Goal: Task Accomplishment & Management: Use online tool/utility

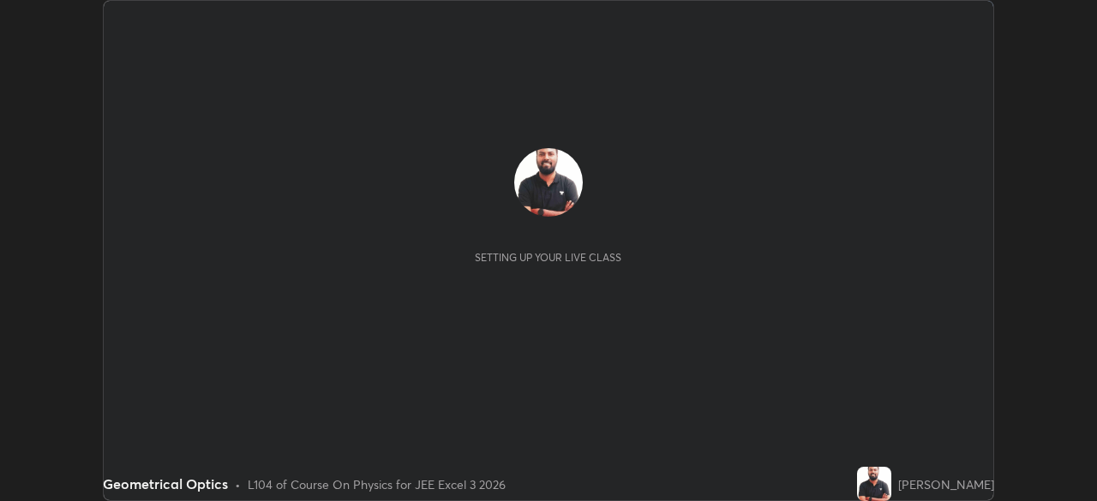
scroll to position [501, 1096]
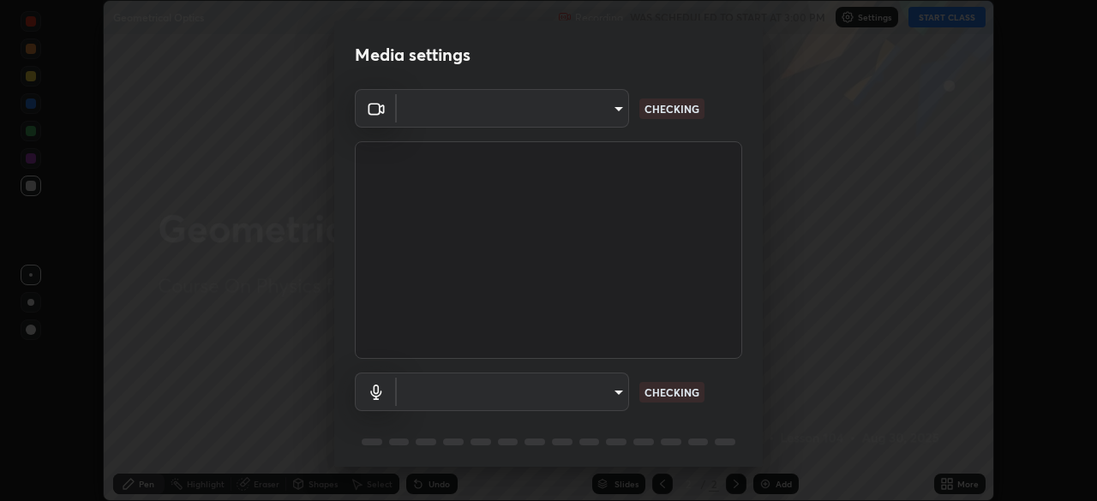
type input "718deecf834a2402e9859888758a2701a1d92989cf10273566d2a6ce3300f65d"
type input "a75359b4f40e144b74a4853d299cb10942348b3e6b3f88c79c501693e4cedbc6"
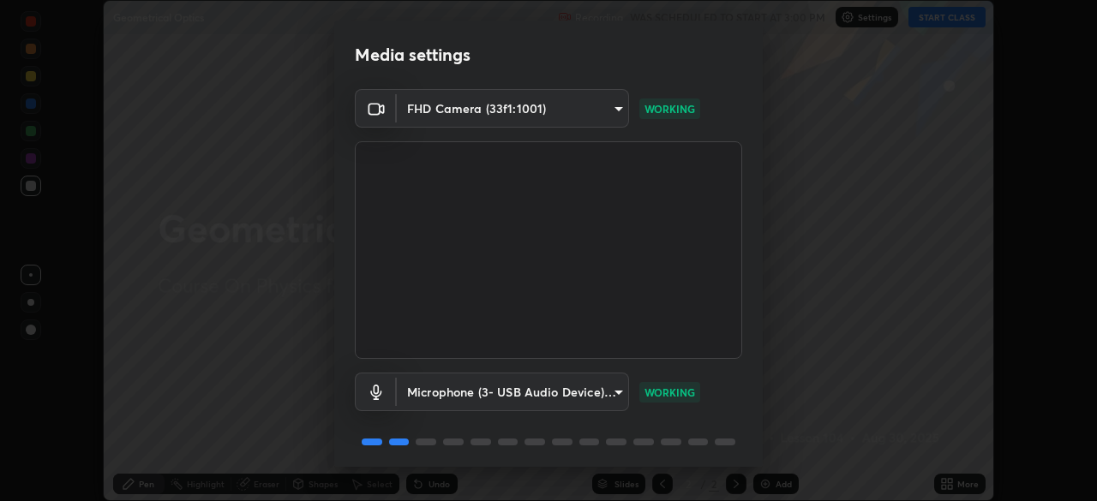
scroll to position [60, 0]
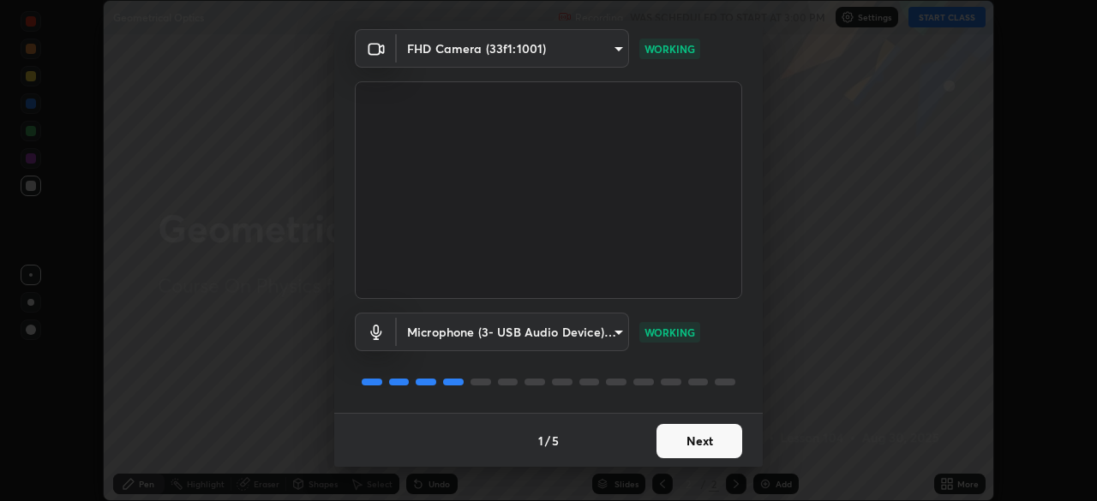
click at [694, 445] on button "Next" at bounding box center [699, 441] width 86 height 34
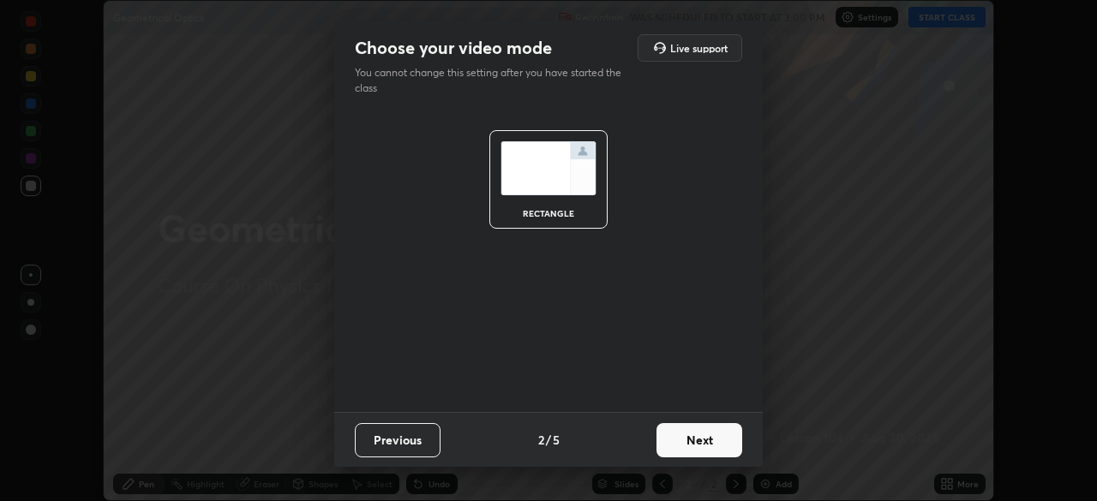
scroll to position [0, 0]
click at [694, 449] on button "Next" at bounding box center [699, 440] width 86 height 34
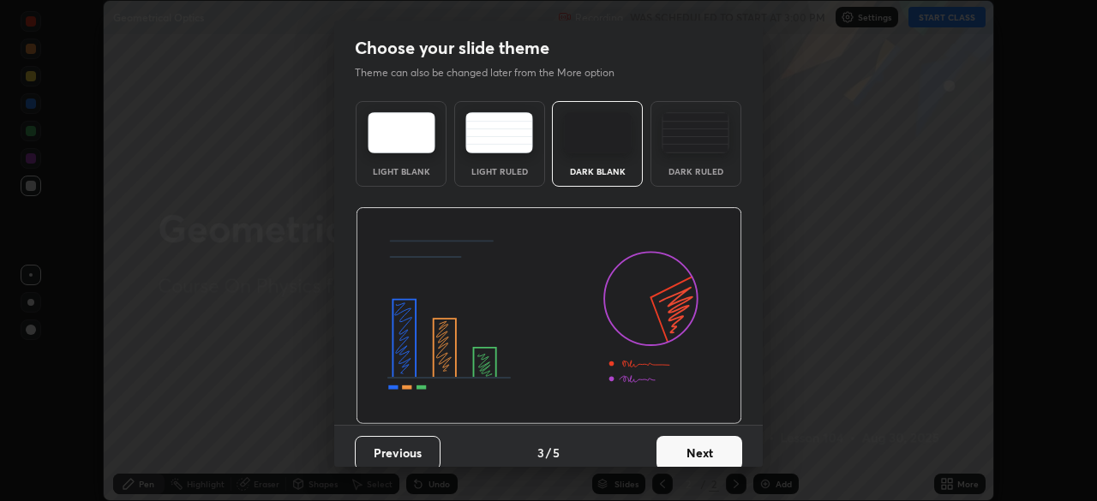
click at [694, 442] on button "Next" at bounding box center [699, 453] width 86 height 34
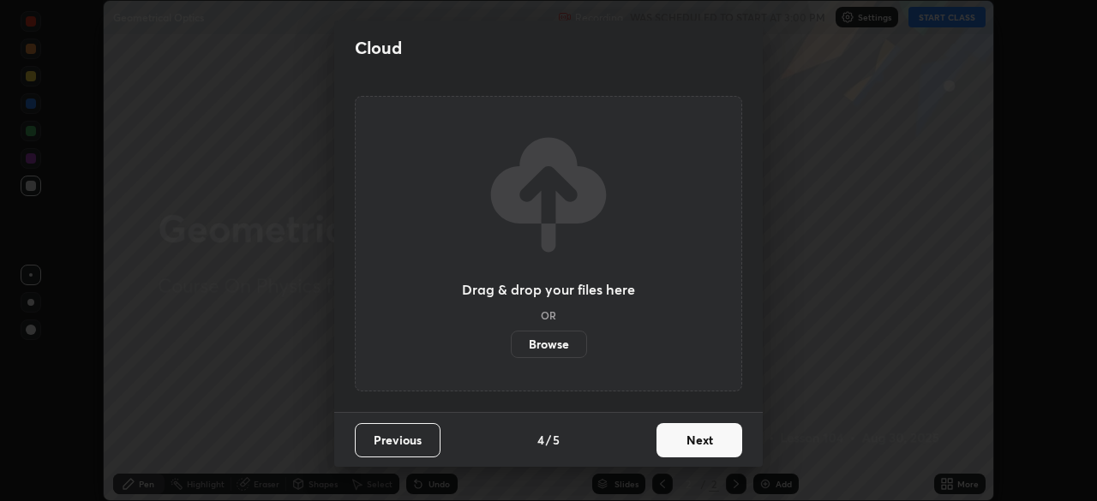
click at [694, 442] on button "Next" at bounding box center [699, 440] width 86 height 34
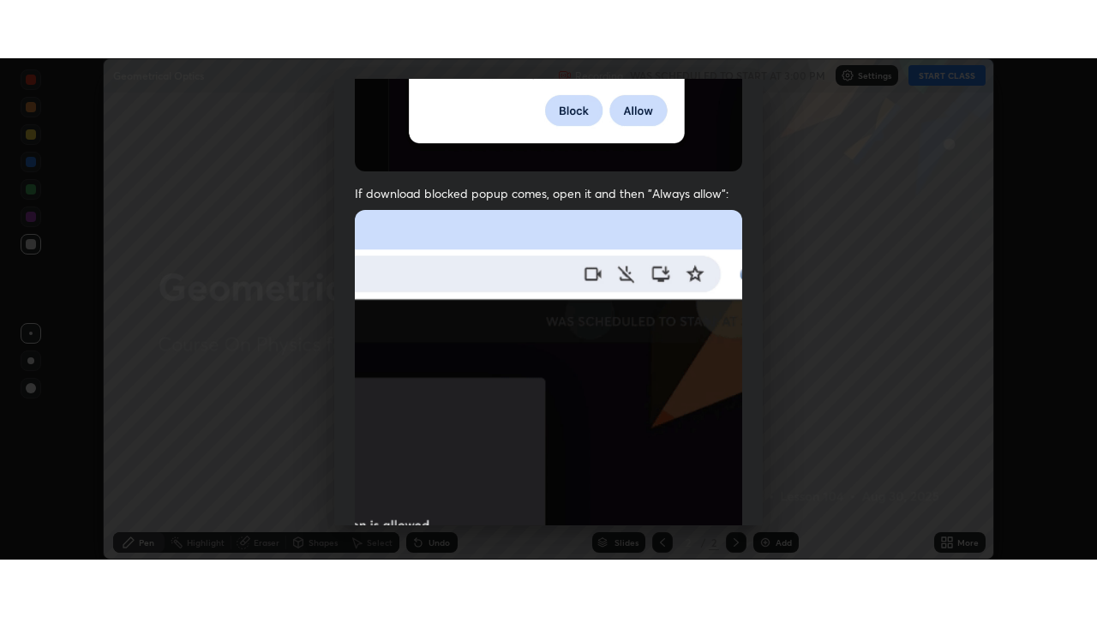
scroll to position [410, 0]
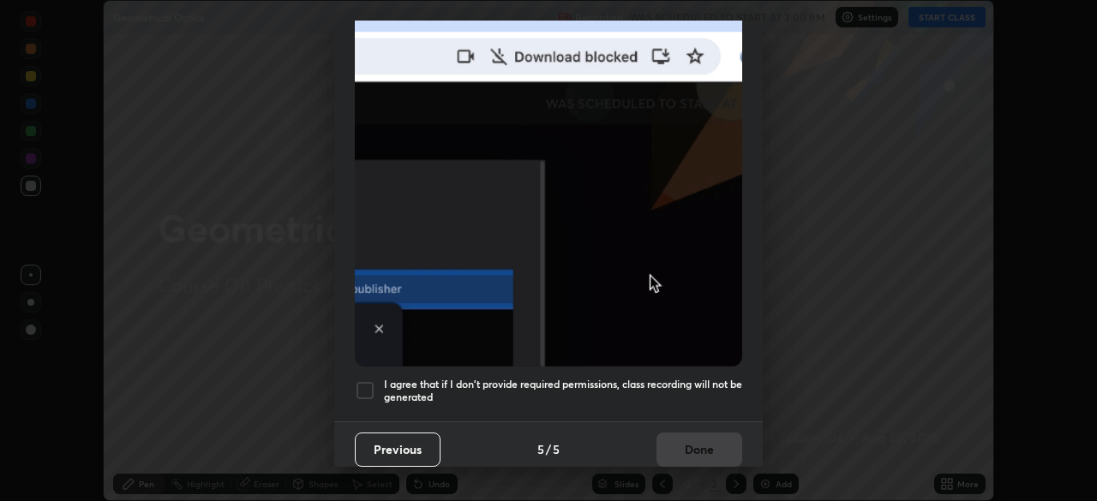
click at [368, 380] on div at bounding box center [365, 390] width 21 height 21
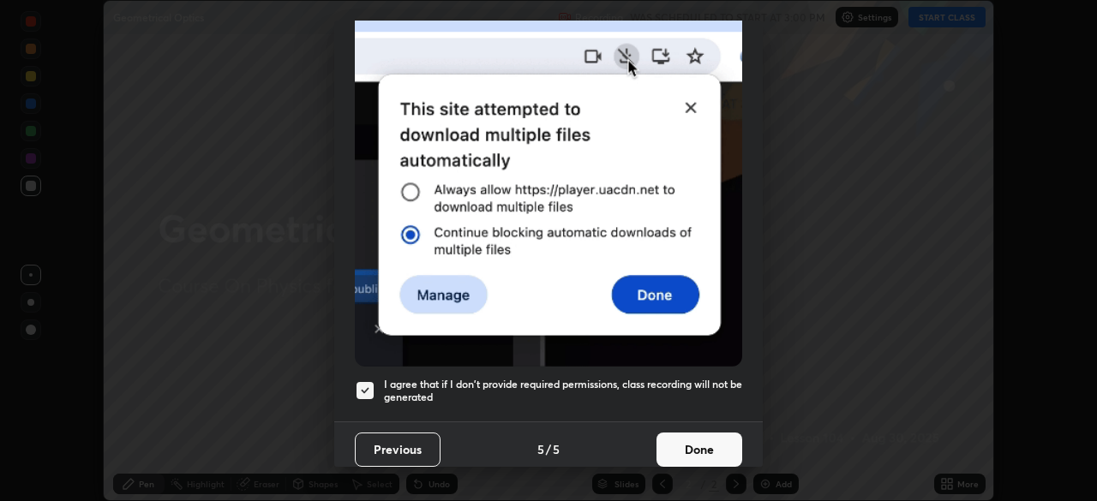
click at [689, 439] on button "Done" at bounding box center [699, 450] width 86 height 34
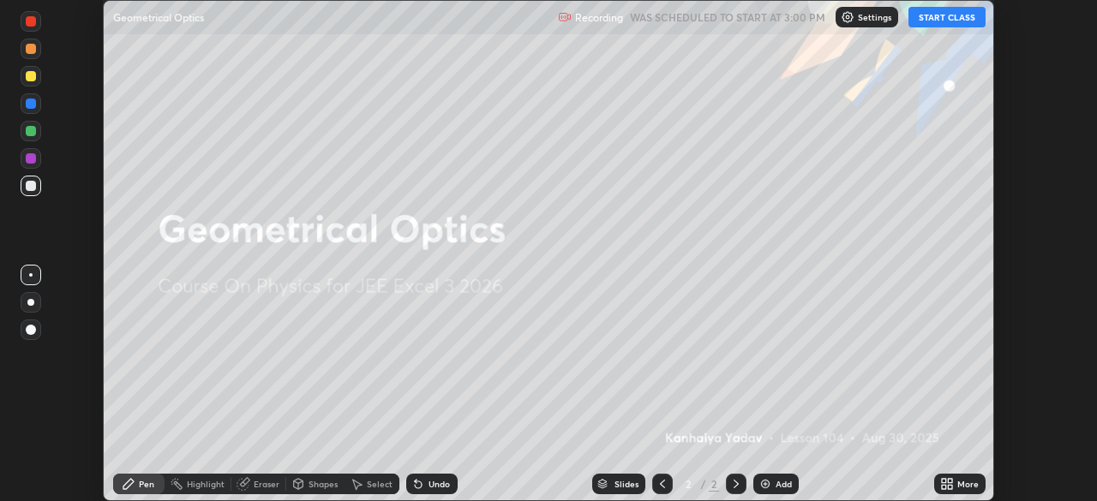
click at [948, 21] on button "START CLASS" at bounding box center [946, 17] width 77 height 21
click at [948, 482] on icon at bounding box center [950, 481] width 4 height 4
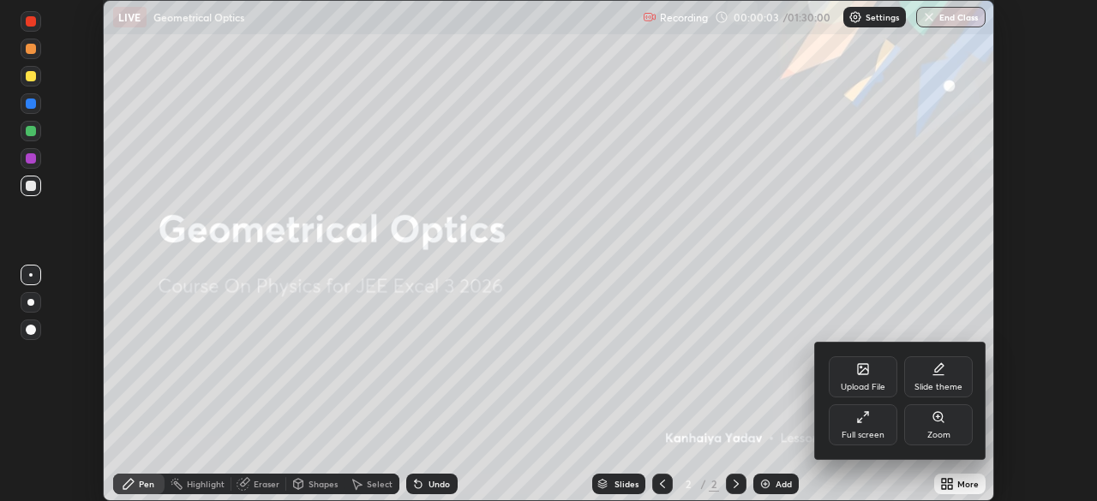
click at [869, 422] on icon at bounding box center [863, 417] width 14 height 14
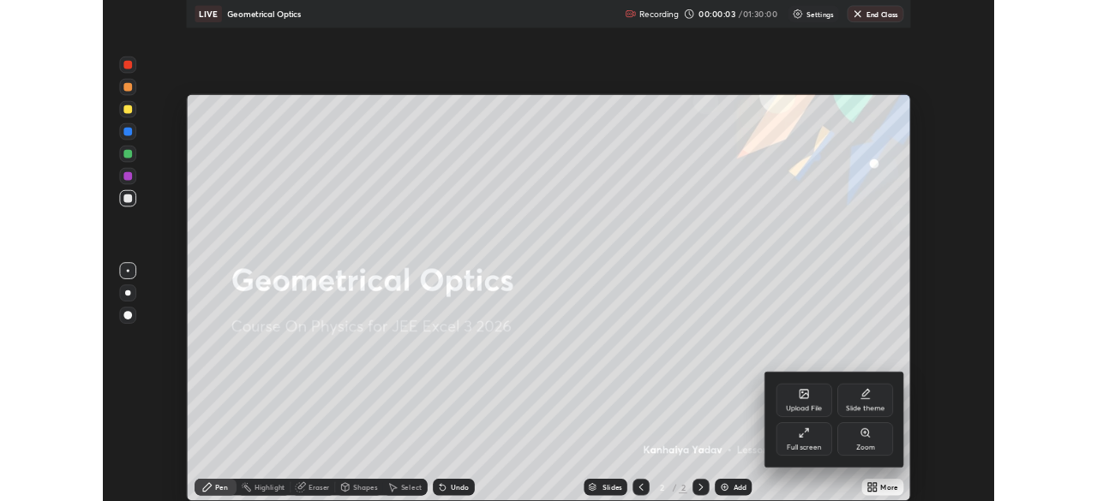
scroll to position [617, 1097]
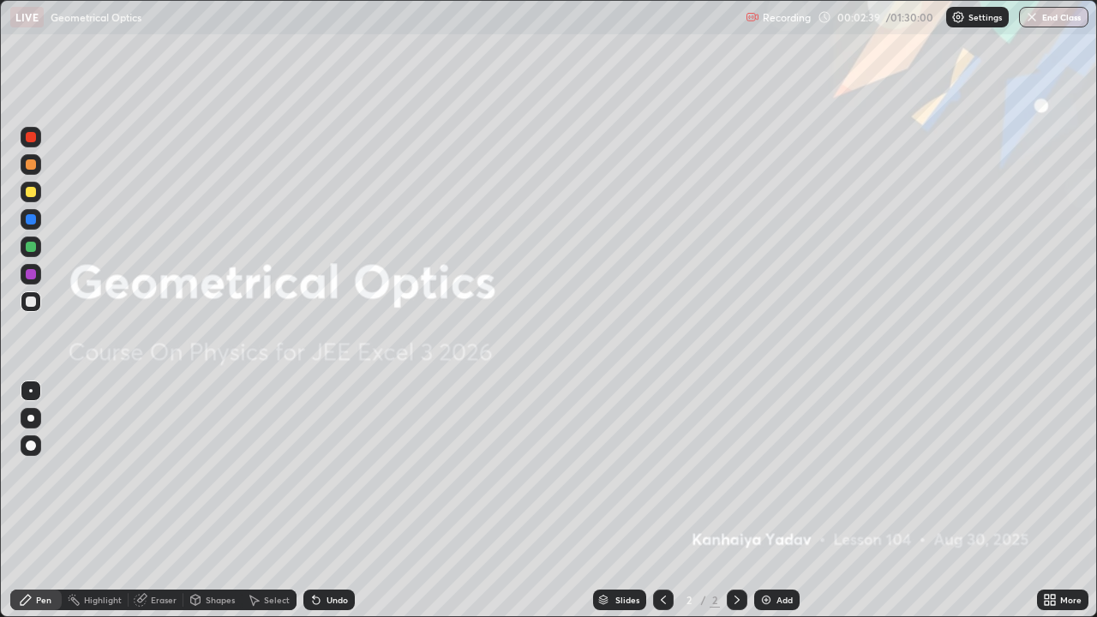
click at [735, 500] on icon at bounding box center [737, 600] width 14 height 14
click at [762, 500] on img at bounding box center [766, 600] width 14 height 14
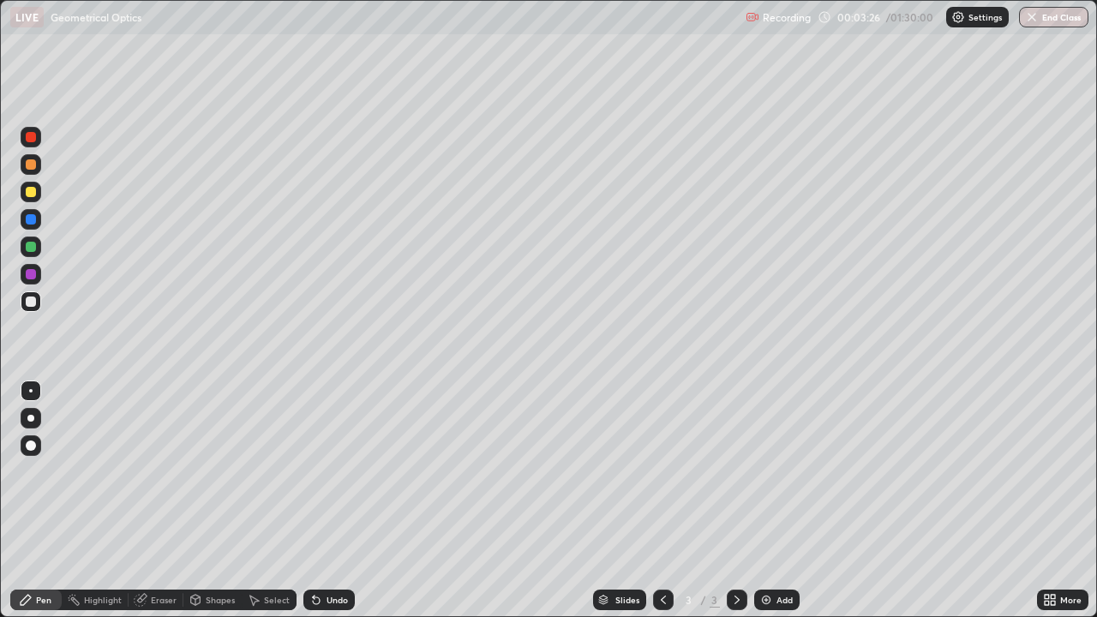
click at [31, 200] on div at bounding box center [31, 192] width 21 height 21
click at [33, 447] on div at bounding box center [31, 445] width 10 height 10
click at [34, 303] on div at bounding box center [31, 301] width 10 height 10
click at [319, 500] on icon at bounding box center [316, 600] width 14 height 14
click at [313, 500] on icon at bounding box center [314, 596] width 2 height 2
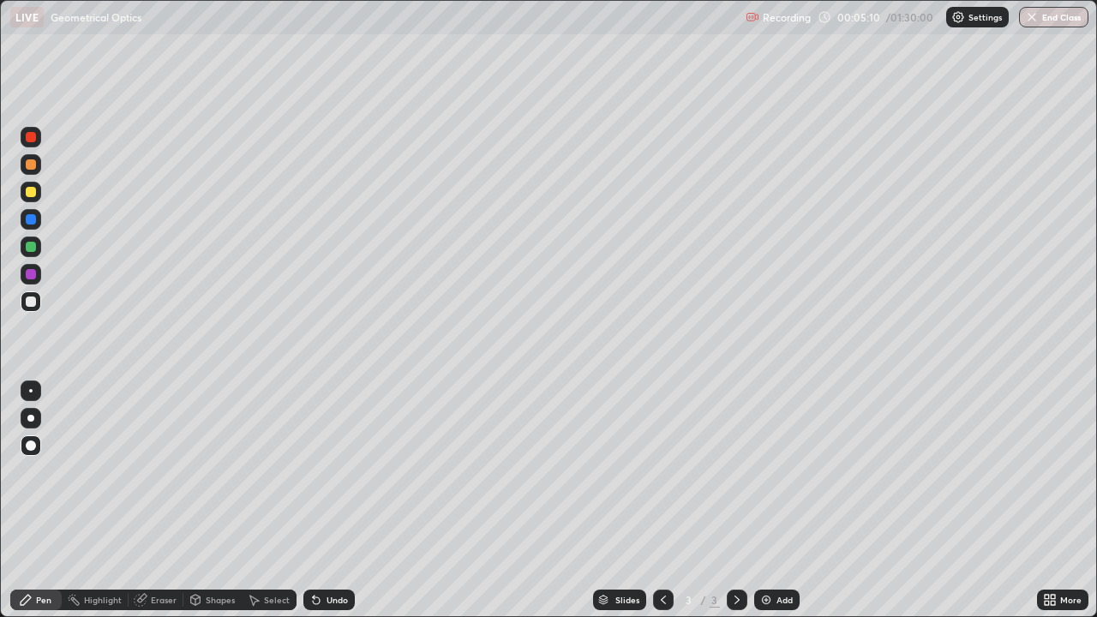
click at [320, 500] on icon at bounding box center [316, 600] width 14 height 14
click at [321, 500] on div "Undo" at bounding box center [328, 599] width 51 height 21
click at [314, 500] on icon at bounding box center [316, 600] width 7 height 7
click at [209, 500] on div "Shapes" at bounding box center [212, 599] width 58 height 21
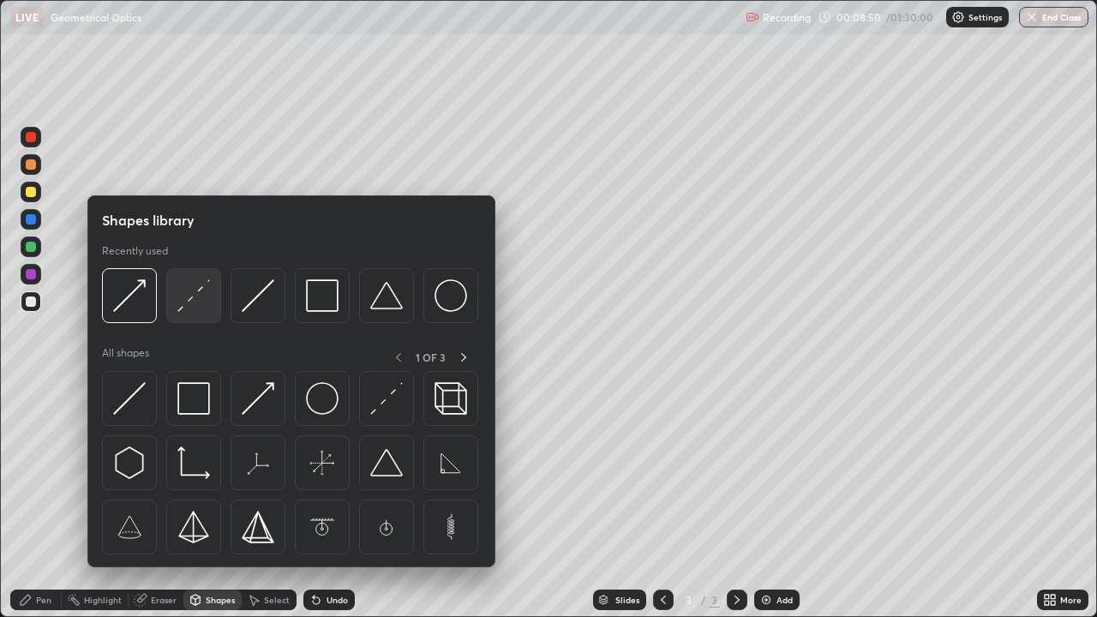
click at [192, 298] on img at bounding box center [193, 295] width 33 height 33
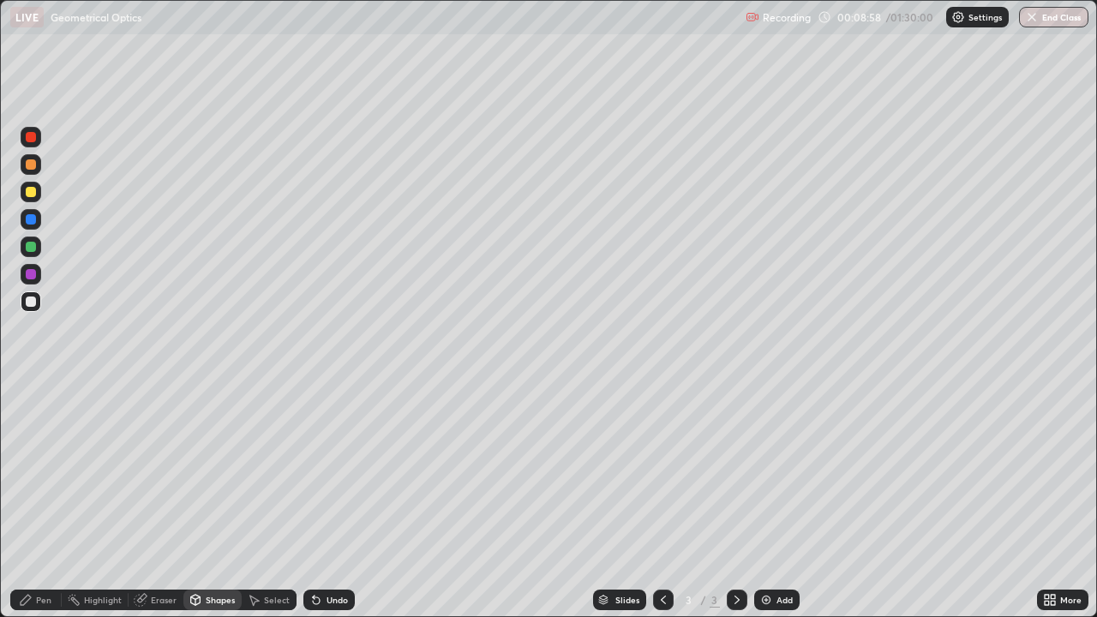
click at [209, 500] on div "Shapes" at bounding box center [220, 599] width 29 height 9
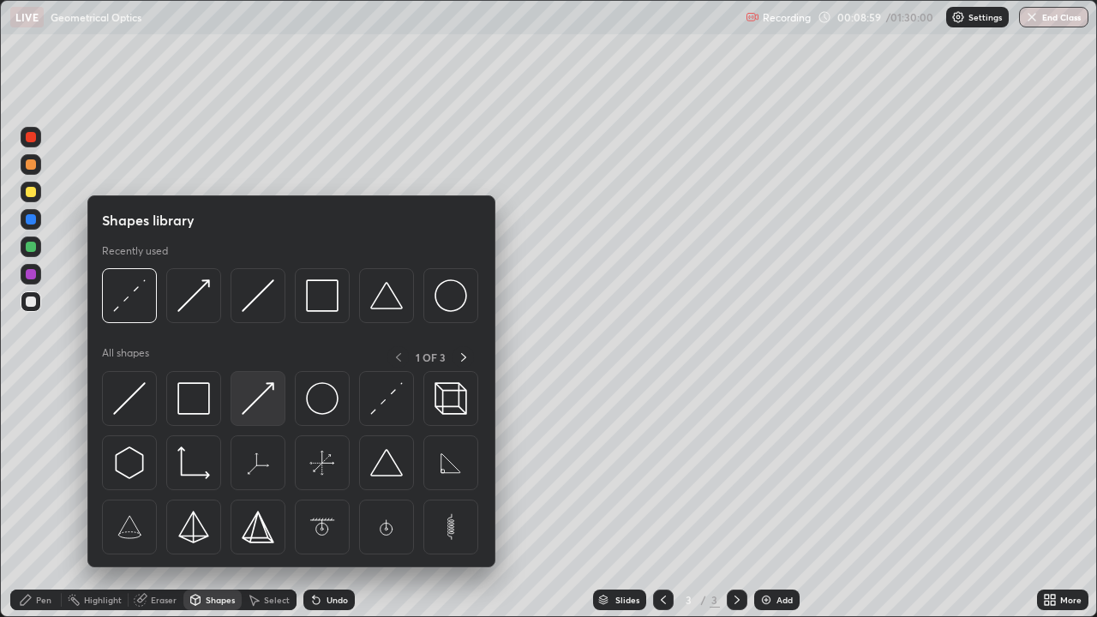
click at [255, 404] on img at bounding box center [258, 398] width 33 height 33
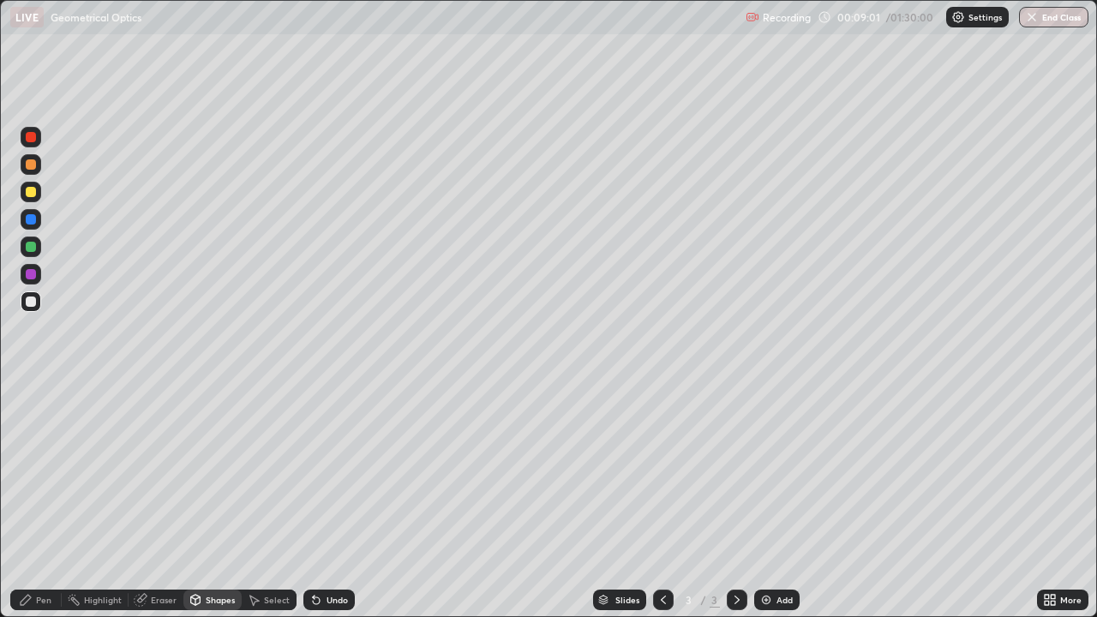
click at [36, 199] on div at bounding box center [31, 192] width 21 height 21
click at [45, 500] on div "Pen" at bounding box center [35, 599] width 51 height 21
click at [34, 303] on div at bounding box center [31, 301] width 10 height 10
click at [154, 500] on div "Eraser" at bounding box center [164, 599] width 26 height 9
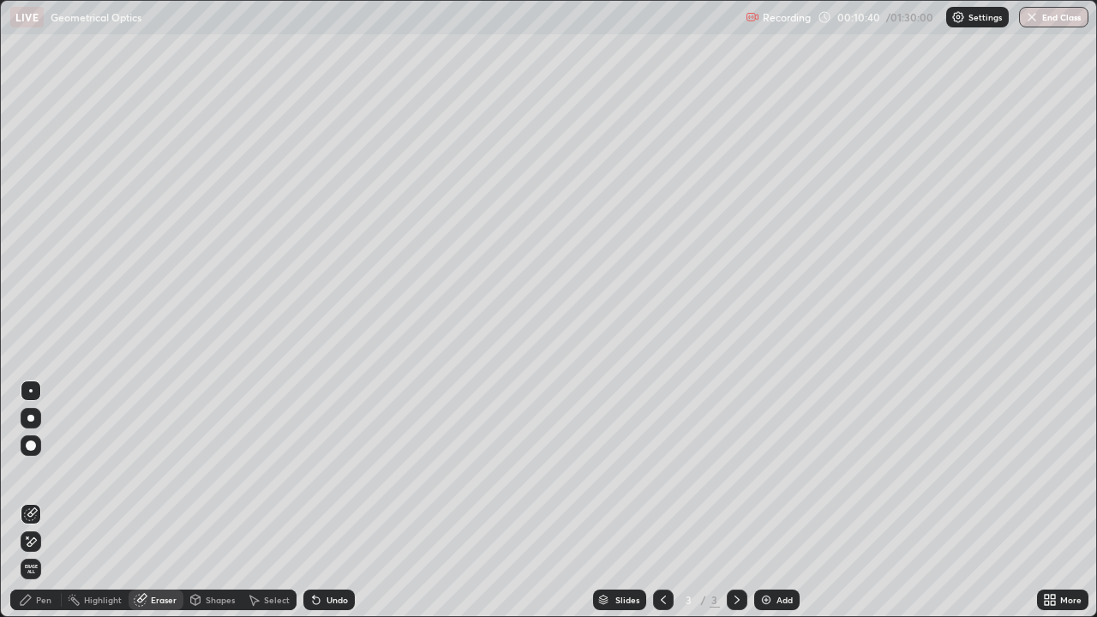
click at [156, 500] on div "Eraser" at bounding box center [164, 599] width 26 height 9
click at [161, 500] on div "Eraser" at bounding box center [164, 599] width 26 height 9
click at [43, 500] on div "Pen" at bounding box center [43, 599] width 15 height 9
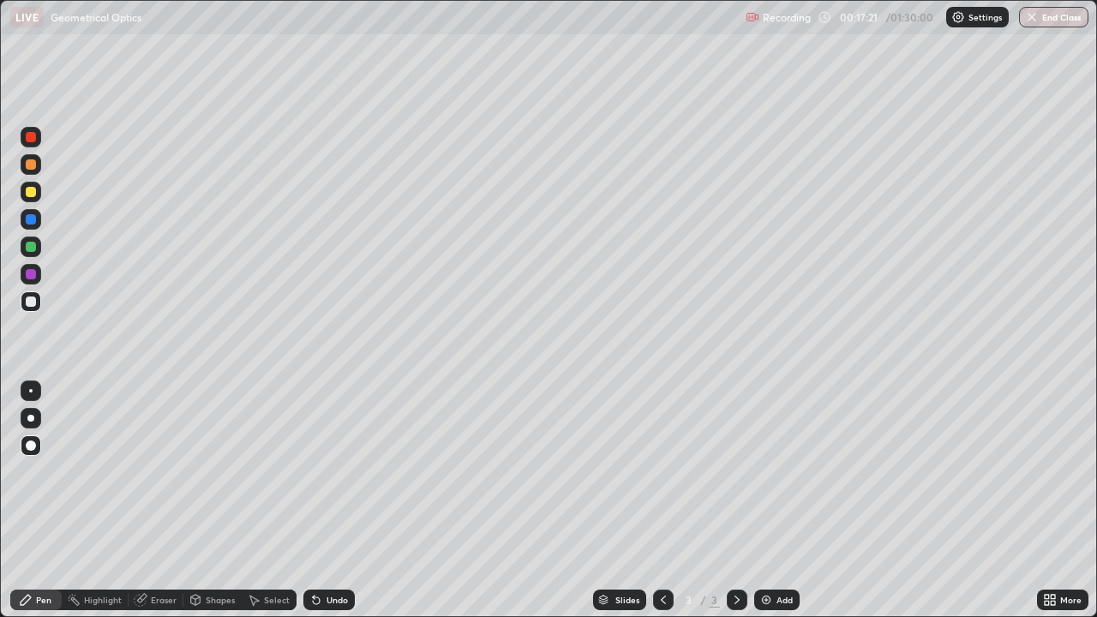
click at [735, 500] on icon at bounding box center [737, 600] width 14 height 14
click at [762, 500] on img at bounding box center [766, 600] width 14 height 14
click at [33, 193] on div at bounding box center [31, 192] width 10 height 10
click at [33, 303] on div at bounding box center [31, 301] width 10 height 10
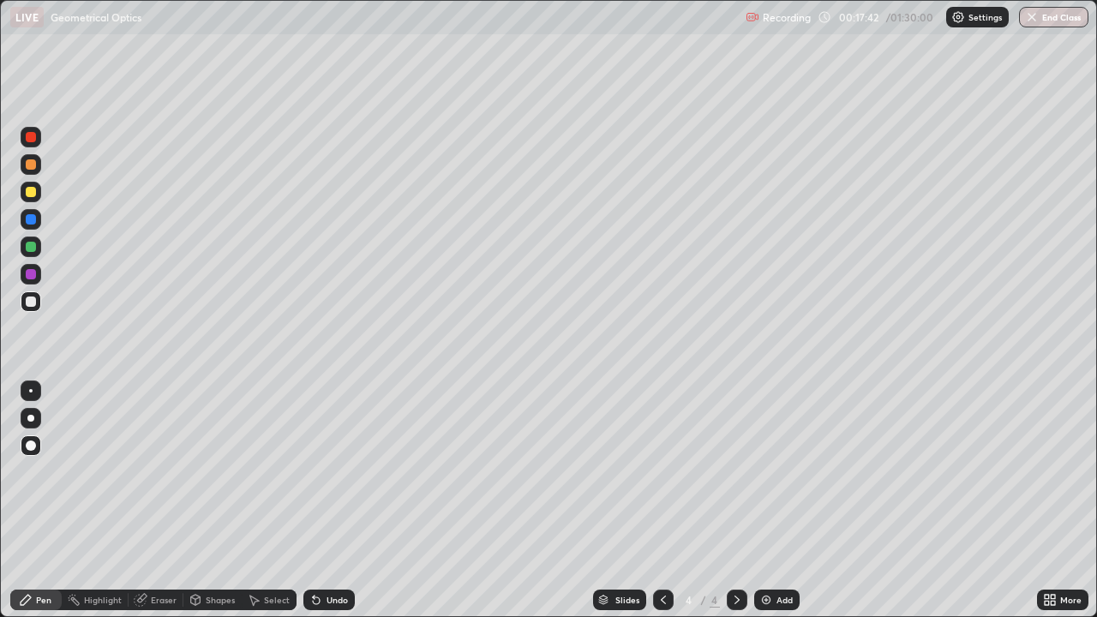
click at [203, 500] on div "Shapes" at bounding box center [212, 599] width 58 height 21
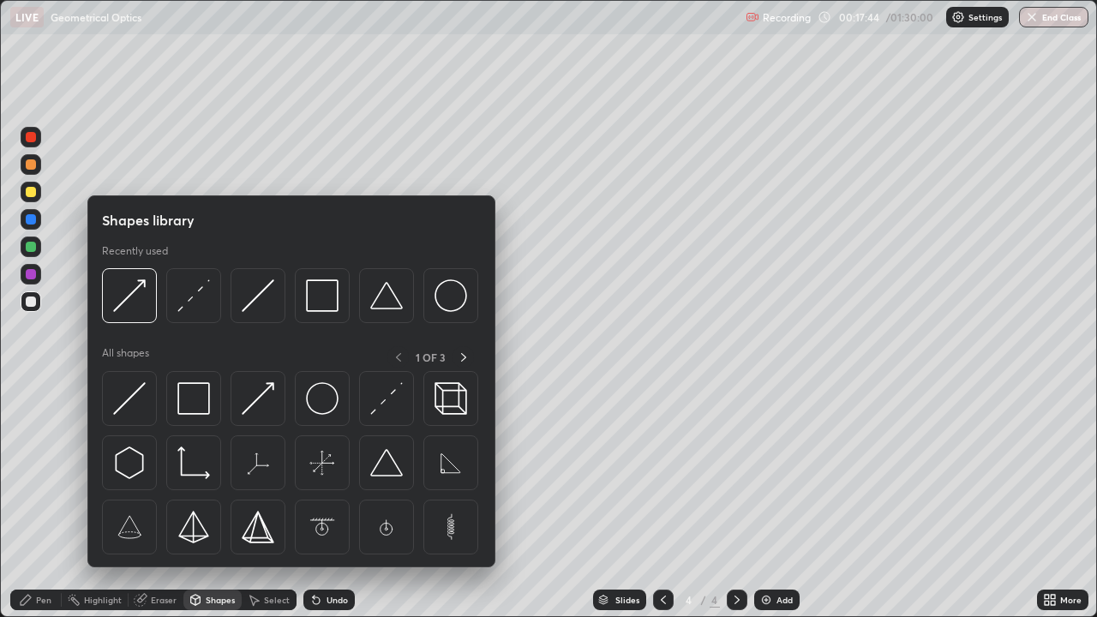
click at [190, 300] on img at bounding box center [193, 295] width 33 height 33
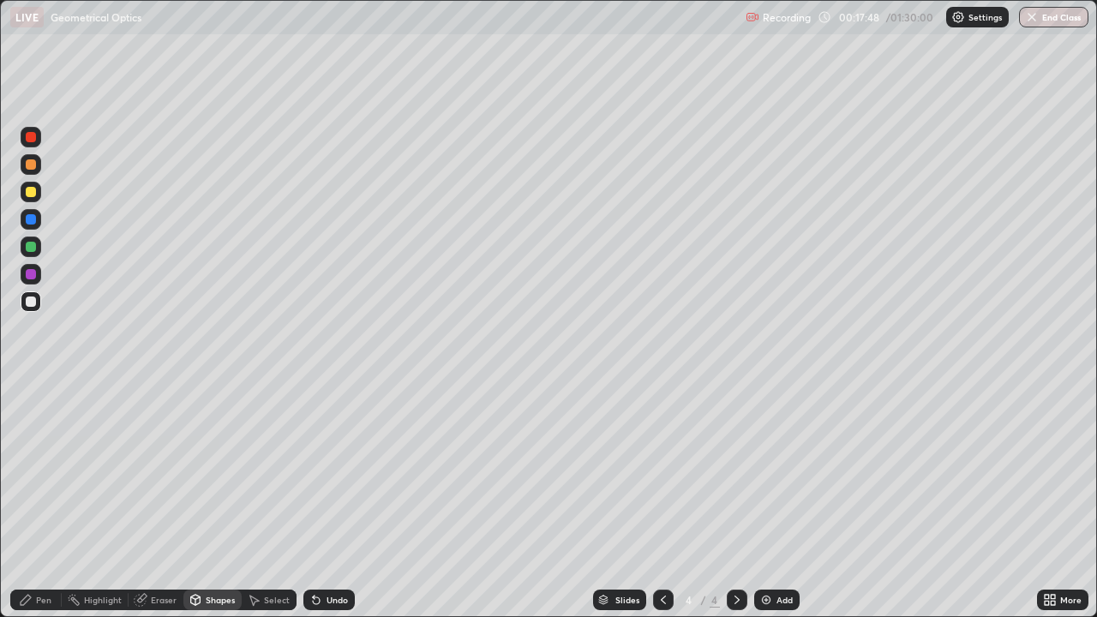
click at [33, 245] on div at bounding box center [31, 247] width 10 height 10
click at [206, 500] on div "Shapes" at bounding box center [220, 599] width 29 height 9
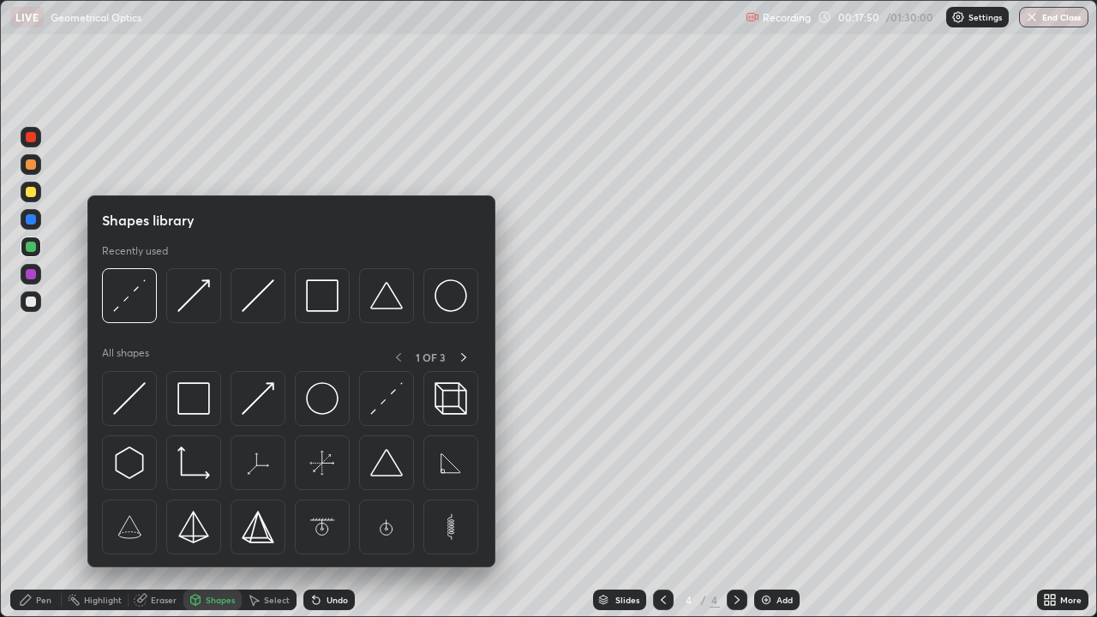
click at [252, 398] on img at bounding box center [258, 398] width 33 height 33
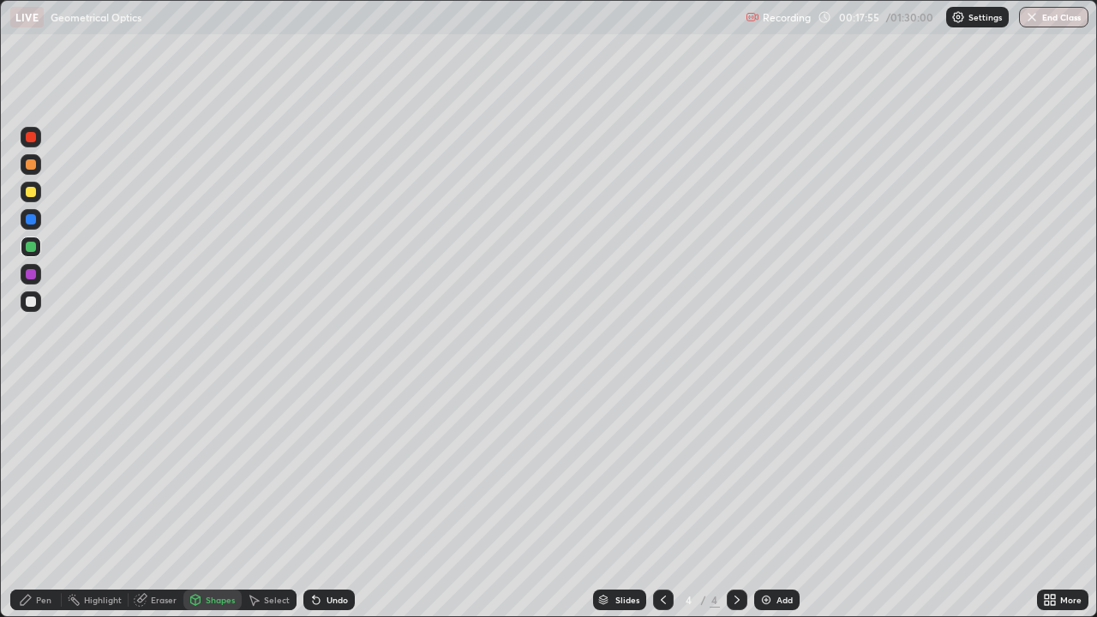
click at [41, 500] on div "Pen" at bounding box center [43, 599] width 15 height 9
click at [34, 304] on div at bounding box center [31, 301] width 10 height 10
click at [315, 500] on icon at bounding box center [316, 600] width 14 height 14
click at [314, 500] on icon at bounding box center [316, 600] width 7 height 7
click at [315, 500] on div "Undo" at bounding box center [328, 599] width 51 height 21
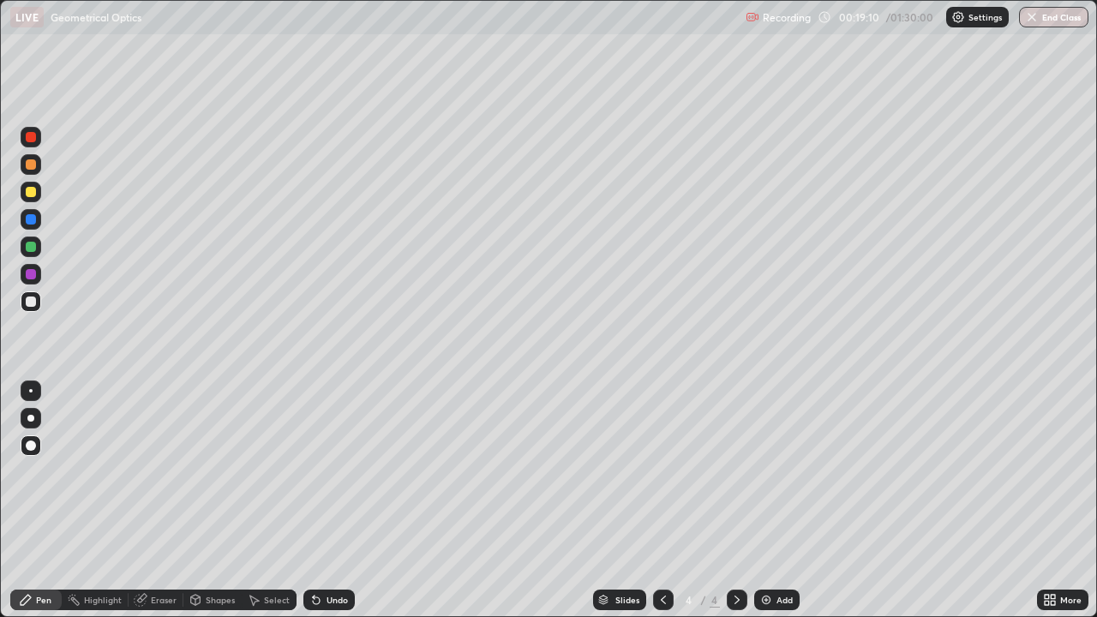
click at [309, 500] on div "Undo" at bounding box center [328, 599] width 51 height 21
click at [734, 500] on icon at bounding box center [736, 599] width 5 height 9
click at [732, 500] on icon at bounding box center [737, 600] width 14 height 14
click at [764, 500] on img at bounding box center [766, 600] width 14 height 14
click at [663, 500] on icon at bounding box center [663, 600] width 14 height 14
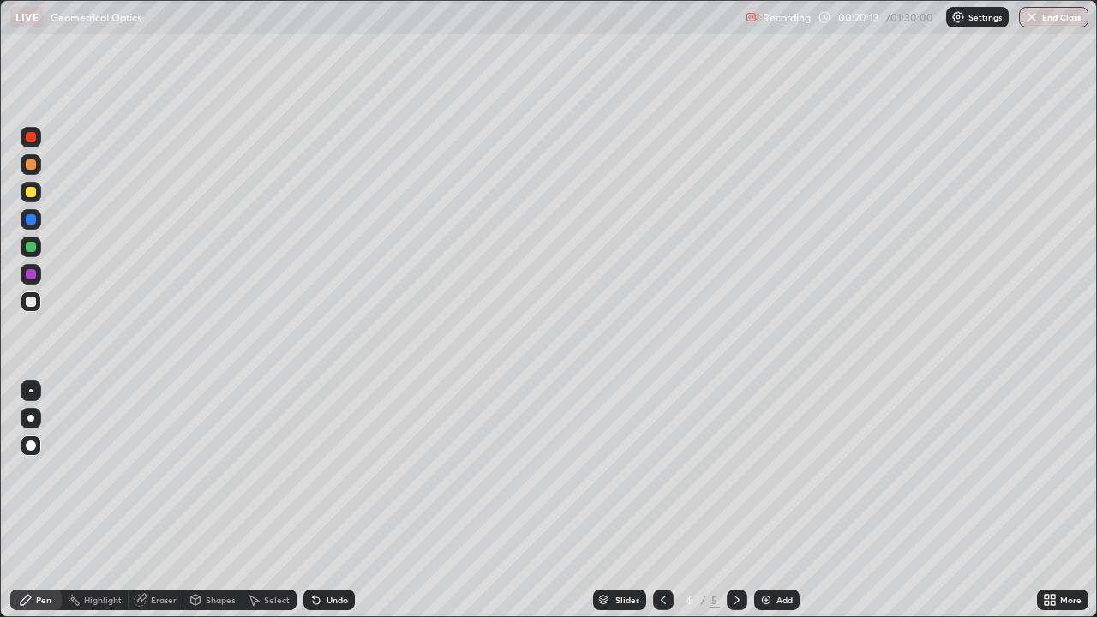
click at [154, 500] on div "Eraser" at bounding box center [164, 599] width 26 height 9
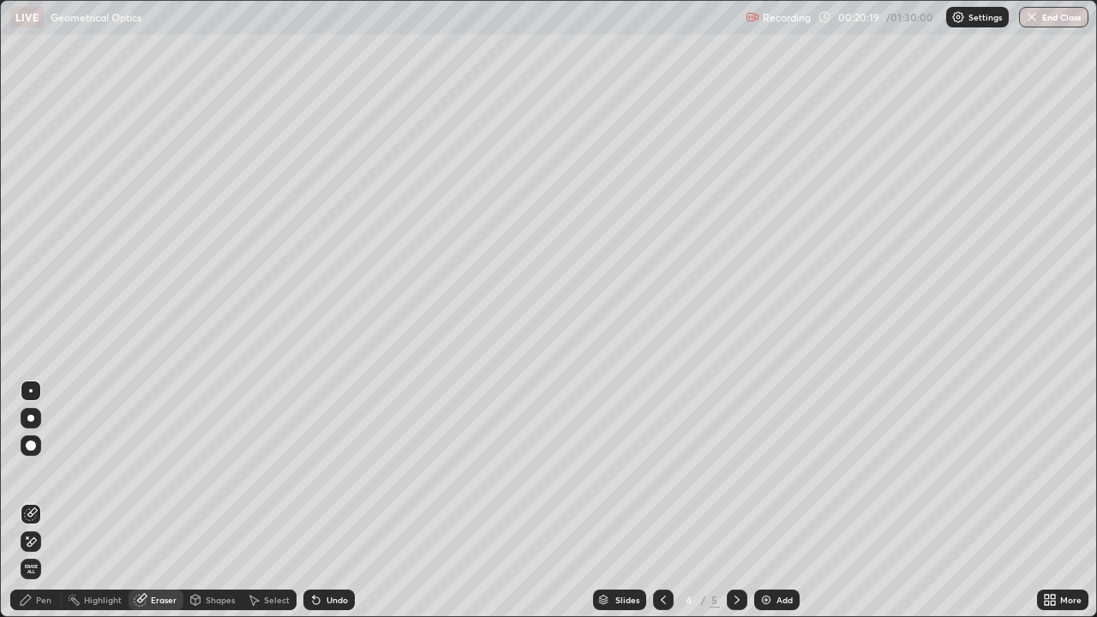
click at [50, 500] on div "Pen" at bounding box center [43, 599] width 15 height 9
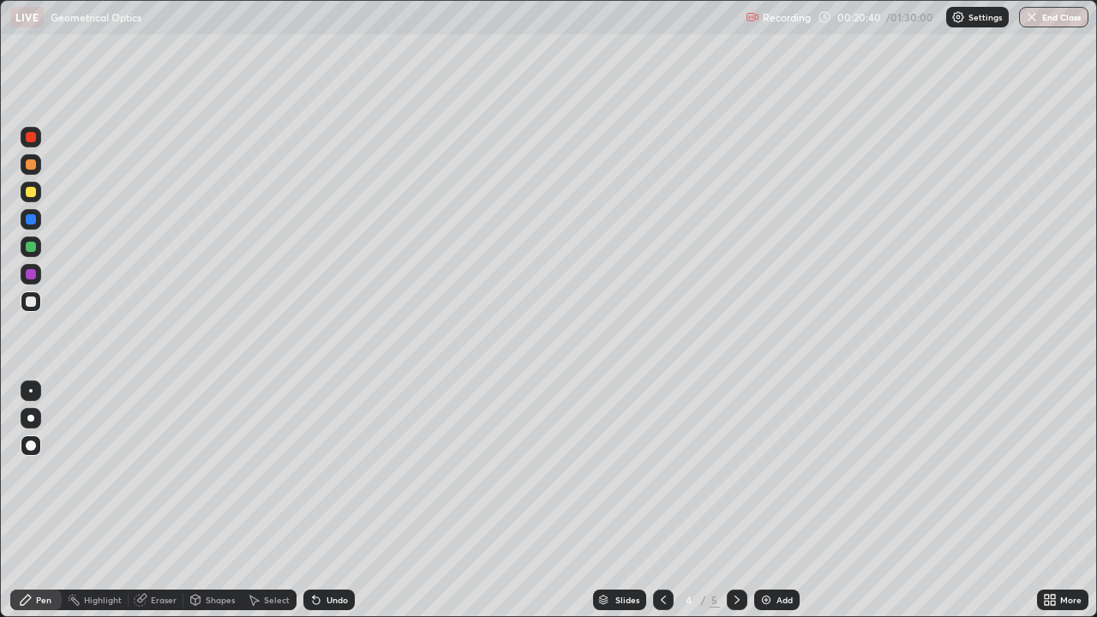
click at [735, 500] on icon at bounding box center [737, 600] width 14 height 14
click at [155, 500] on div "Eraser" at bounding box center [164, 599] width 26 height 9
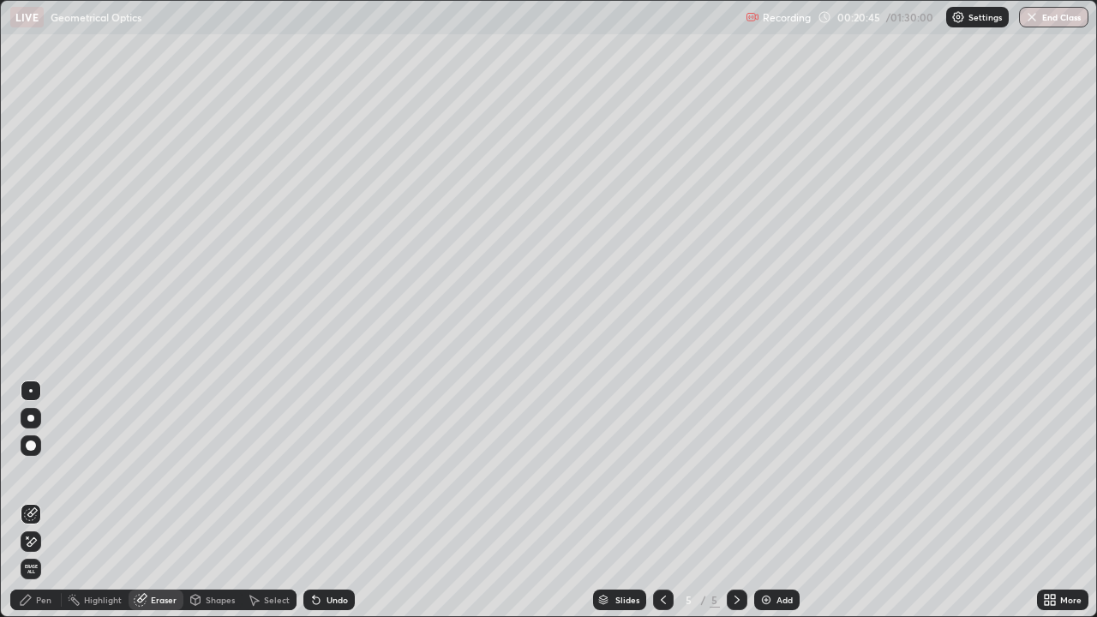
click at [40, 500] on div "Pen" at bounding box center [43, 599] width 15 height 9
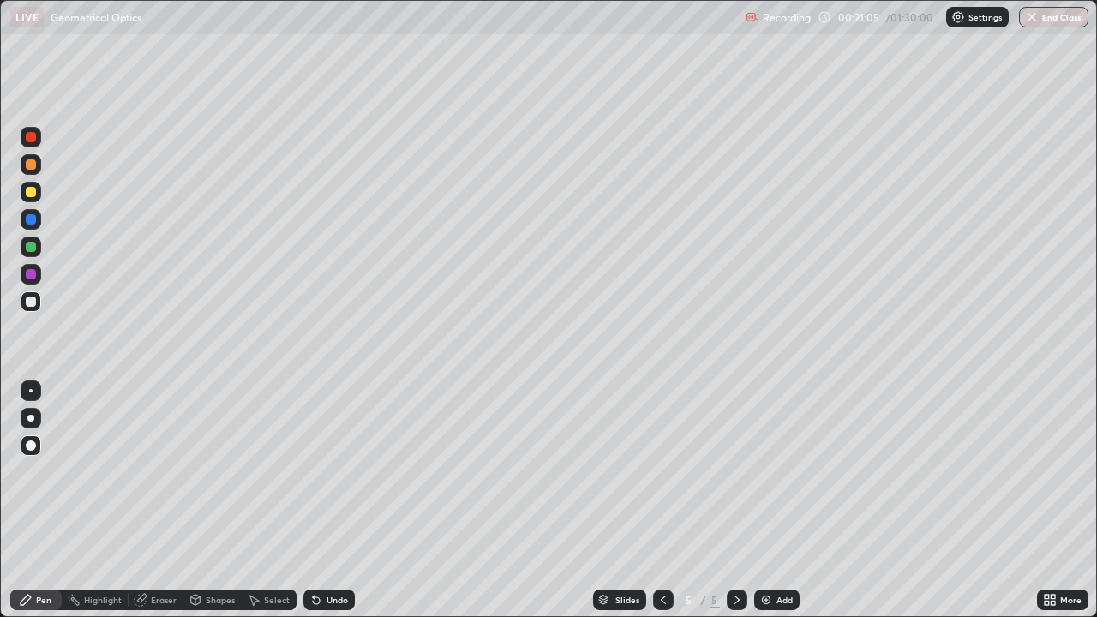
click at [158, 500] on div "Eraser" at bounding box center [164, 599] width 26 height 9
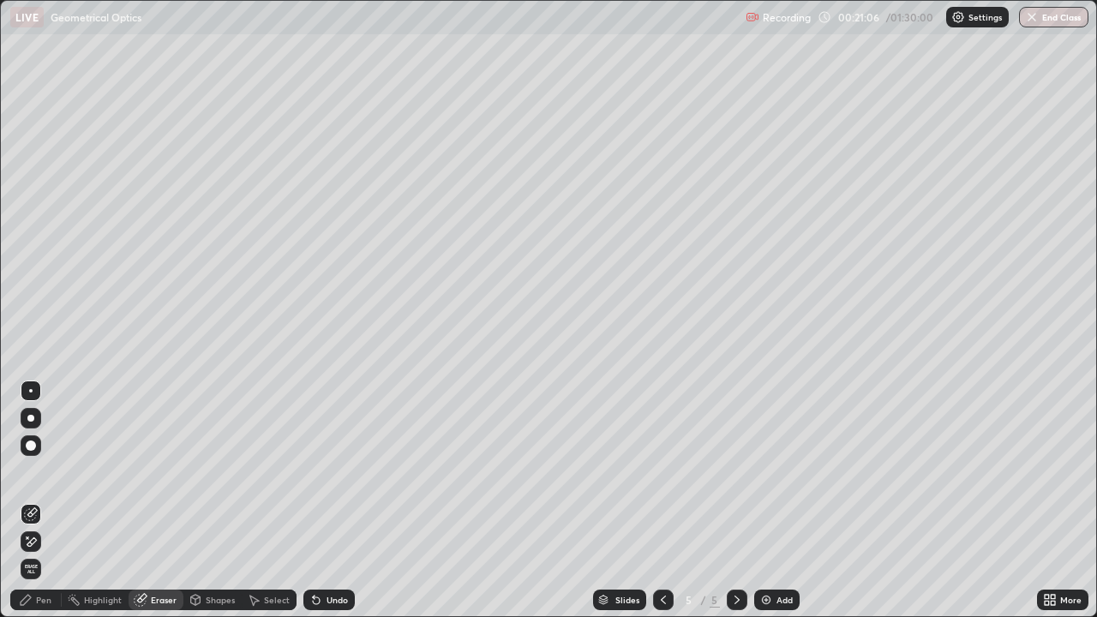
click at [44, 500] on div "Pen" at bounding box center [43, 599] width 15 height 9
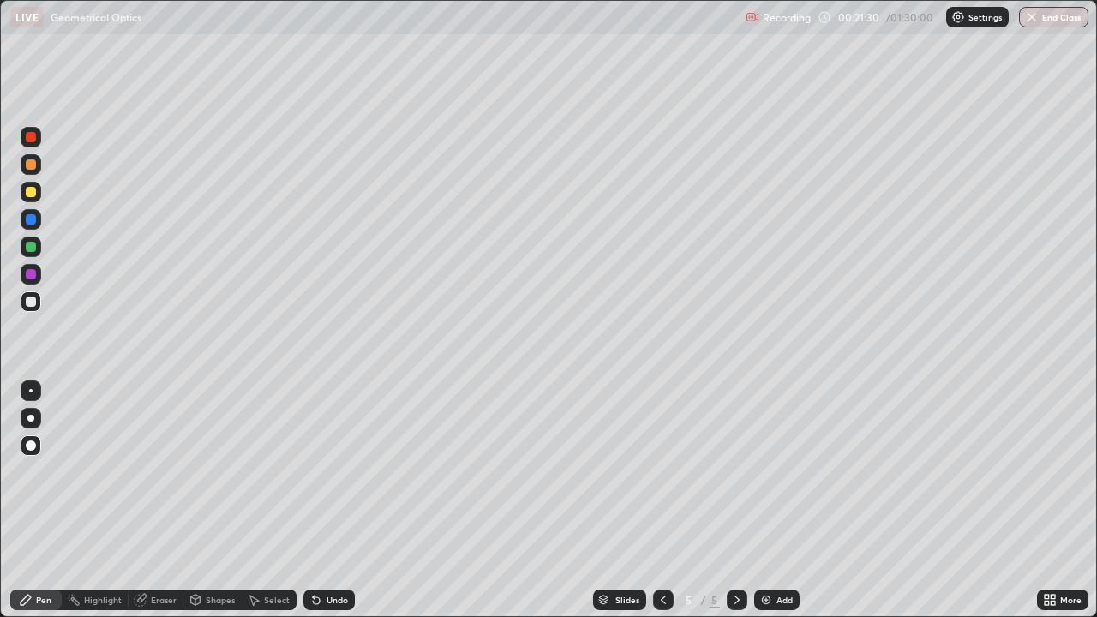
click at [326, 500] on div "Undo" at bounding box center [336, 599] width 21 height 9
click at [320, 500] on icon at bounding box center [316, 600] width 14 height 14
click at [321, 500] on div "Undo" at bounding box center [328, 599] width 51 height 21
click at [320, 500] on icon at bounding box center [316, 600] width 14 height 14
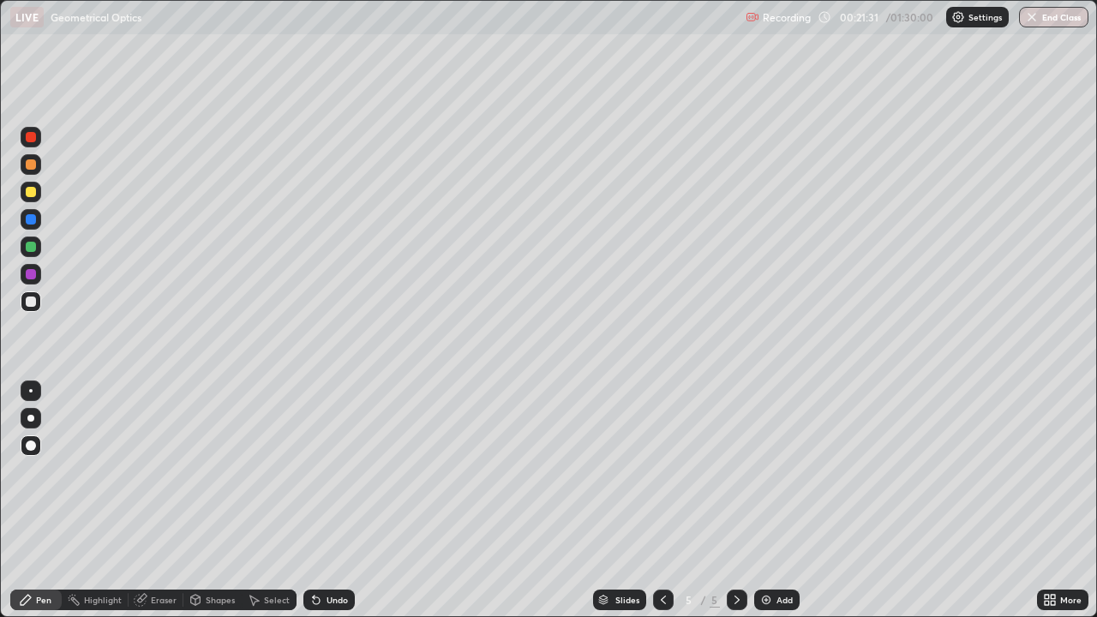
click at [320, 500] on icon at bounding box center [316, 600] width 14 height 14
click at [320, 500] on div "Undo" at bounding box center [328, 599] width 51 height 21
click at [320, 500] on icon at bounding box center [316, 600] width 14 height 14
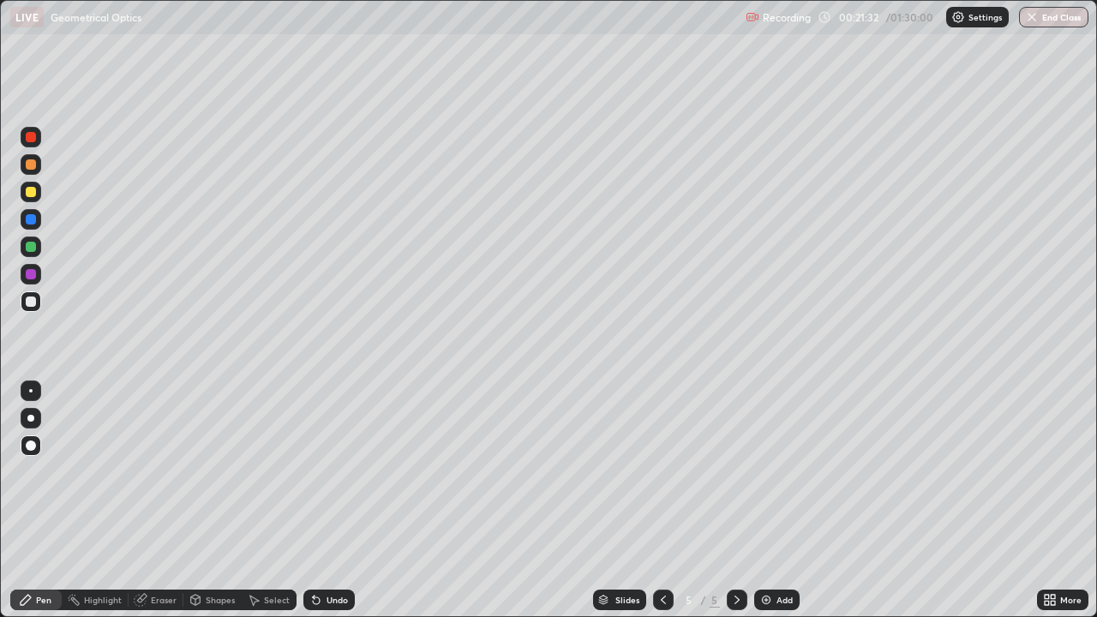
click at [321, 500] on div "Undo" at bounding box center [328, 599] width 51 height 21
click at [320, 500] on icon at bounding box center [316, 600] width 14 height 14
click at [321, 500] on div "Undo" at bounding box center [328, 599] width 51 height 21
click at [320, 500] on div "Undo" at bounding box center [328, 599] width 51 height 21
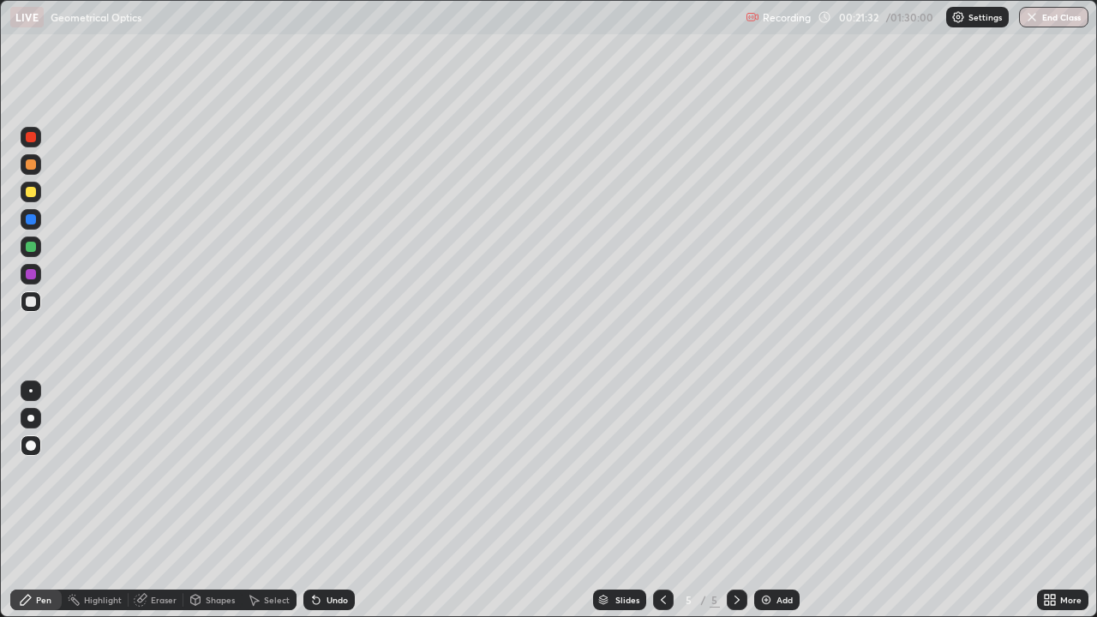
click at [320, 500] on div "Undo" at bounding box center [328, 599] width 51 height 21
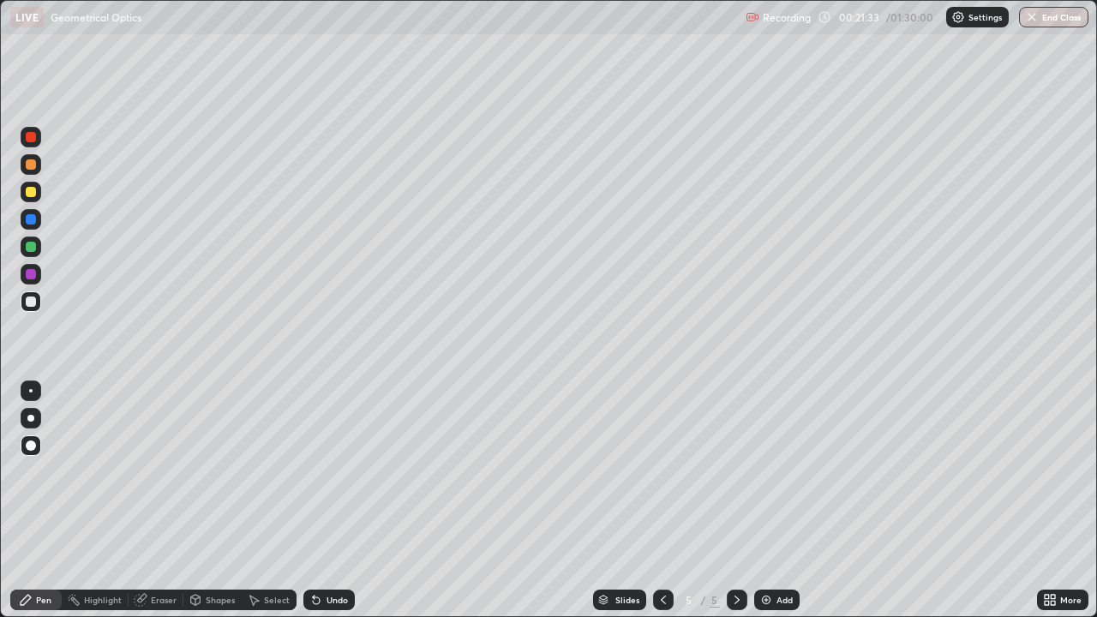
click at [320, 500] on div "Undo" at bounding box center [328, 599] width 51 height 21
click at [321, 500] on div "Undo" at bounding box center [328, 599] width 51 height 21
click at [320, 500] on div "Undo" at bounding box center [328, 599] width 51 height 21
click at [318, 500] on div "Undo" at bounding box center [328, 599] width 51 height 21
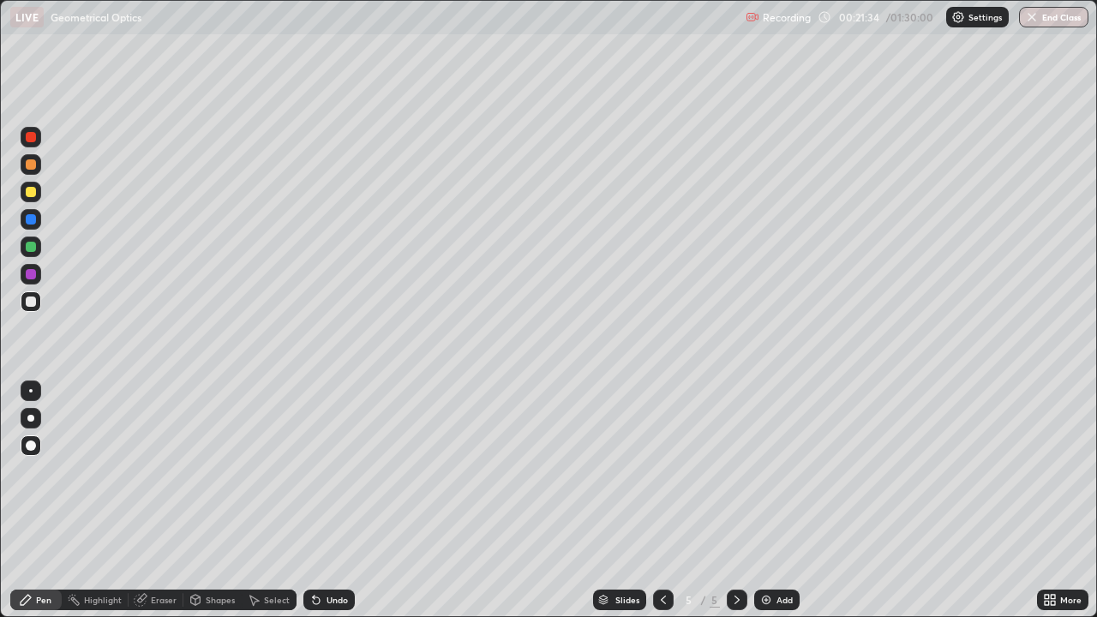
click at [318, 500] on div "Undo" at bounding box center [328, 599] width 51 height 21
click at [319, 500] on div "Undo" at bounding box center [328, 599] width 51 height 21
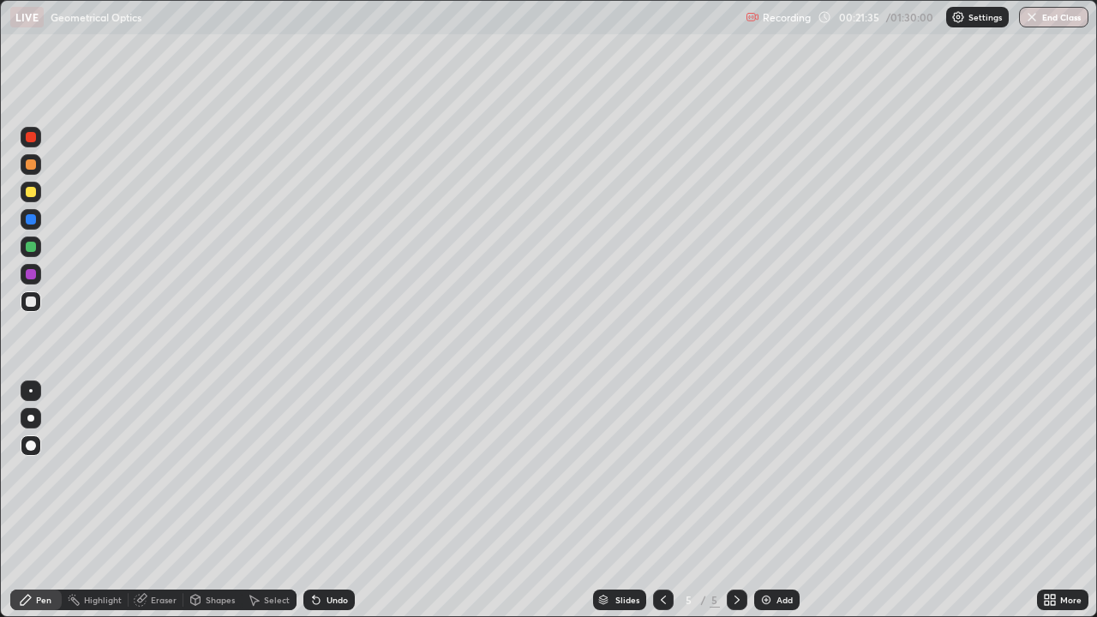
click at [320, 500] on div "Undo" at bounding box center [328, 599] width 51 height 21
click at [319, 500] on div "Undo" at bounding box center [328, 599] width 51 height 21
click at [317, 500] on div "Undo" at bounding box center [328, 599] width 51 height 21
click at [315, 500] on div "Undo" at bounding box center [328, 599] width 51 height 21
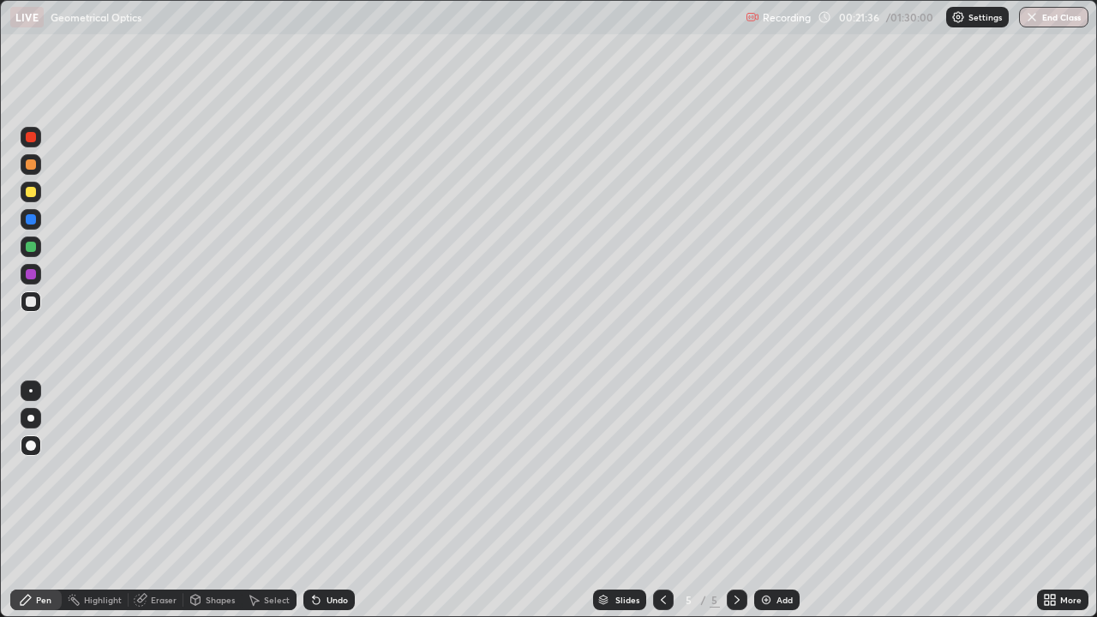
click at [317, 500] on div "Undo" at bounding box center [328, 599] width 51 height 21
click at [316, 500] on div "Undo" at bounding box center [328, 599] width 51 height 21
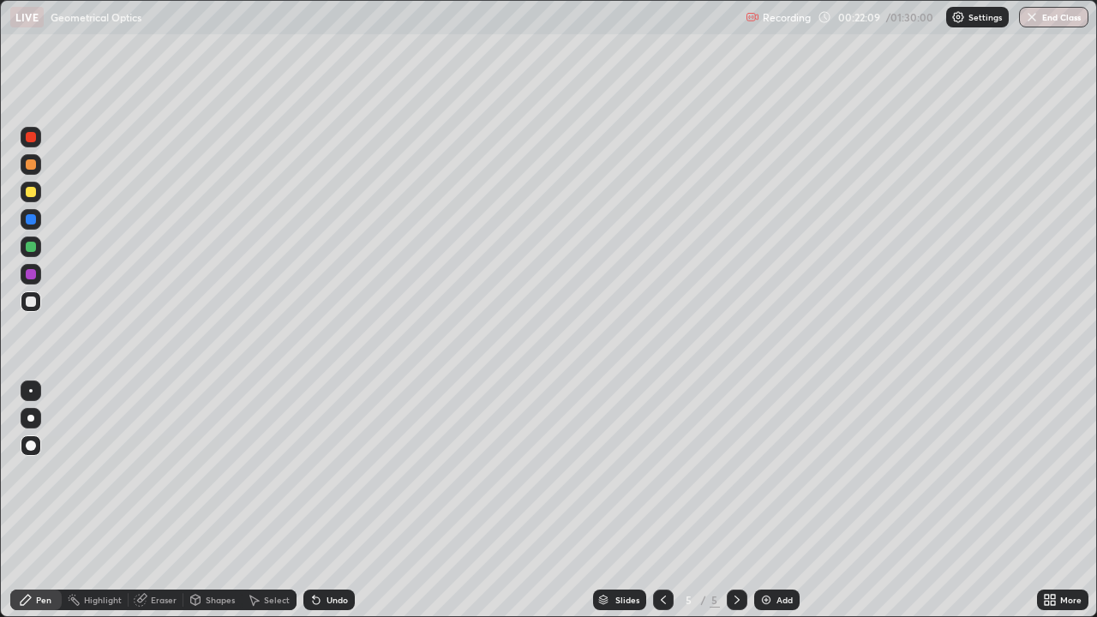
click at [660, 500] on icon at bounding box center [663, 600] width 14 height 14
click at [734, 500] on icon at bounding box center [736, 599] width 5 height 9
click at [735, 500] on icon at bounding box center [737, 600] width 14 height 14
click at [734, 500] on icon at bounding box center [736, 599] width 5 height 9
click at [735, 500] on icon at bounding box center [737, 600] width 14 height 14
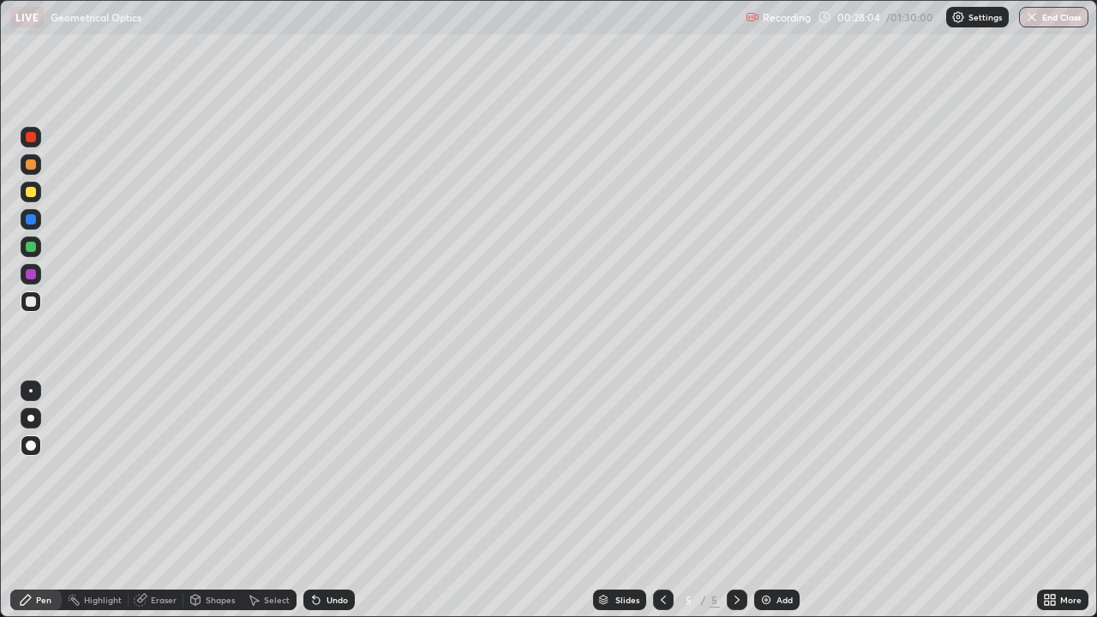
click at [732, 500] on icon at bounding box center [737, 600] width 14 height 14
click at [762, 500] on img at bounding box center [766, 600] width 14 height 14
click at [206, 500] on div "Shapes" at bounding box center [220, 599] width 29 height 9
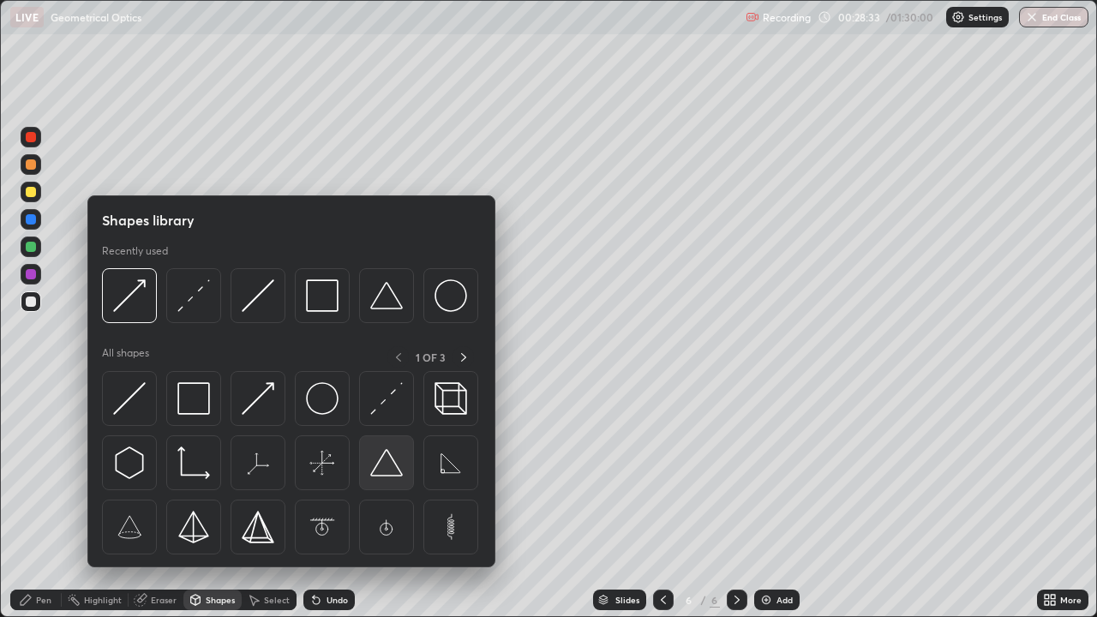
click at [392, 469] on img at bounding box center [386, 462] width 33 height 33
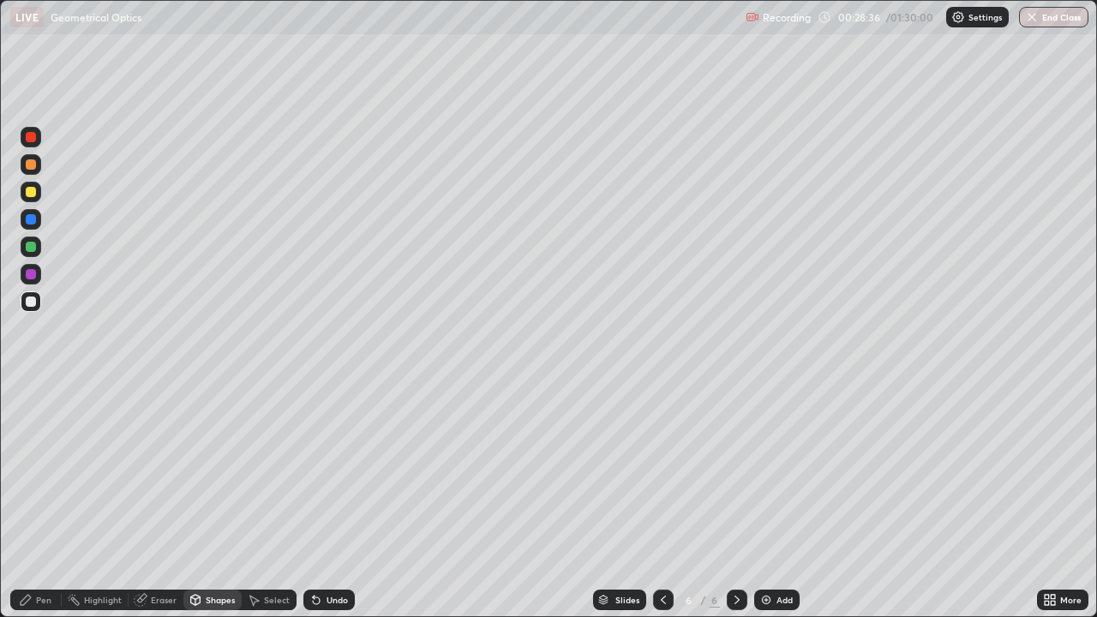
click at [41, 500] on div "Pen" at bounding box center [43, 599] width 15 height 9
click at [212, 500] on div "Shapes" at bounding box center [220, 599] width 29 height 9
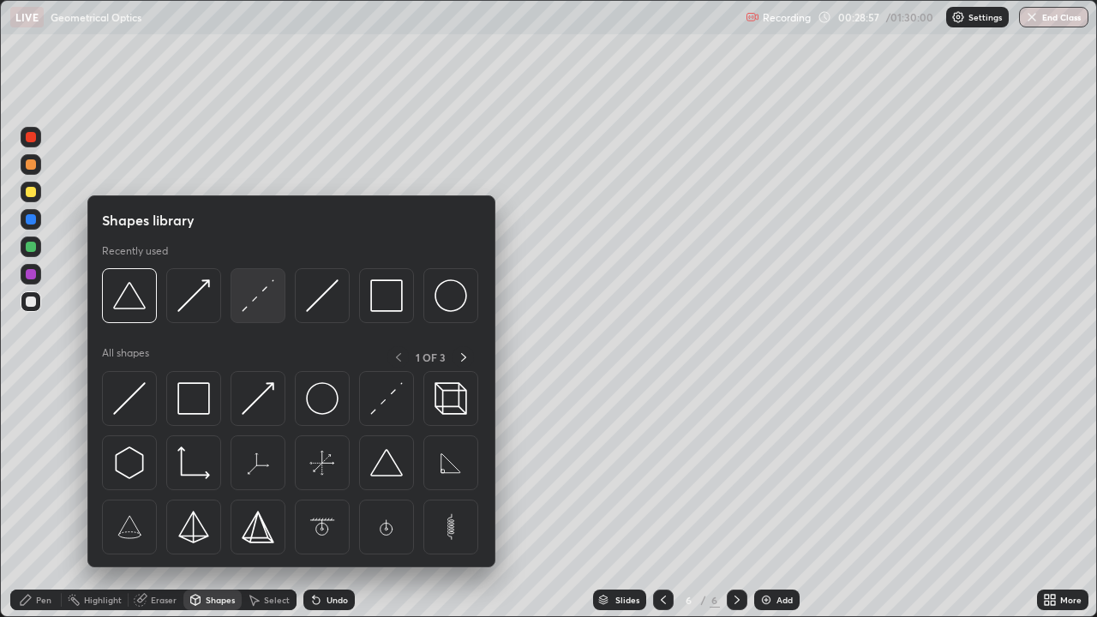
click at [247, 302] on img at bounding box center [258, 295] width 33 height 33
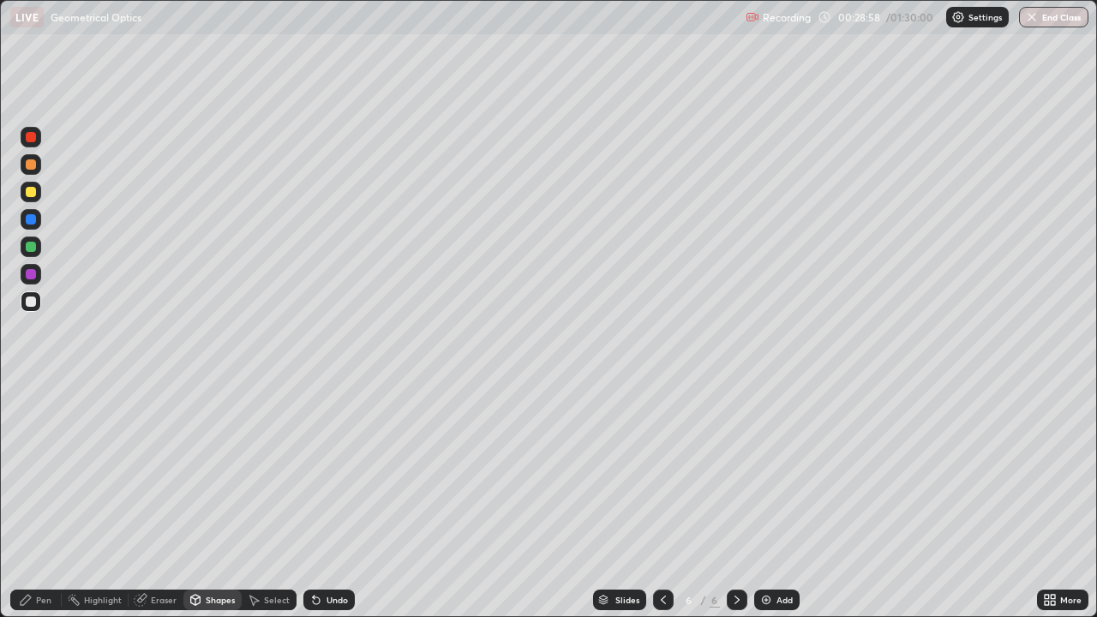
click at [33, 248] on div at bounding box center [31, 247] width 10 height 10
click at [206, 500] on div "Shapes" at bounding box center [220, 599] width 29 height 9
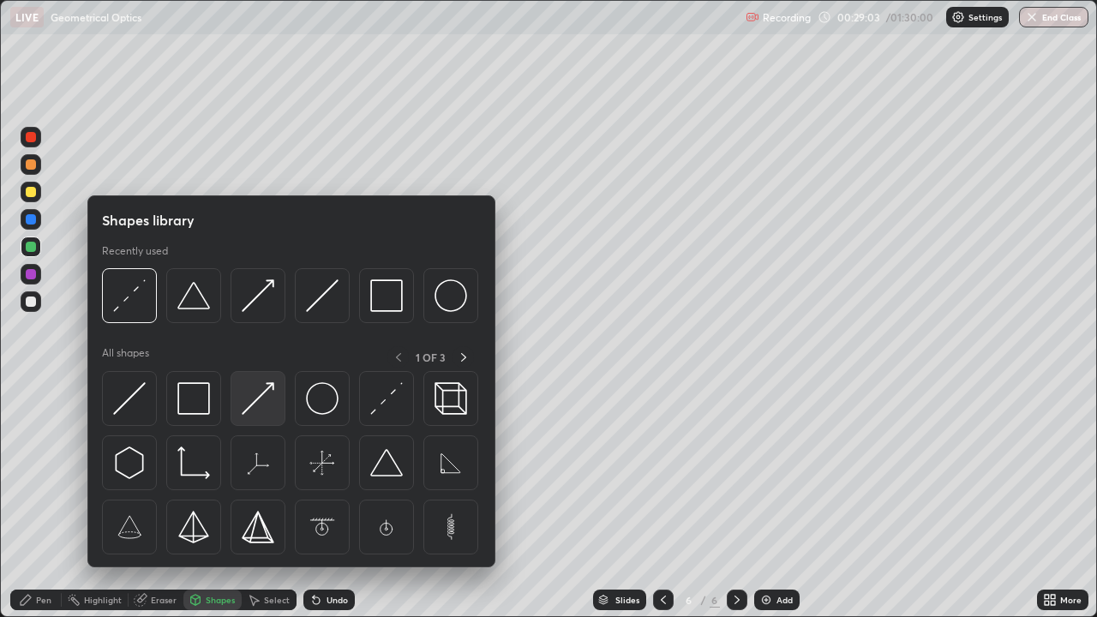
click at [254, 399] on img at bounding box center [258, 398] width 33 height 33
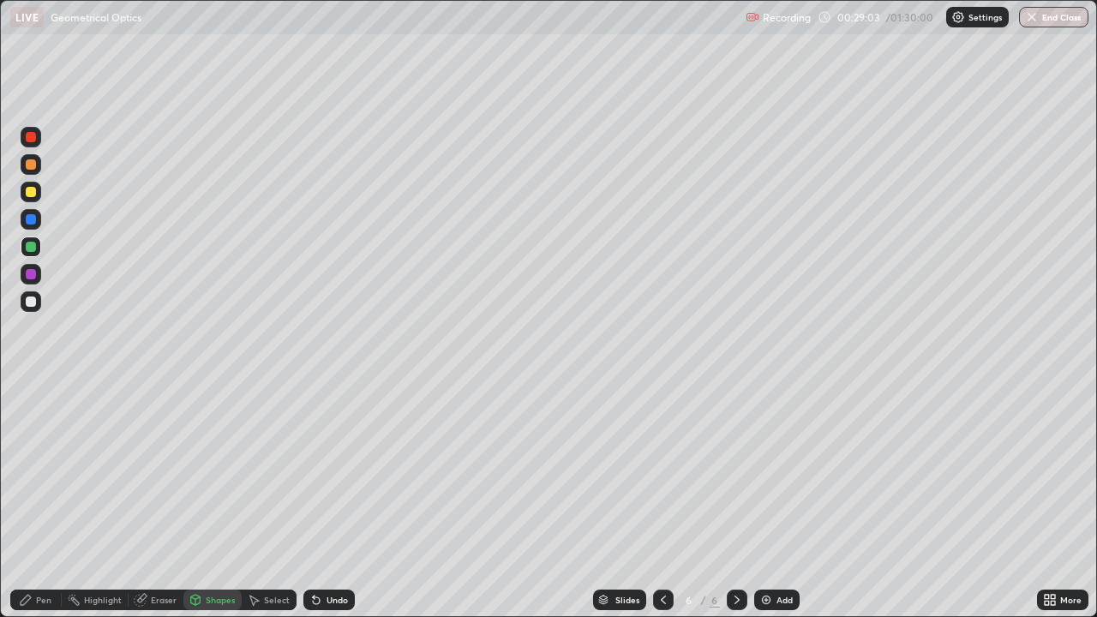
click at [31, 276] on div at bounding box center [31, 274] width 10 height 10
click at [40, 500] on div "Pen" at bounding box center [43, 599] width 15 height 9
click at [31, 308] on div at bounding box center [31, 301] width 21 height 21
click at [316, 500] on icon at bounding box center [316, 600] width 7 height 7
click at [320, 500] on icon at bounding box center [316, 600] width 14 height 14
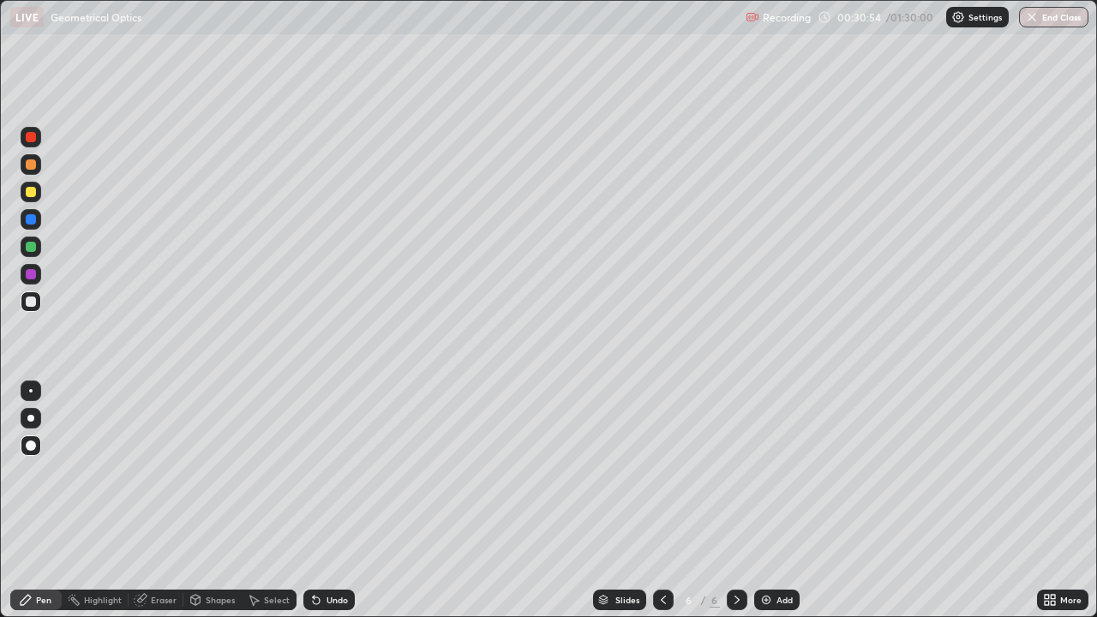
click at [313, 500] on icon at bounding box center [316, 600] width 14 height 14
click at [314, 500] on icon at bounding box center [316, 600] width 7 height 7
click at [314, 500] on icon at bounding box center [316, 600] width 14 height 14
click at [316, 500] on icon at bounding box center [316, 600] width 14 height 14
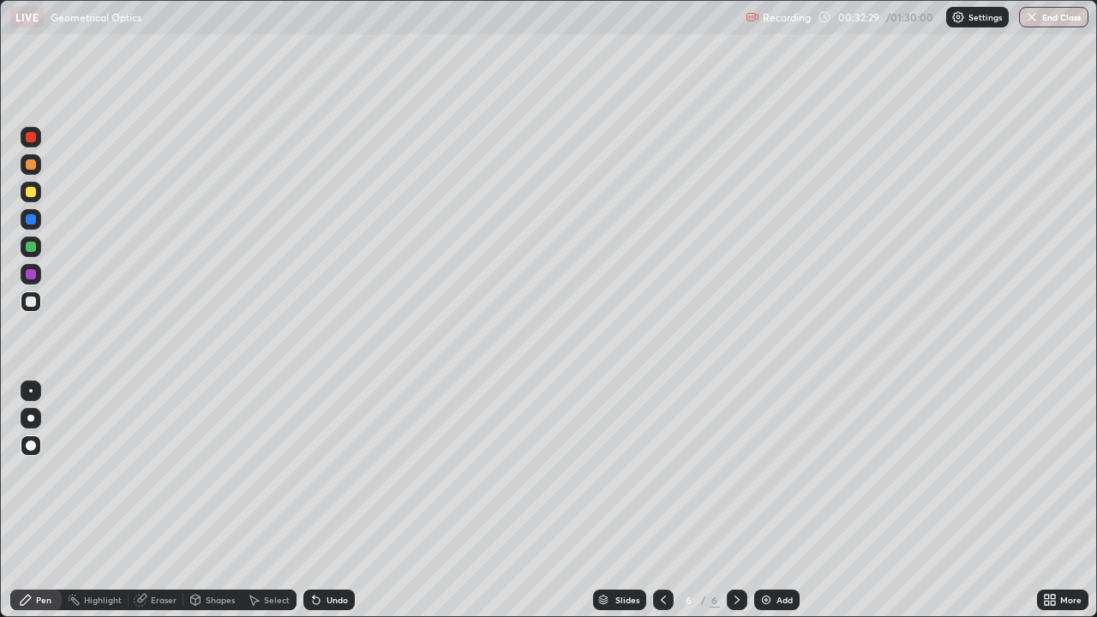
click at [319, 500] on icon at bounding box center [316, 600] width 14 height 14
click at [314, 500] on icon at bounding box center [316, 600] width 7 height 7
click at [316, 500] on icon at bounding box center [316, 600] width 7 height 7
click at [320, 500] on icon at bounding box center [316, 600] width 14 height 14
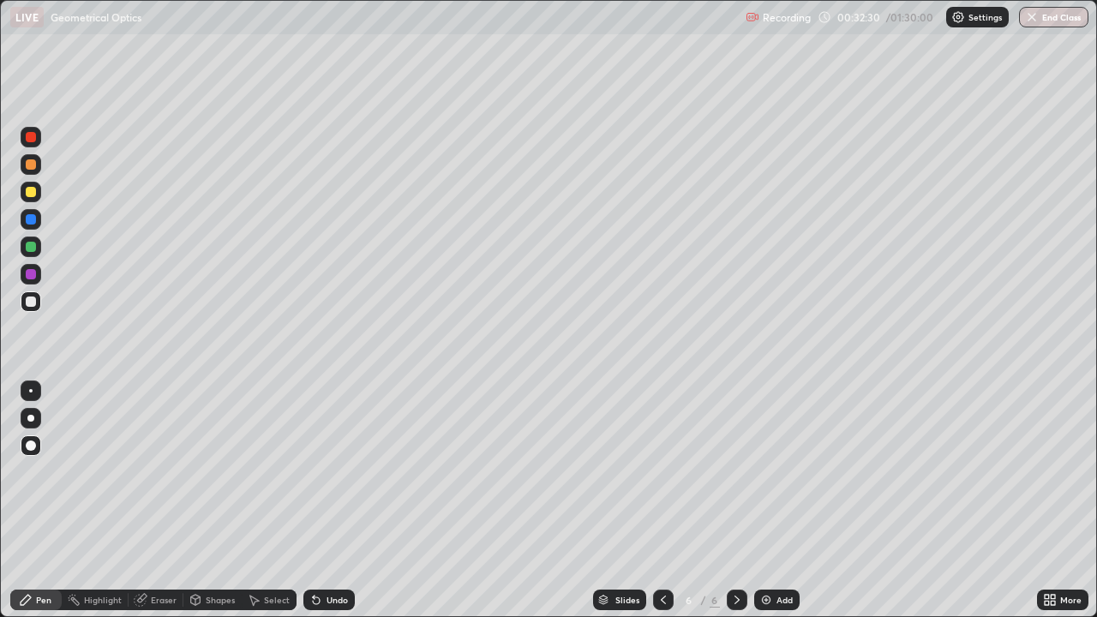
click at [319, 500] on icon at bounding box center [316, 600] width 14 height 14
click at [314, 500] on icon at bounding box center [316, 600] width 7 height 7
click at [317, 500] on icon at bounding box center [316, 600] width 7 height 7
click at [319, 500] on icon at bounding box center [316, 600] width 14 height 14
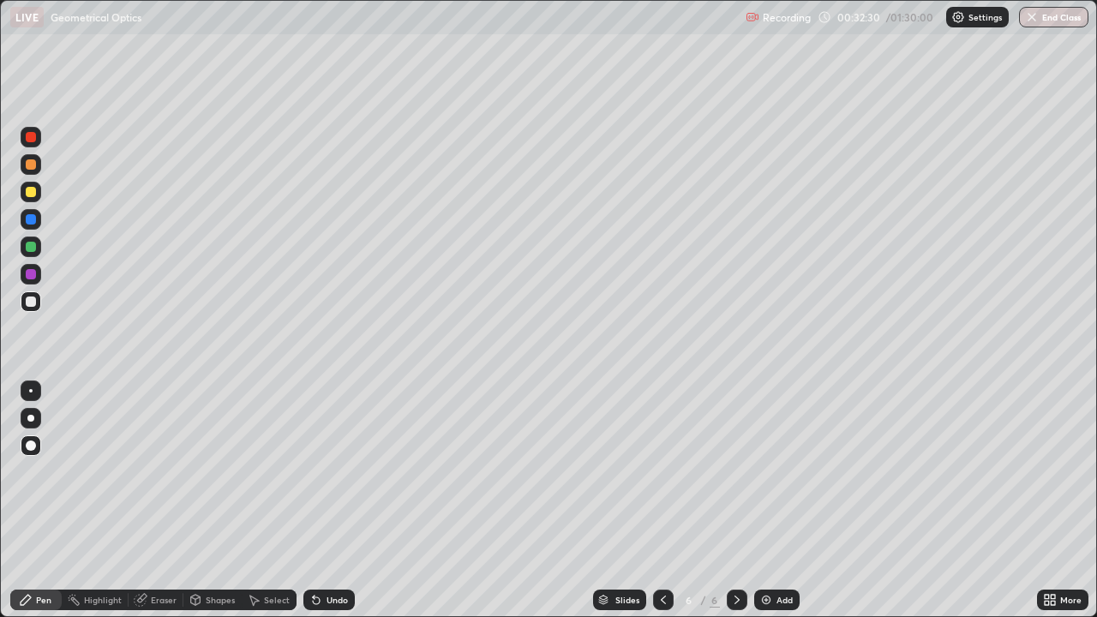
click at [314, 500] on icon at bounding box center [316, 600] width 7 height 7
click at [319, 500] on icon at bounding box center [316, 600] width 14 height 14
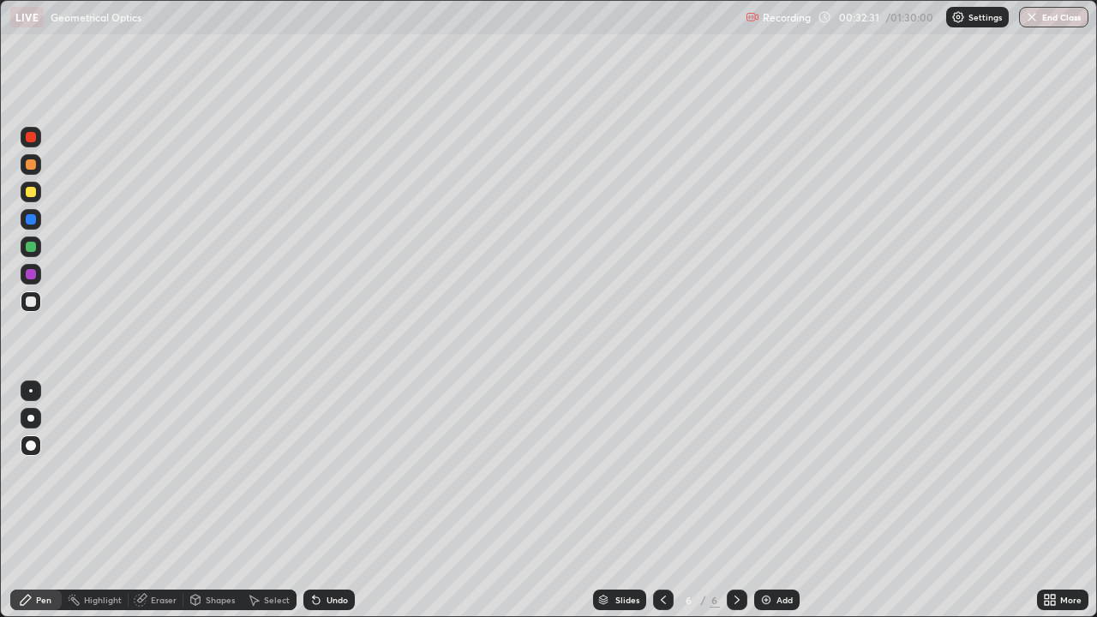
click at [319, 500] on icon at bounding box center [316, 600] width 14 height 14
click at [317, 500] on icon at bounding box center [316, 600] width 7 height 7
click at [317, 500] on icon at bounding box center [316, 600] width 14 height 14
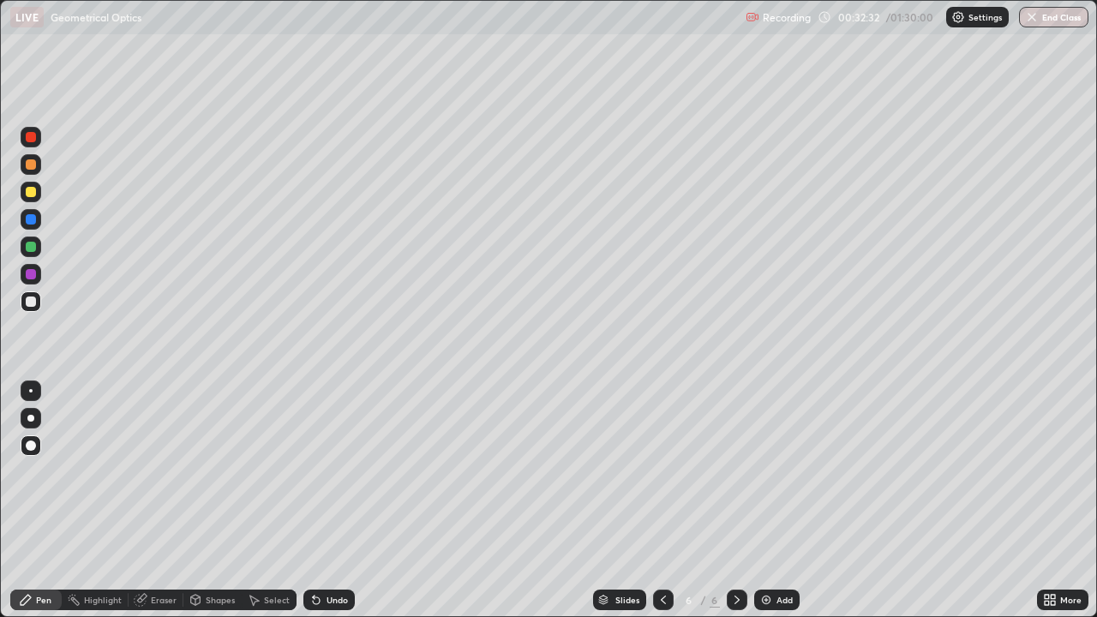
click at [320, 500] on div "Undo" at bounding box center [328, 599] width 51 height 21
click at [313, 500] on icon at bounding box center [316, 600] width 7 height 7
click at [316, 500] on icon at bounding box center [316, 600] width 14 height 14
click at [317, 500] on icon at bounding box center [316, 600] width 7 height 7
click at [320, 500] on div "Undo" at bounding box center [328, 599] width 51 height 21
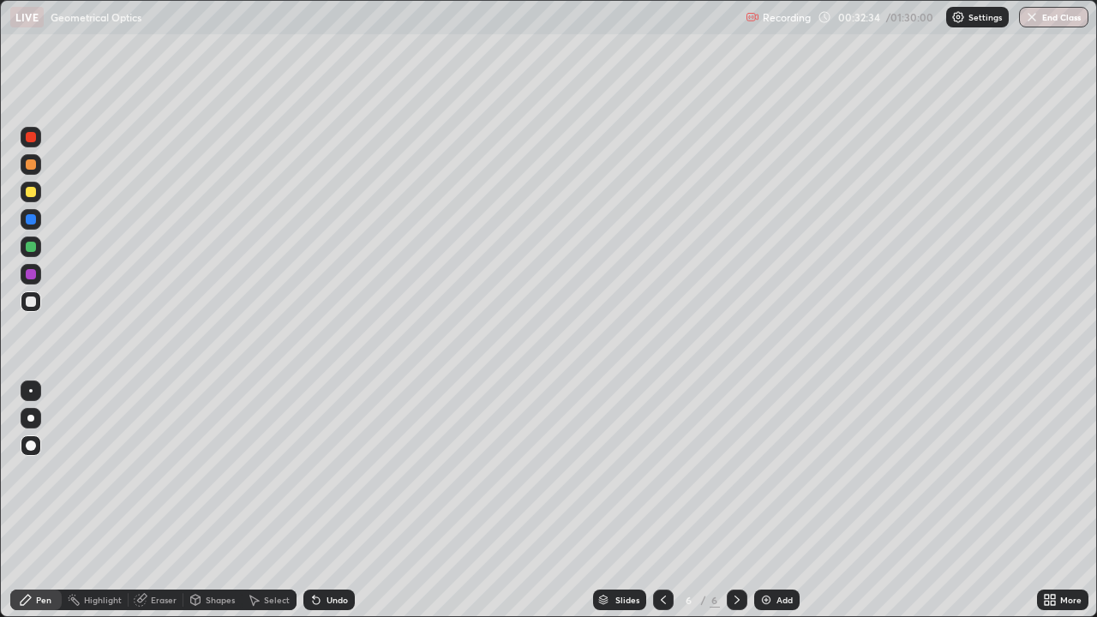
click at [320, 500] on icon at bounding box center [316, 600] width 14 height 14
click at [326, 500] on div "Undo" at bounding box center [336, 599] width 21 height 9
click at [331, 500] on div "Undo" at bounding box center [336, 599] width 21 height 9
click at [327, 500] on div "Undo" at bounding box center [336, 599] width 21 height 9
click at [326, 500] on div "Undo" at bounding box center [336, 599] width 21 height 9
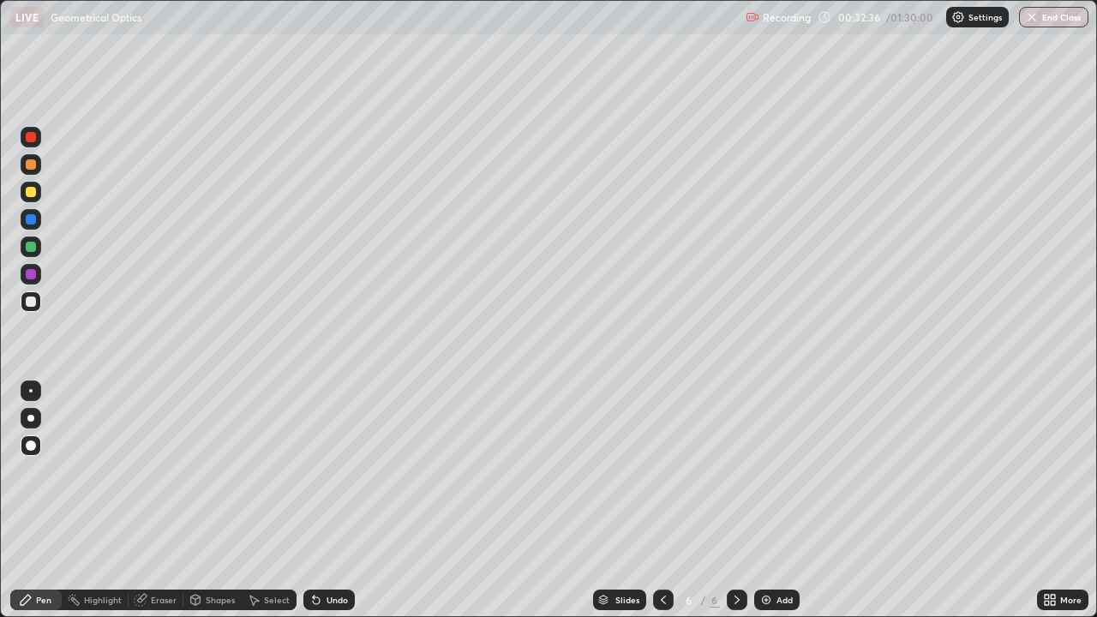
click at [326, 500] on div "Undo" at bounding box center [336, 599] width 21 height 9
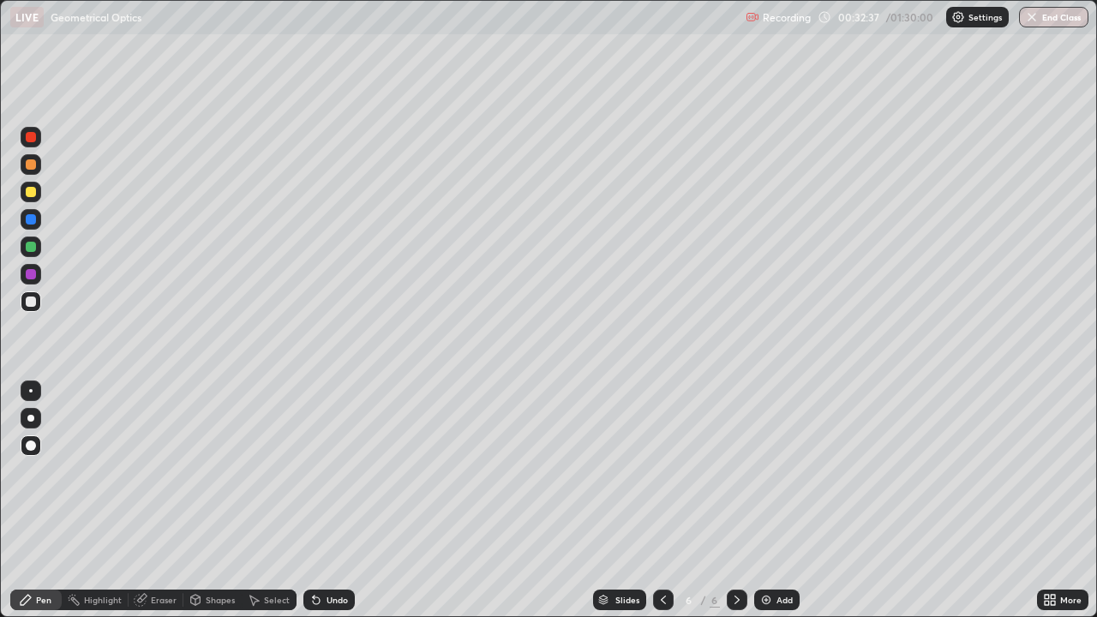
click at [314, 500] on icon at bounding box center [316, 600] width 7 height 7
click at [317, 500] on div "Undo" at bounding box center [328, 599] width 51 height 21
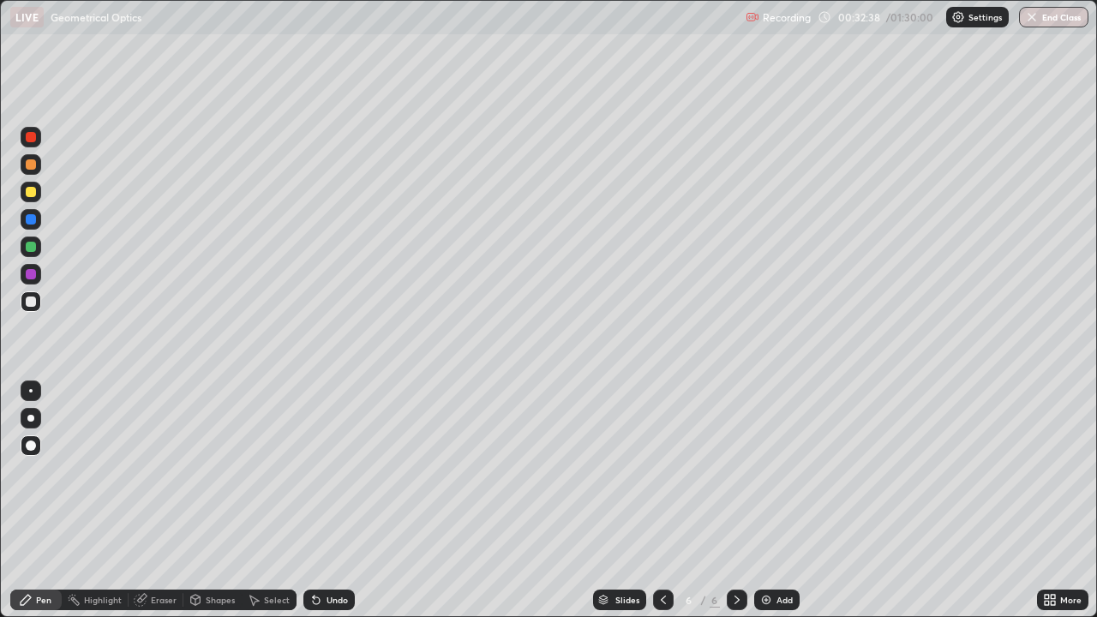
click at [314, 500] on div "Undo" at bounding box center [328, 599] width 51 height 21
click at [314, 500] on icon at bounding box center [316, 600] width 7 height 7
click at [169, 500] on div "Eraser" at bounding box center [164, 599] width 26 height 9
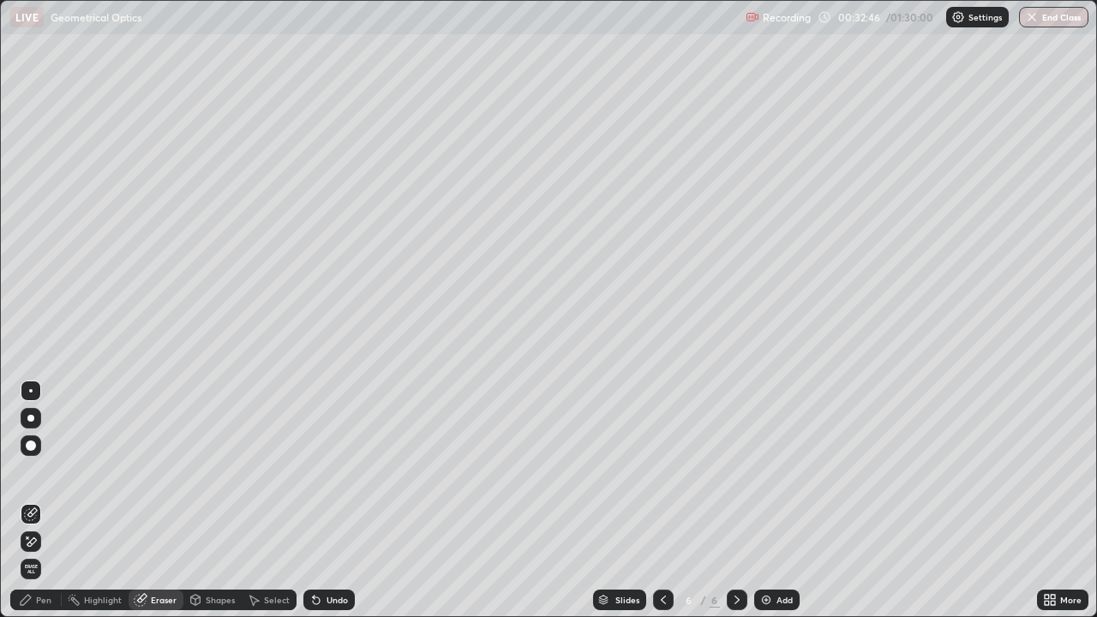
click at [38, 500] on div "Pen" at bounding box center [43, 599] width 15 height 9
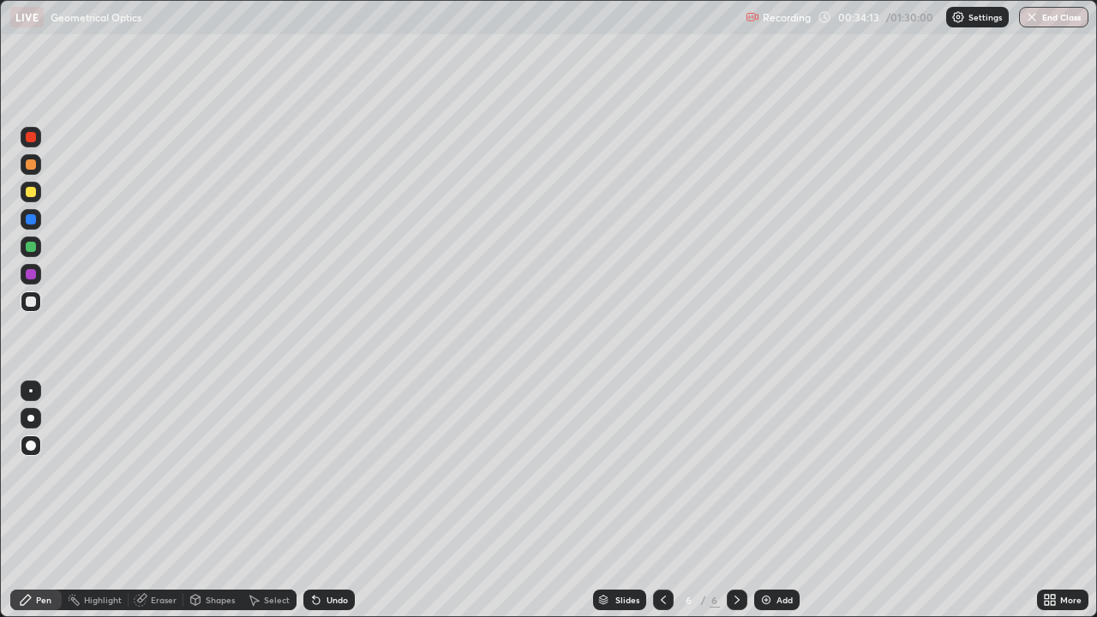
click at [156, 500] on div "Eraser" at bounding box center [164, 599] width 26 height 9
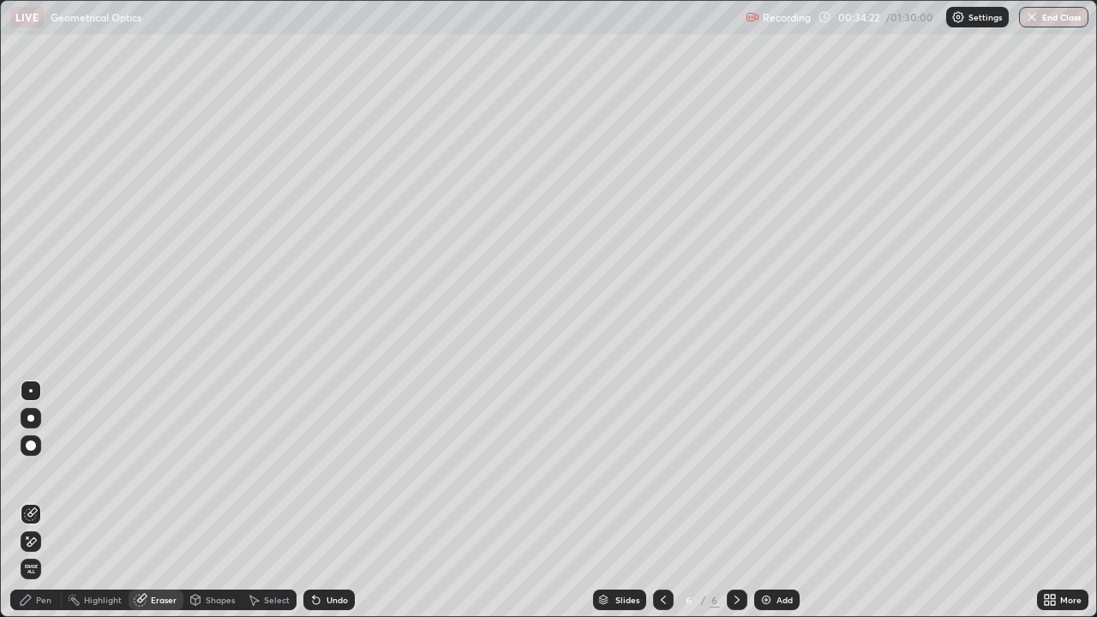
click at [40, 500] on div "Pen" at bounding box center [43, 599] width 15 height 9
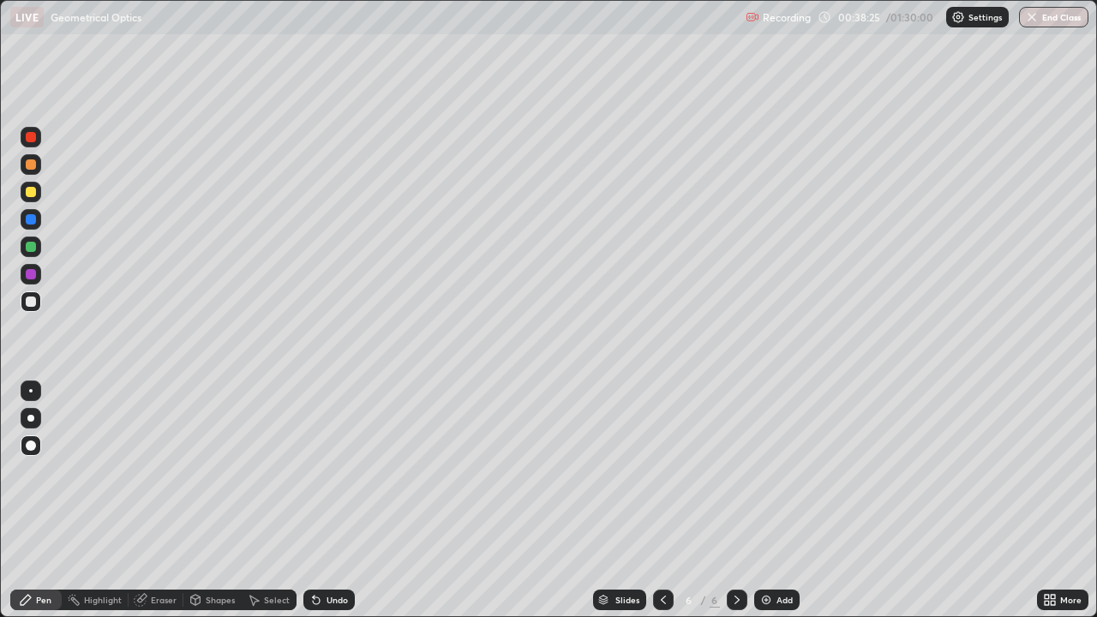
click at [735, 500] on icon at bounding box center [737, 600] width 14 height 14
click at [732, 500] on icon at bounding box center [737, 600] width 14 height 14
click at [735, 500] on icon at bounding box center [737, 600] width 14 height 14
click at [765, 500] on img at bounding box center [766, 600] width 14 height 14
click at [735, 500] on icon at bounding box center [737, 600] width 14 height 14
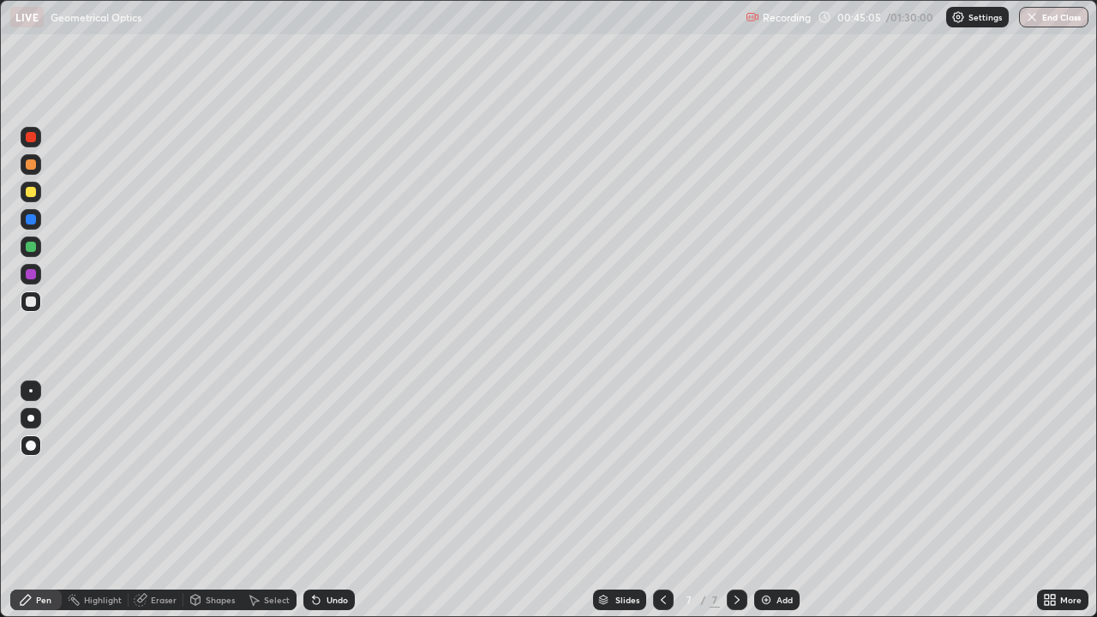
click at [731, 500] on icon at bounding box center [737, 600] width 14 height 14
click at [759, 500] on img at bounding box center [766, 600] width 14 height 14
click at [661, 500] on icon at bounding box center [663, 600] width 14 height 14
click at [735, 500] on icon at bounding box center [737, 600] width 14 height 14
click at [29, 141] on div at bounding box center [31, 137] width 10 height 10
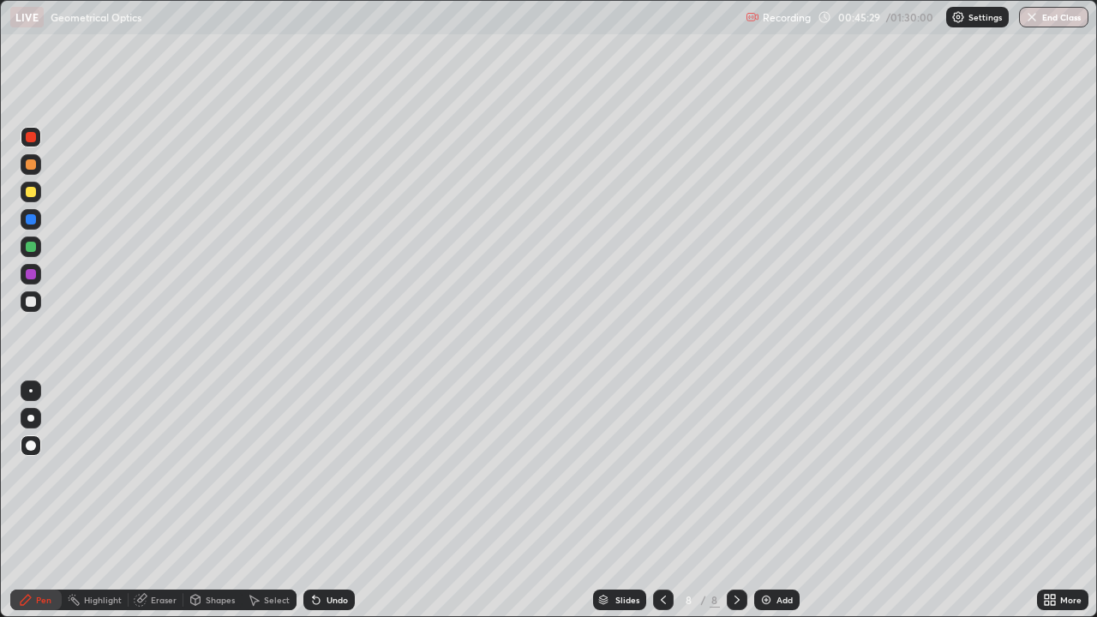
click at [28, 165] on div at bounding box center [31, 164] width 10 height 10
click at [30, 306] on div at bounding box center [31, 301] width 10 height 10
click at [315, 500] on icon at bounding box center [316, 600] width 7 height 7
click at [733, 500] on icon at bounding box center [737, 600] width 14 height 14
click at [765, 500] on img at bounding box center [766, 600] width 14 height 14
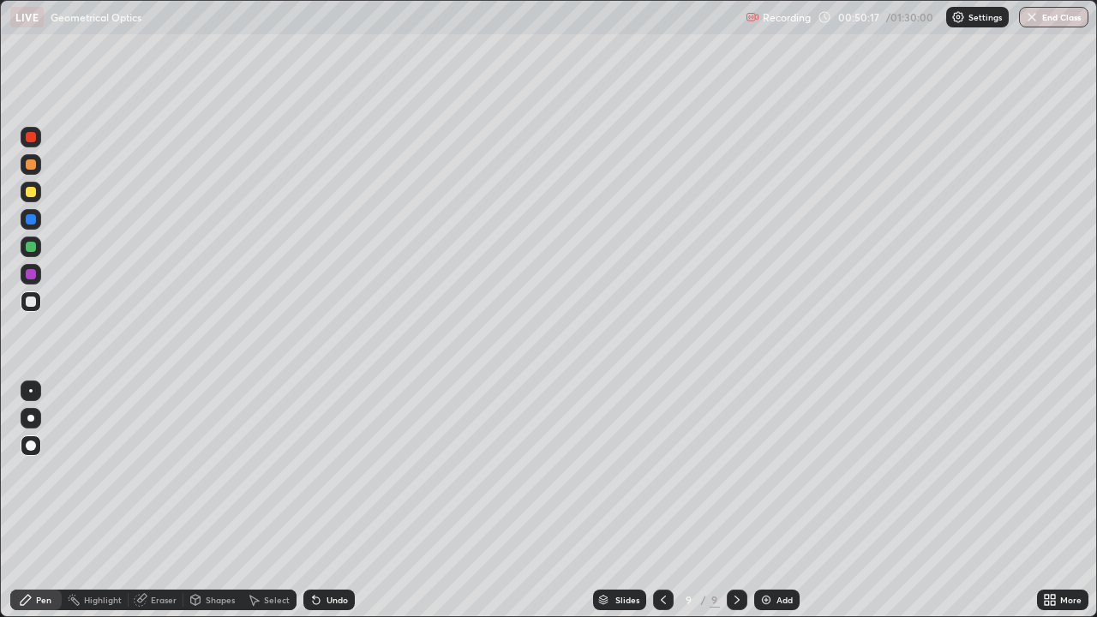
click at [33, 168] on div at bounding box center [31, 164] width 10 height 10
click at [661, 500] on icon at bounding box center [663, 600] width 14 height 14
click at [735, 500] on icon at bounding box center [737, 600] width 14 height 14
click at [31, 303] on div at bounding box center [31, 301] width 10 height 10
click at [210, 500] on div "Shapes" at bounding box center [220, 599] width 29 height 9
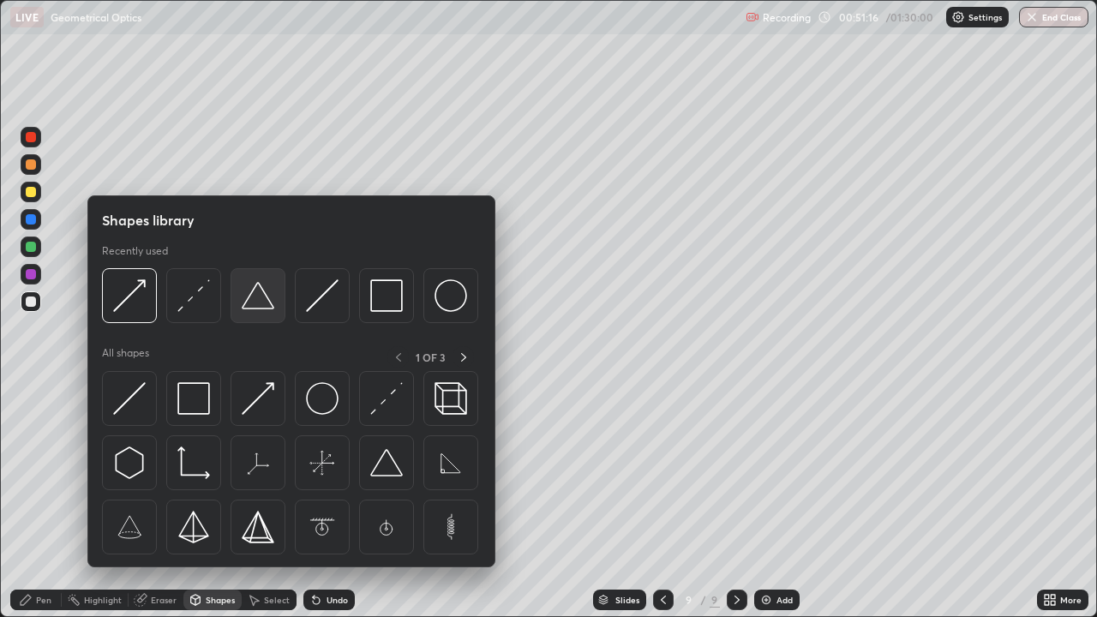
click at [258, 300] on img at bounding box center [258, 295] width 33 height 33
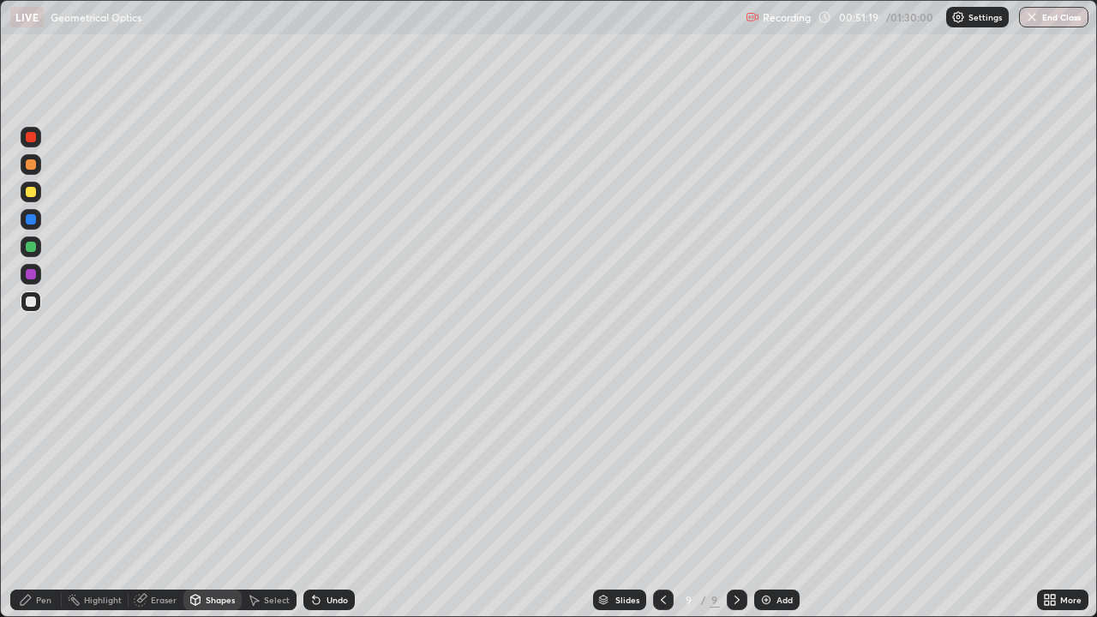
click at [30, 276] on div at bounding box center [31, 274] width 10 height 10
click at [323, 500] on div "Undo" at bounding box center [328, 599] width 51 height 21
click at [33, 500] on div "Pen" at bounding box center [35, 599] width 51 height 21
click at [155, 500] on div "Eraser" at bounding box center [164, 599] width 26 height 9
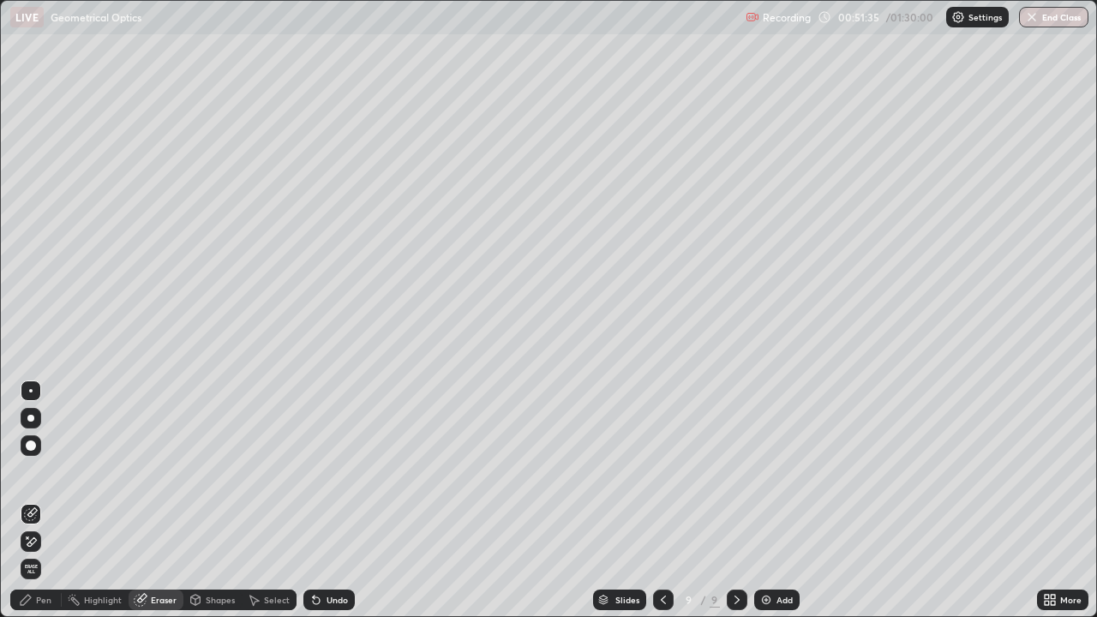
click at [41, 500] on div "Pen" at bounding box center [35, 599] width 51 height 21
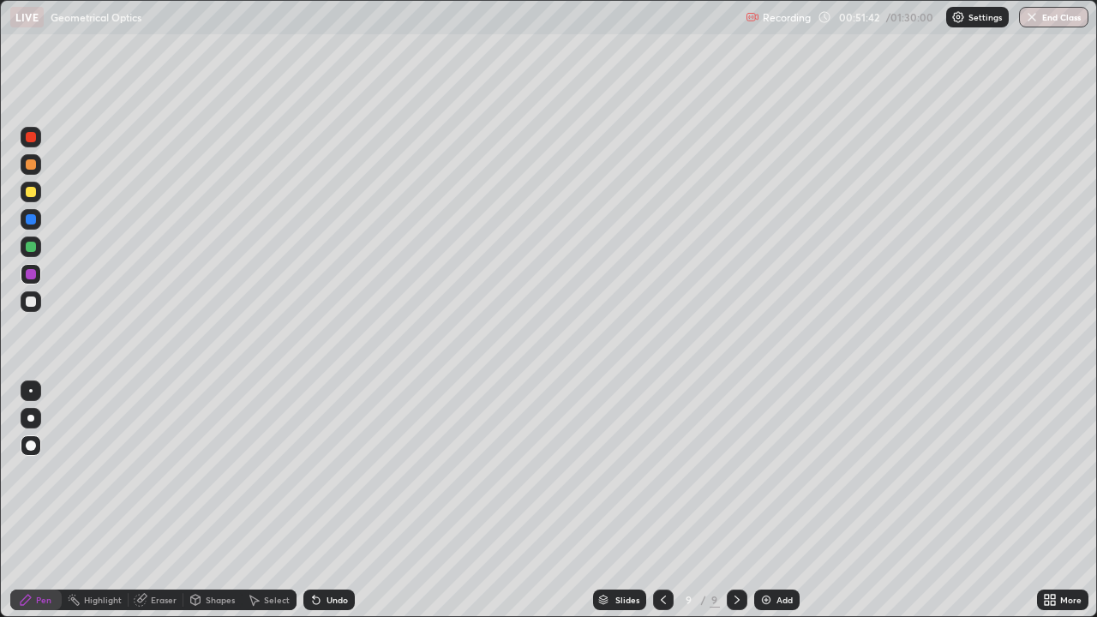
click at [32, 305] on div at bounding box center [31, 301] width 10 height 10
click at [211, 500] on div "Shapes" at bounding box center [220, 599] width 29 height 9
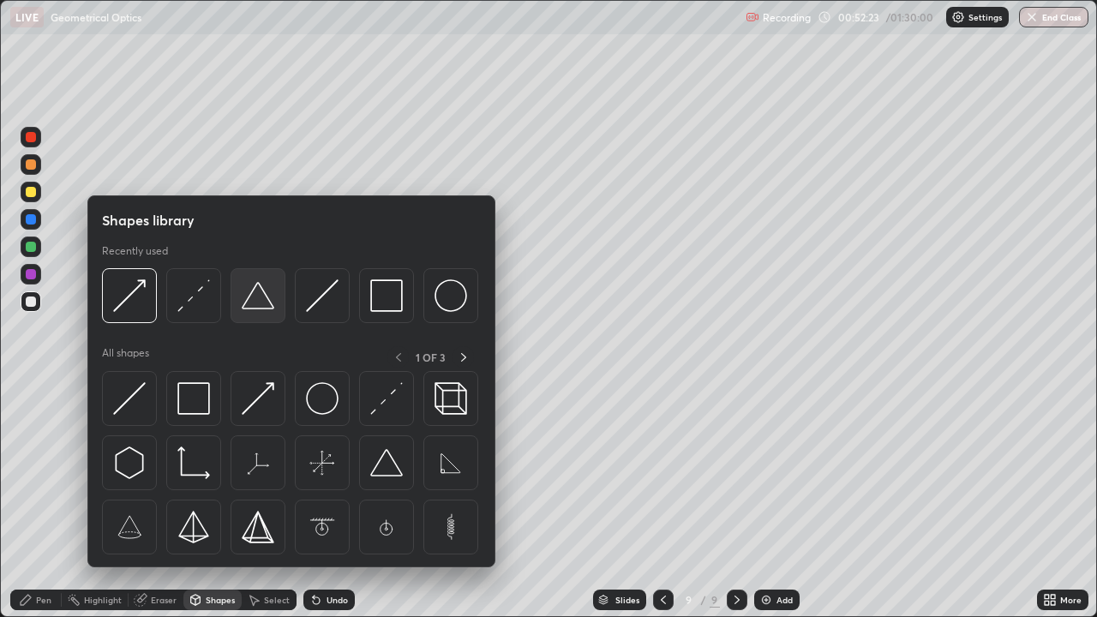
click at [257, 297] on img at bounding box center [258, 295] width 33 height 33
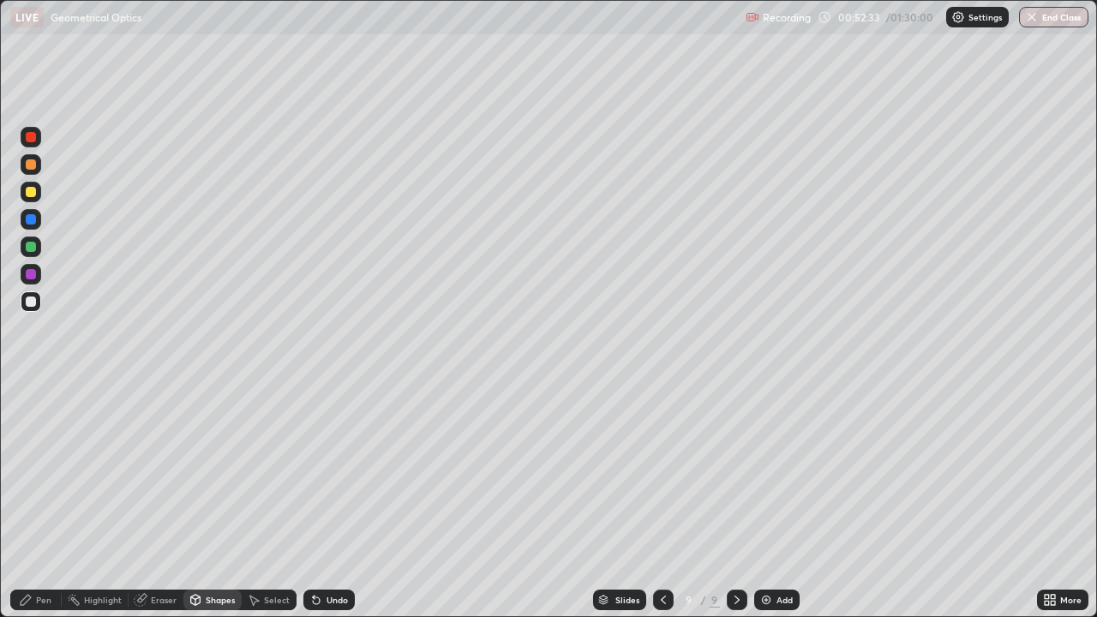
click at [35, 500] on div "Pen" at bounding box center [35, 599] width 51 height 21
click at [210, 500] on div "Shapes" at bounding box center [220, 599] width 29 height 9
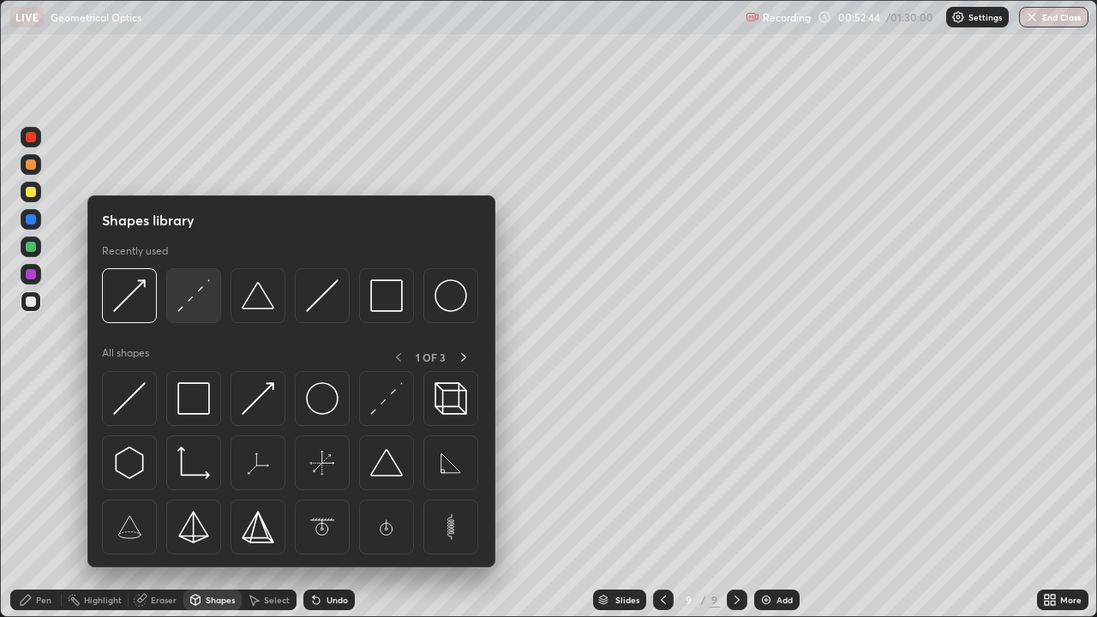
click at [194, 303] on img at bounding box center [193, 295] width 33 height 33
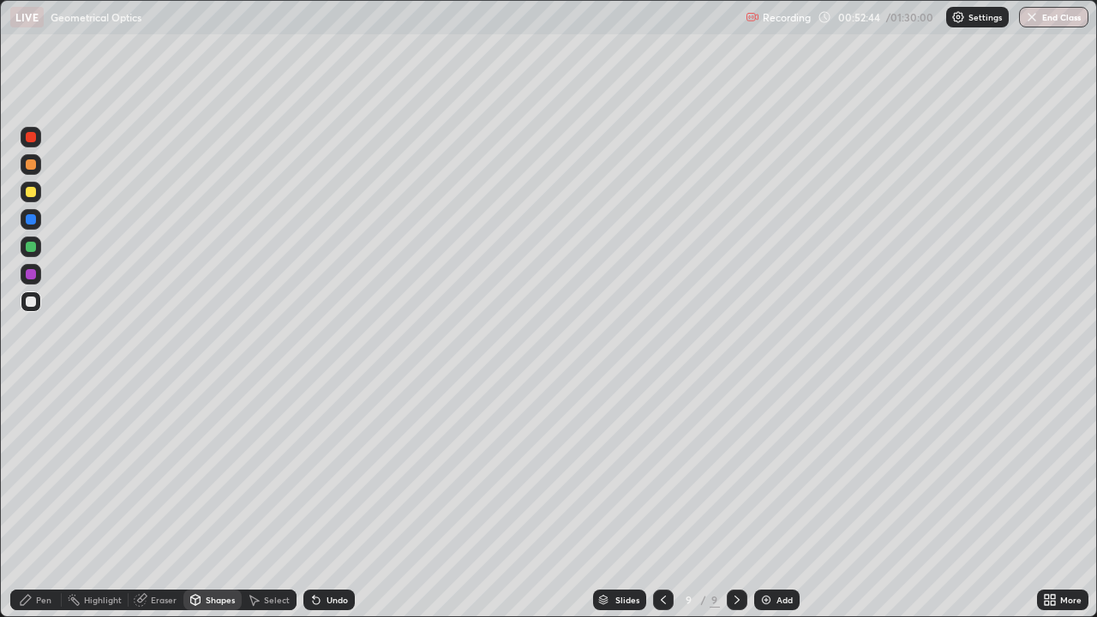
click at [30, 247] on div at bounding box center [31, 247] width 10 height 10
click at [32, 274] on div at bounding box center [31, 274] width 10 height 10
click at [43, 500] on div "Pen" at bounding box center [43, 599] width 15 height 9
click at [214, 500] on div "Shapes" at bounding box center [220, 599] width 29 height 9
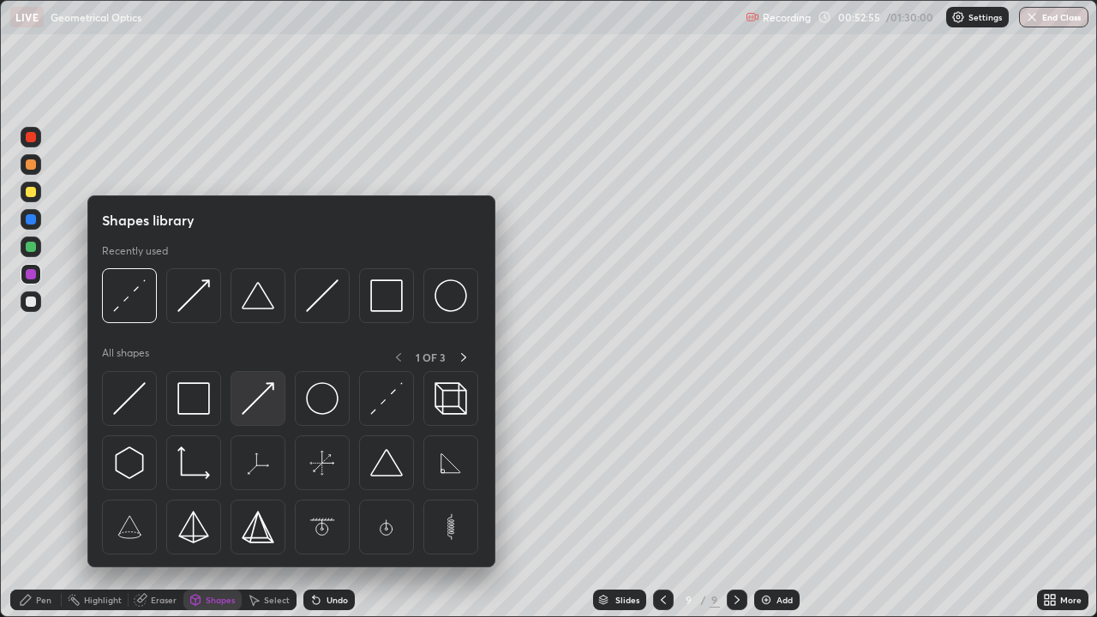
click at [261, 403] on img at bounding box center [258, 398] width 33 height 33
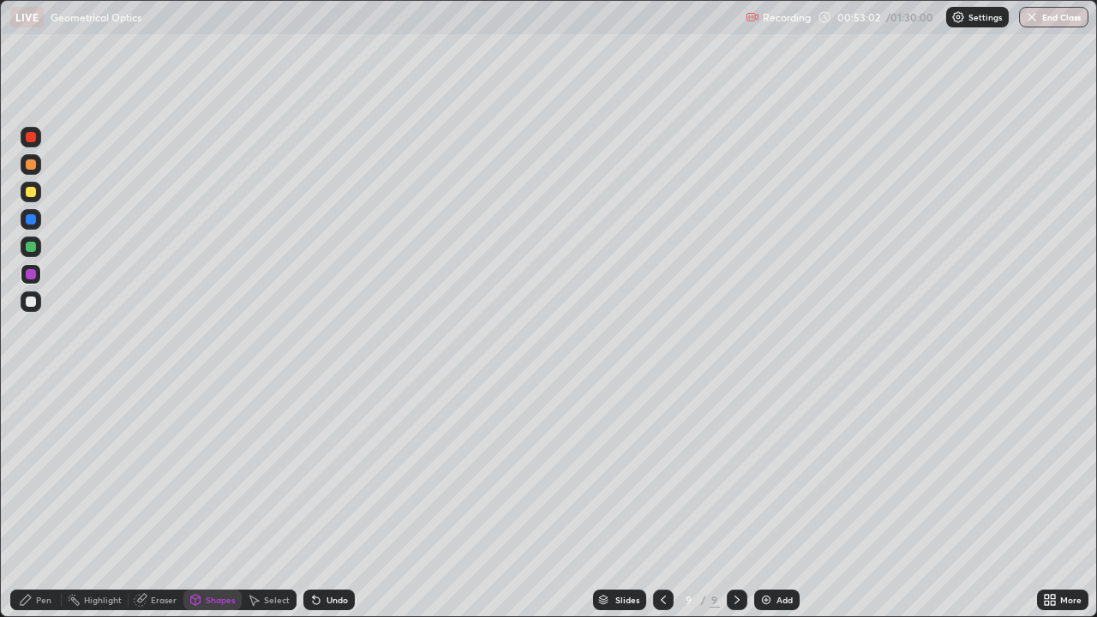
click at [45, 500] on div "Pen" at bounding box center [43, 599] width 15 height 9
click at [29, 302] on div at bounding box center [31, 301] width 10 height 10
click at [26, 201] on div at bounding box center [31, 192] width 21 height 21
click at [30, 303] on div at bounding box center [31, 301] width 10 height 10
click at [32, 196] on div at bounding box center [31, 192] width 10 height 10
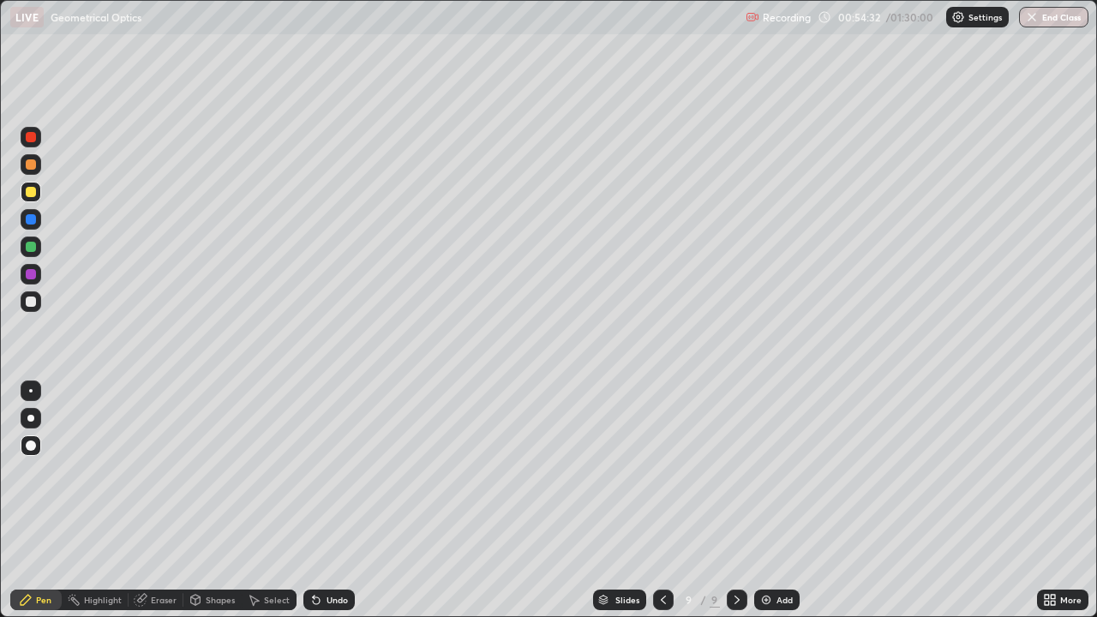
click at [734, 500] on icon at bounding box center [736, 599] width 5 height 9
click at [735, 500] on icon at bounding box center [737, 600] width 14 height 14
click at [762, 500] on img at bounding box center [766, 600] width 14 height 14
click at [32, 195] on div at bounding box center [31, 192] width 10 height 10
click at [319, 500] on icon at bounding box center [316, 600] width 14 height 14
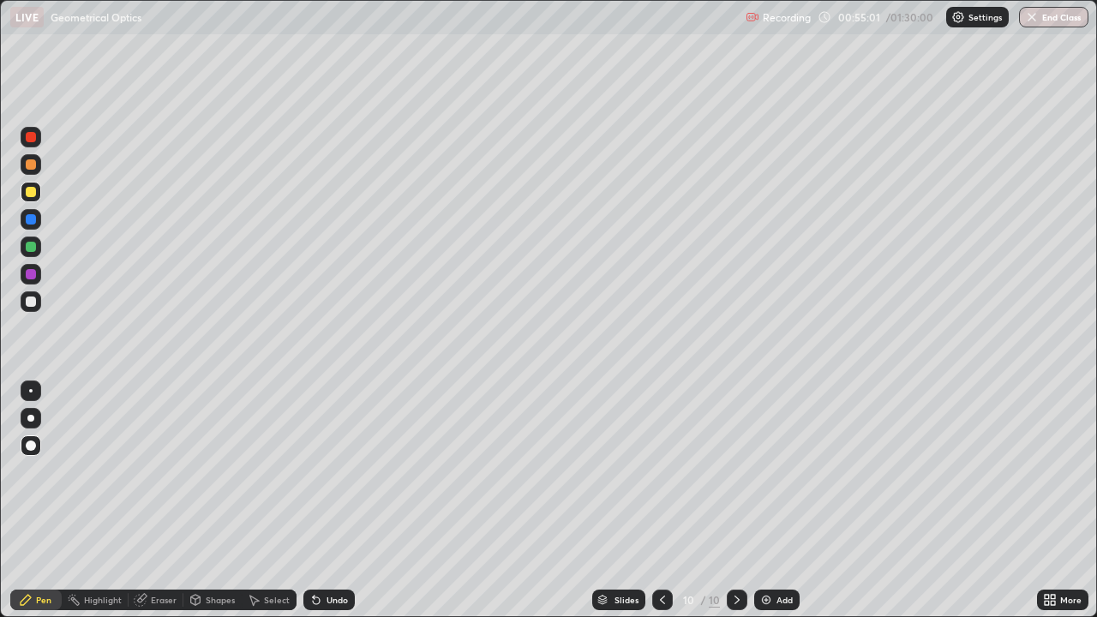
click at [661, 500] on icon at bounding box center [662, 600] width 14 height 14
click at [732, 500] on icon at bounding box center [737, 600] width 14 height 14
click at [33, 442] on div at bounding box center [31, 445] width 10 height 10
click at [35, 302] on div at bounding box center [31, 301] width 10 height 10
click at [660, 500] on icon at bounding box center [662, 600] width 14 height 14
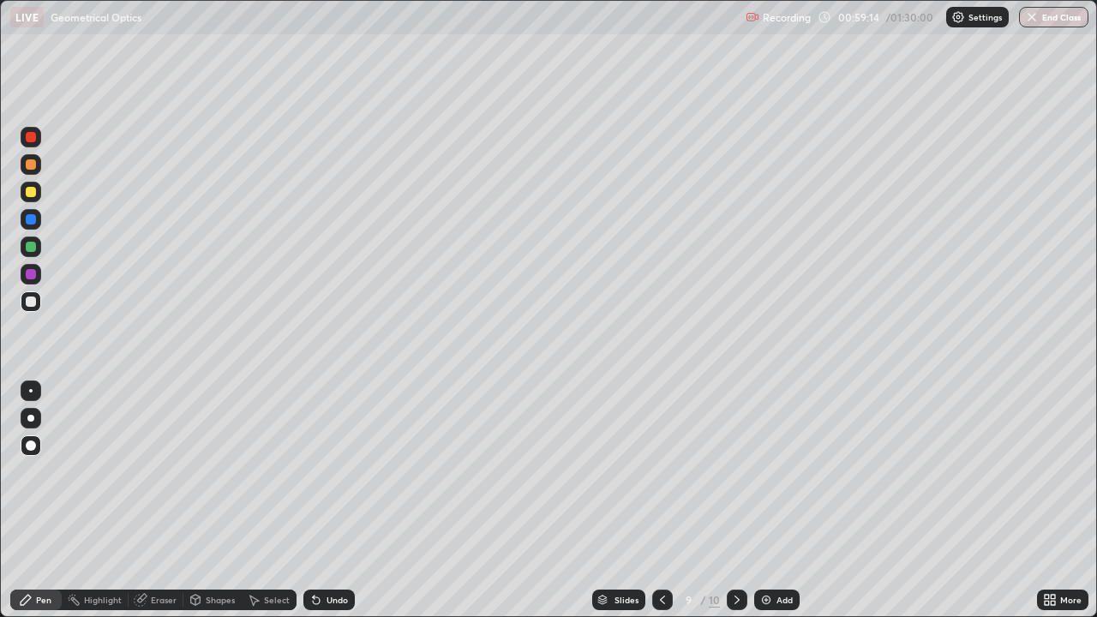
click at [735, 500] on icon at bounding box center [736, 599] width 5 height 9
click at [735, 500] on icon at bounding box center [737, 600] width 14 height 14
click at [762, 500] on img at bounding box center [766, 600] width 14 height 14
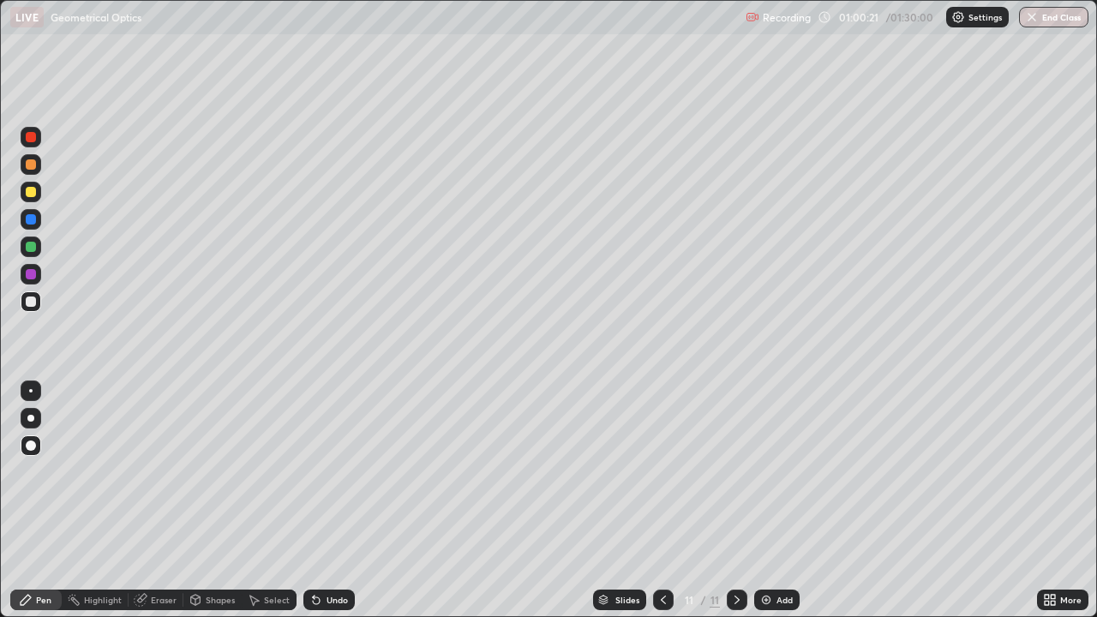
click at [660, 500] on icon at bounding box center [663, 600] width 14 height 14
click at [736, 500] on icon at bounding box center [737, 600] width 14 height 14
click at [201, 500] on div "Shapes" at bounding box center [212, 599] width 58 height 21
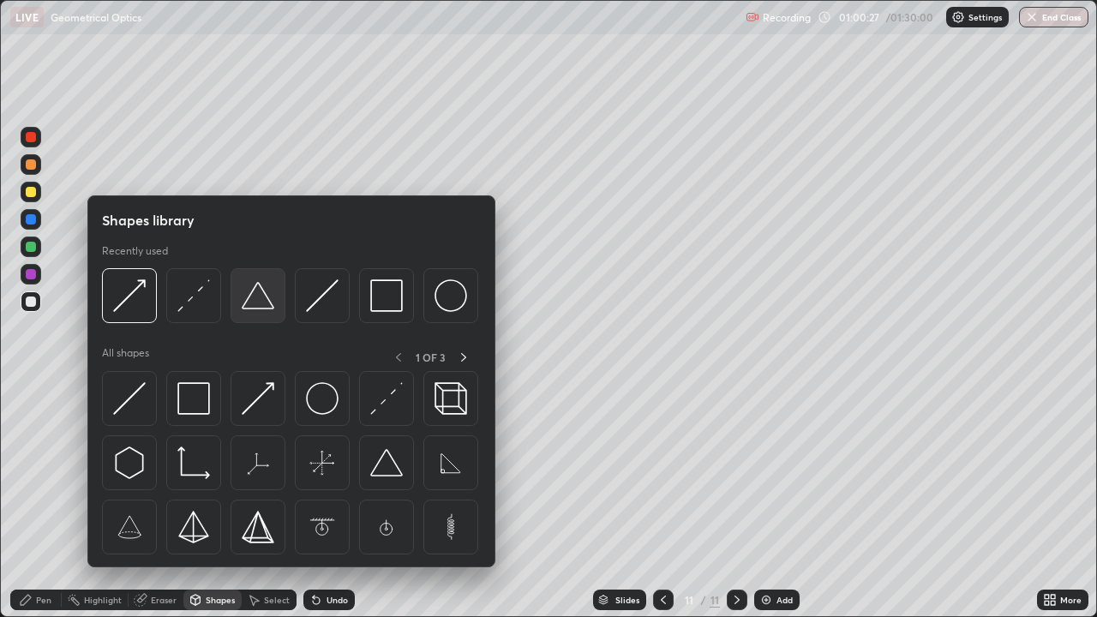
click at [255, 308] on img at bounding box center [258, 295] width 33 height 33
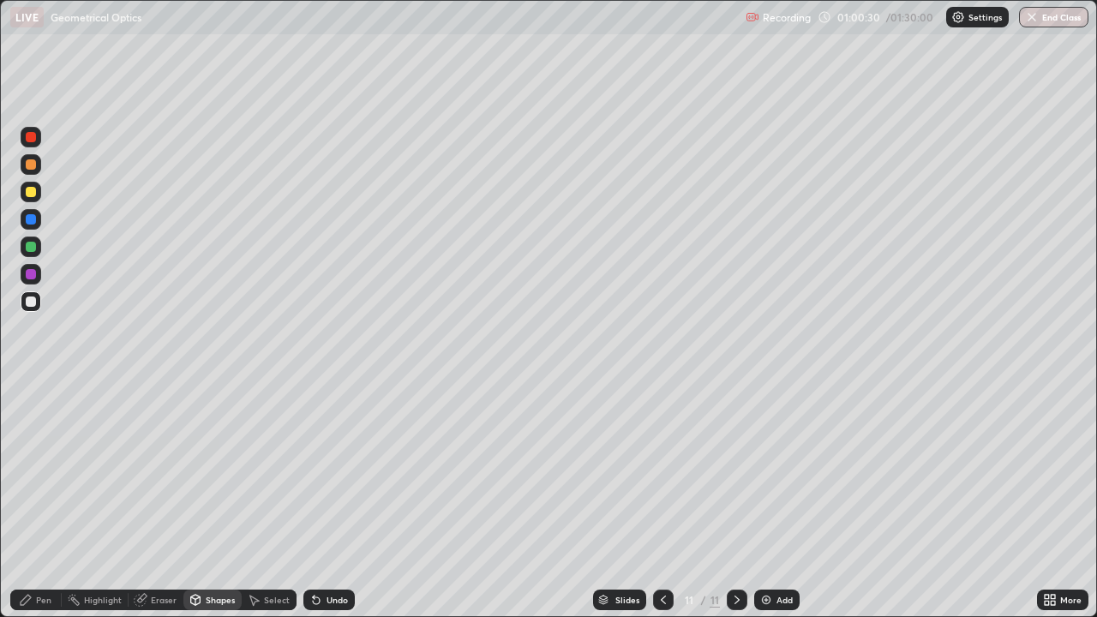
click at [45, 500] on div "Pen" at bounding box center [43, 599] width 15 height 9
click at [31, 245] on div at bounding box center [31, 247] width 10 height 10
click at [164, 500] on div "Eraser" at bounding box center [164, 599] width 26 height 9
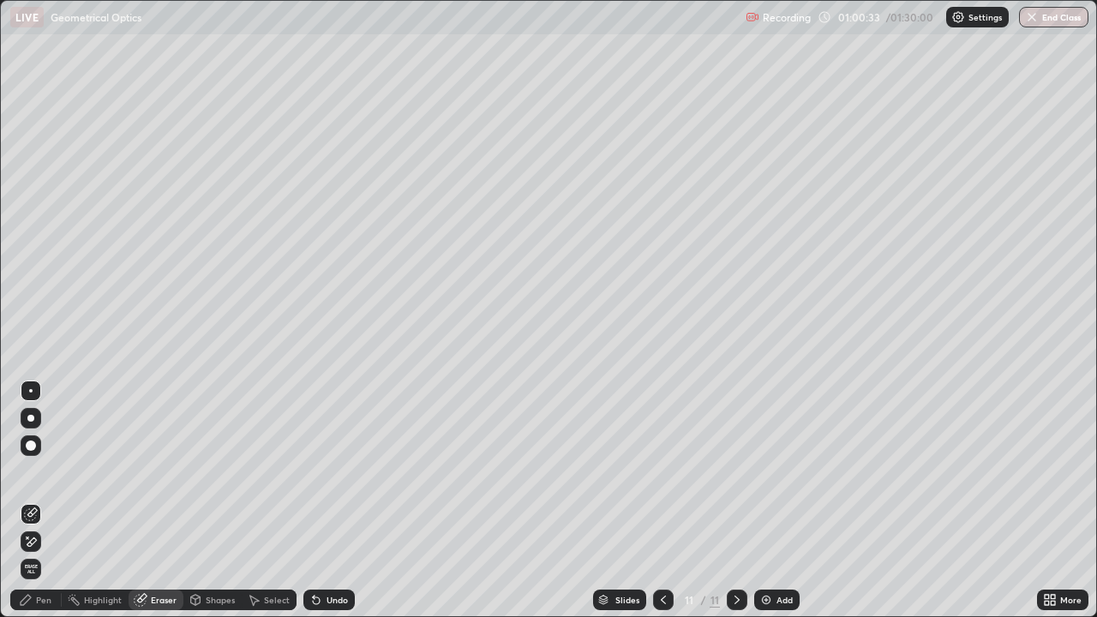
click at [206, 500] on div "Shapes" at bounding box center [220, 599] width 29 height 9
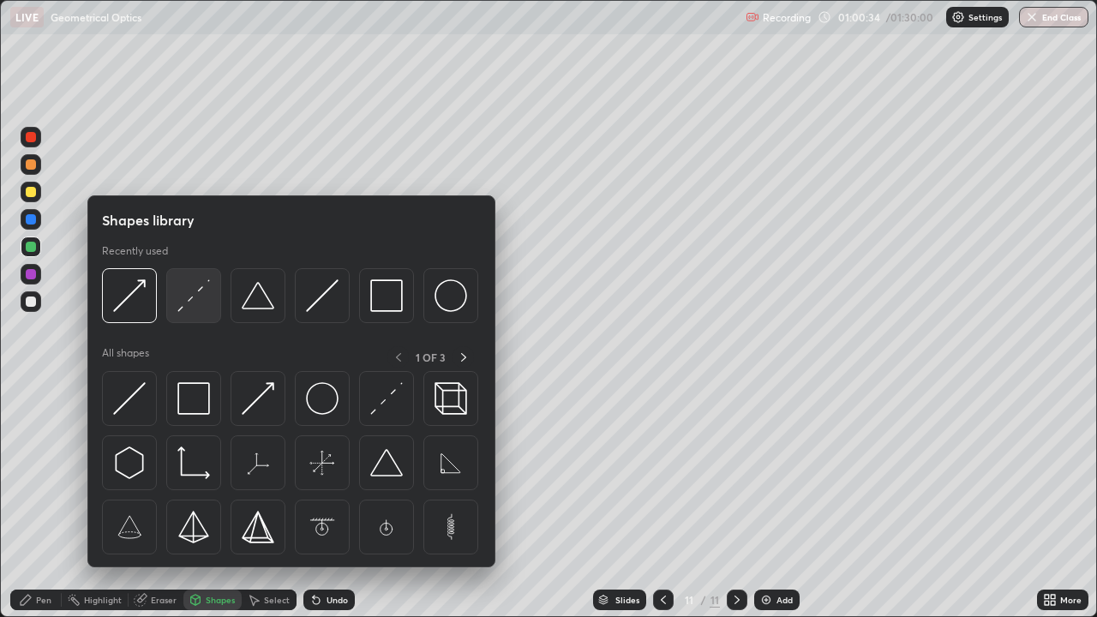
click at [193, 300] on img at bounding box center [193, 295] width 33 height 33
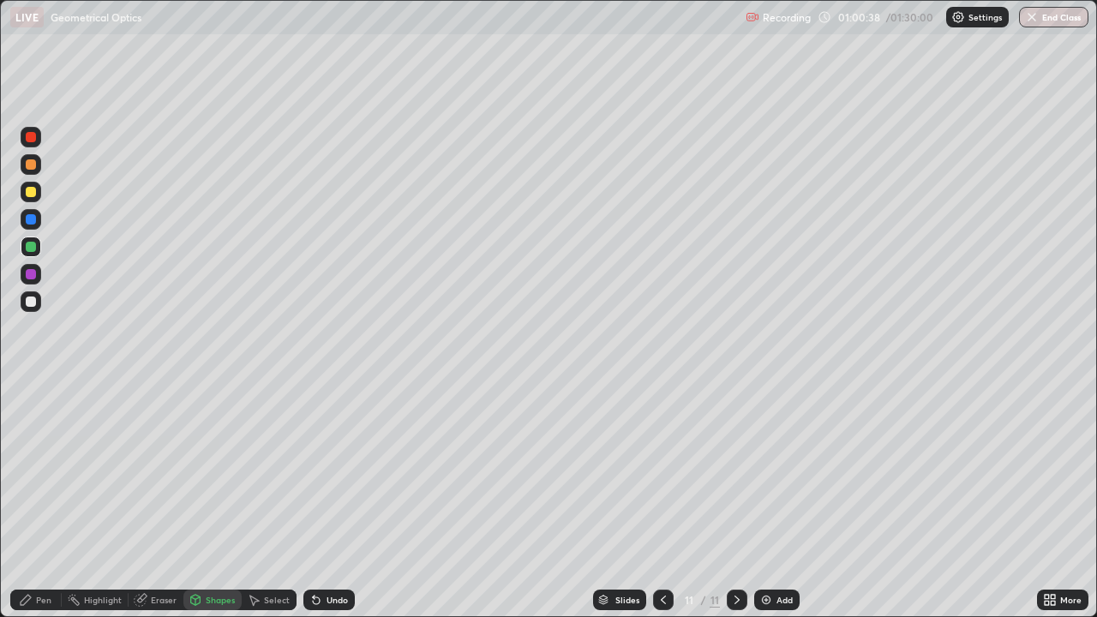
click at [202, 500] on div "Shapes" at bounding box center [212, 599] width 58 height 21
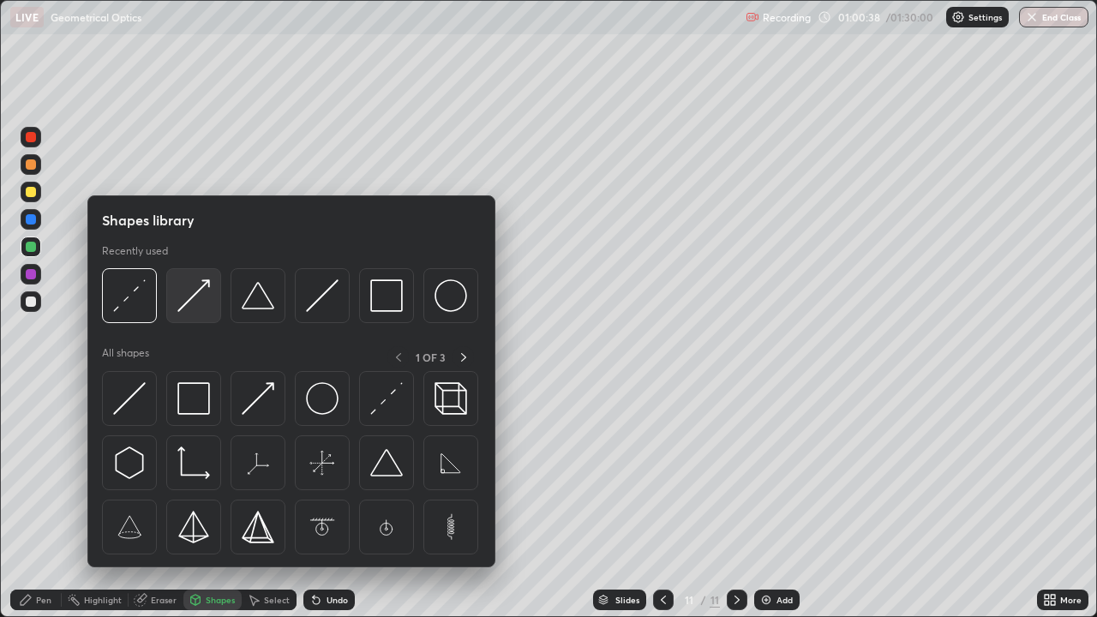
click at [187, 306] on img at bounding box center [193, 295] width 33 height 33
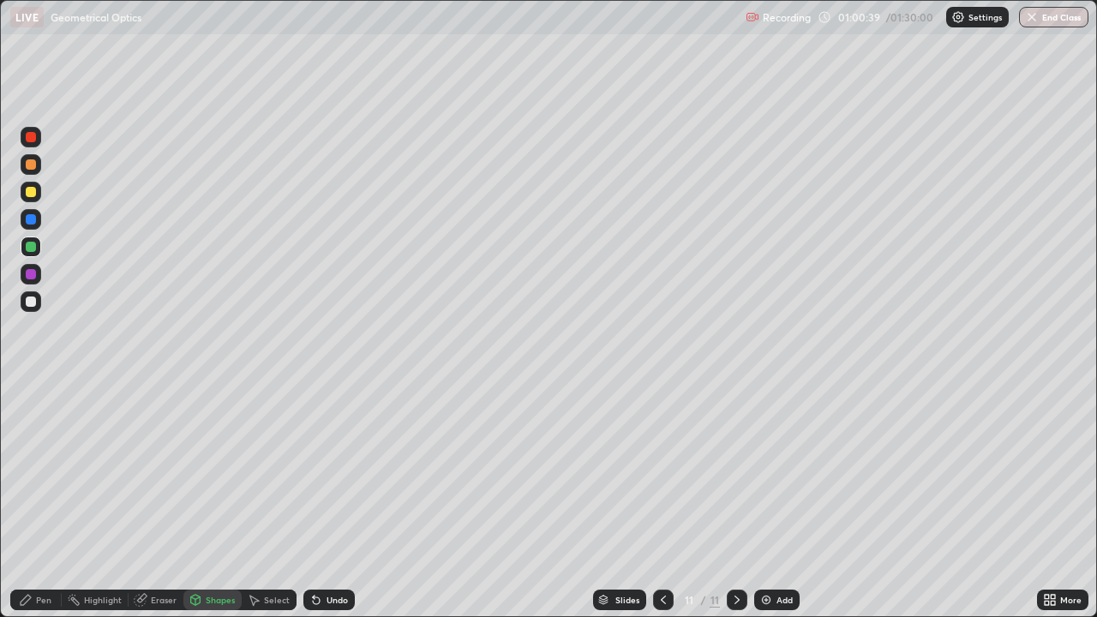
click at [32, 196] on div at bounding box center [31, 192] width 10 height 10
click at [42, 500] on div "Pen" at bounding box center [43, 599] width 15 height 9
click at [32, 300] on div at bounding box center [31, 301] width 10 height 10
click at [31, 302] on div at bounding box center [31, 301] width 10 height 10
click at [203, 500] on div "Shapes" at bounding box center [212, 599] width 58 height 21
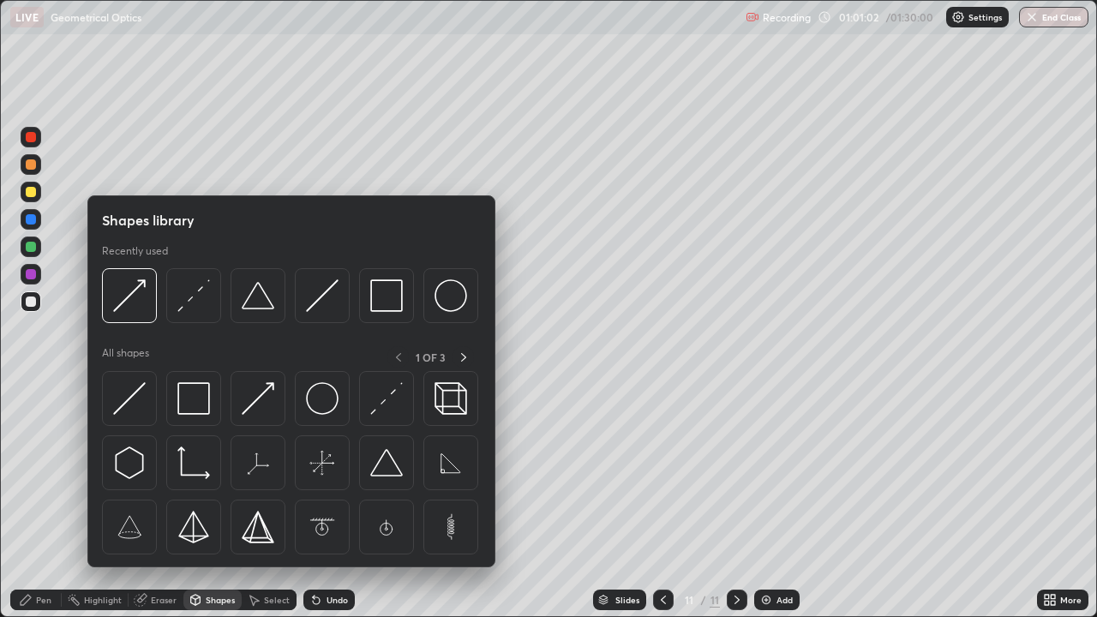
click at [134, 295] on img at bounding box center [129, 295] width 33 height 33
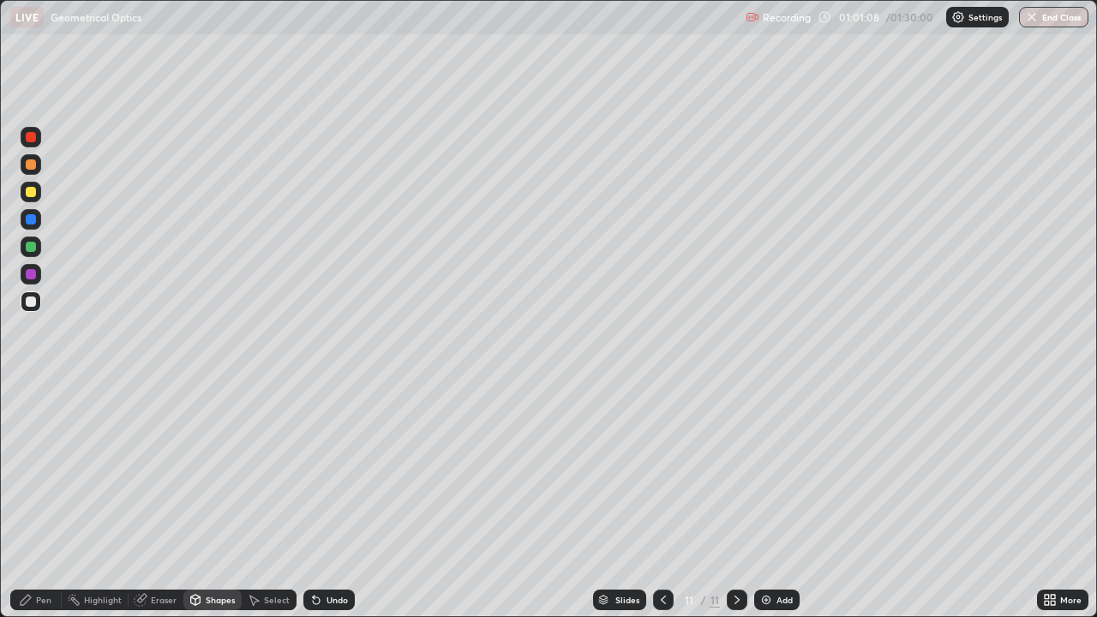
click at [207, 500] on div "Shapes" at bounding box center [220, 599] width 29 height 9
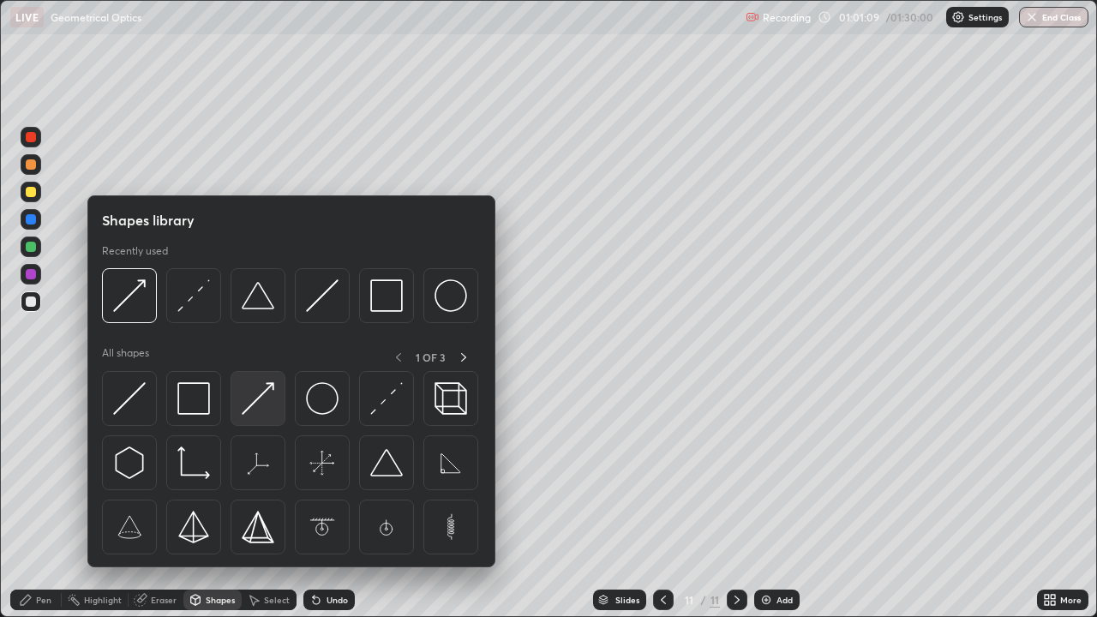
click at [252, 398] on img at bounding box center [258, 398] width 33 height 33
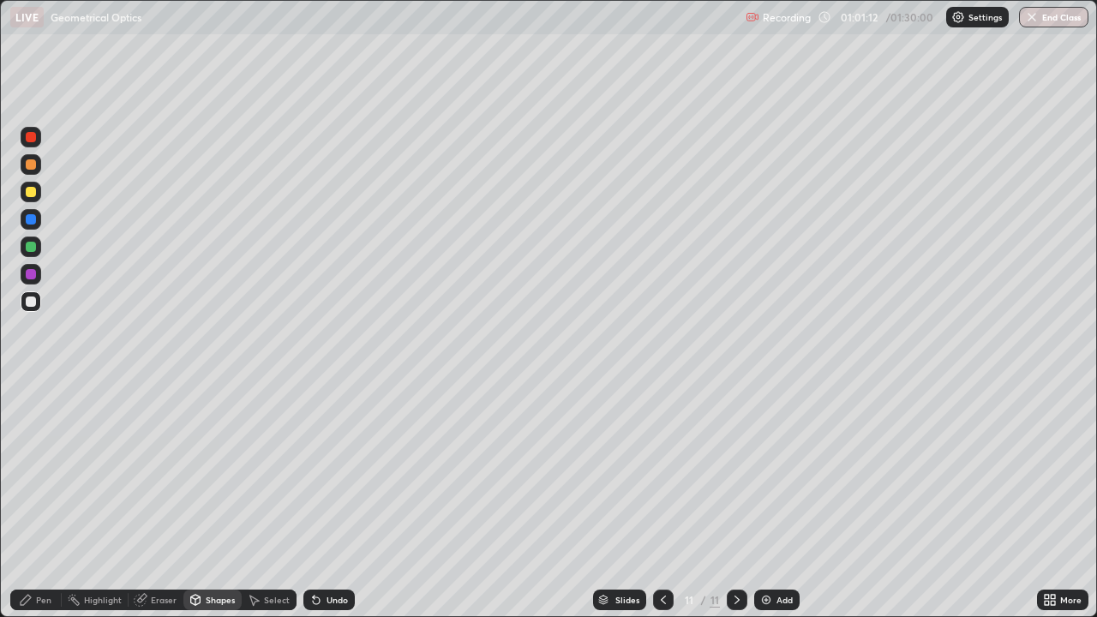
click at [29, 139] on div at bounding box center [31, 137] width 10 height 10
click at [213, 500] on div "Shapes" at bounding box center [220, 599] width 29 height 9
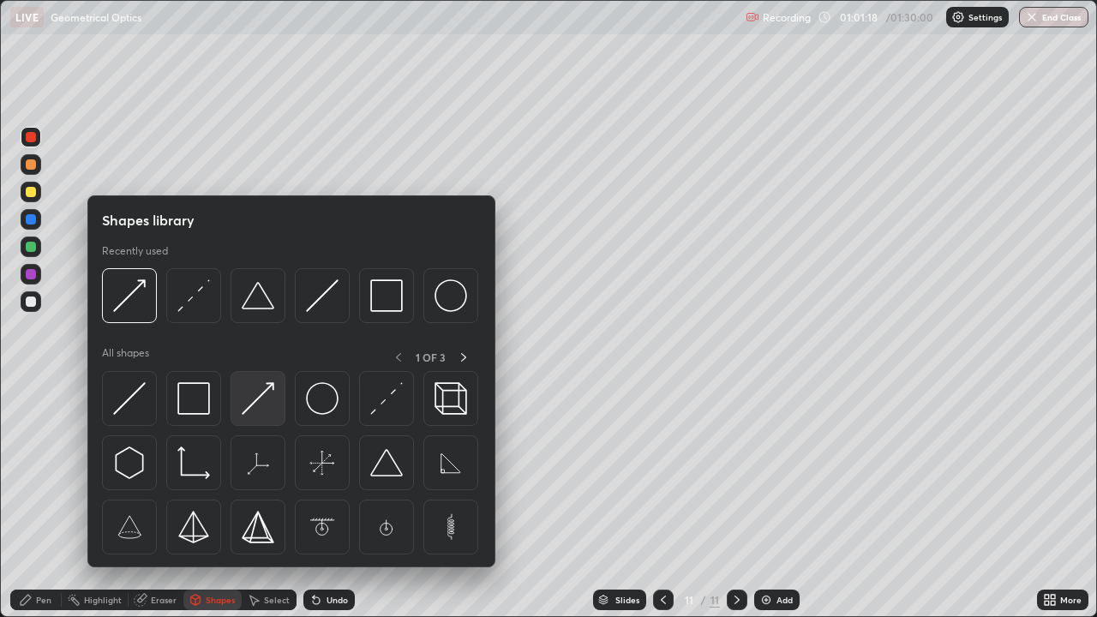
click at [254, 398] on img at bounding box center [258, 398] width 33 height 33
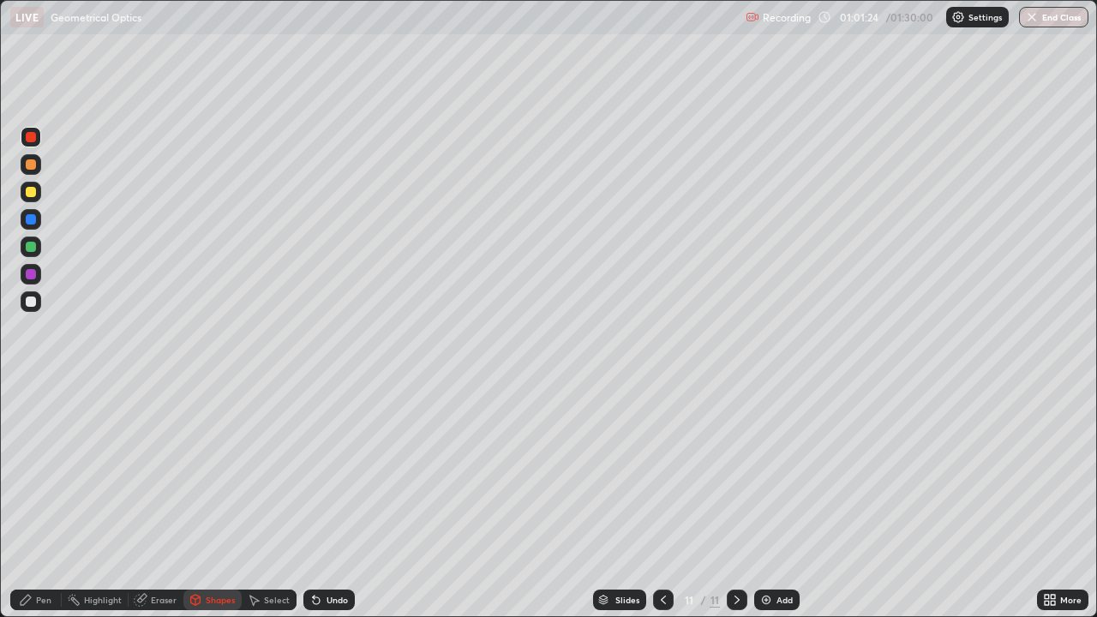
click at [320, 500] on icon at bounding box center [316, 600] width 14 height 14
click at [321, 500] on div "Undo" at bounding box center [328, 599] width 51 height 21
click at [327, 500] on div "Undo" at bounding box center [336, 599] width 21 height 9
click at [330, 500] on div "Undo" at bounding box center [328, 599] width 51 height 21
click at [333, 500] on div "Undo" at bounding box center [328, 599] width 51 height 21
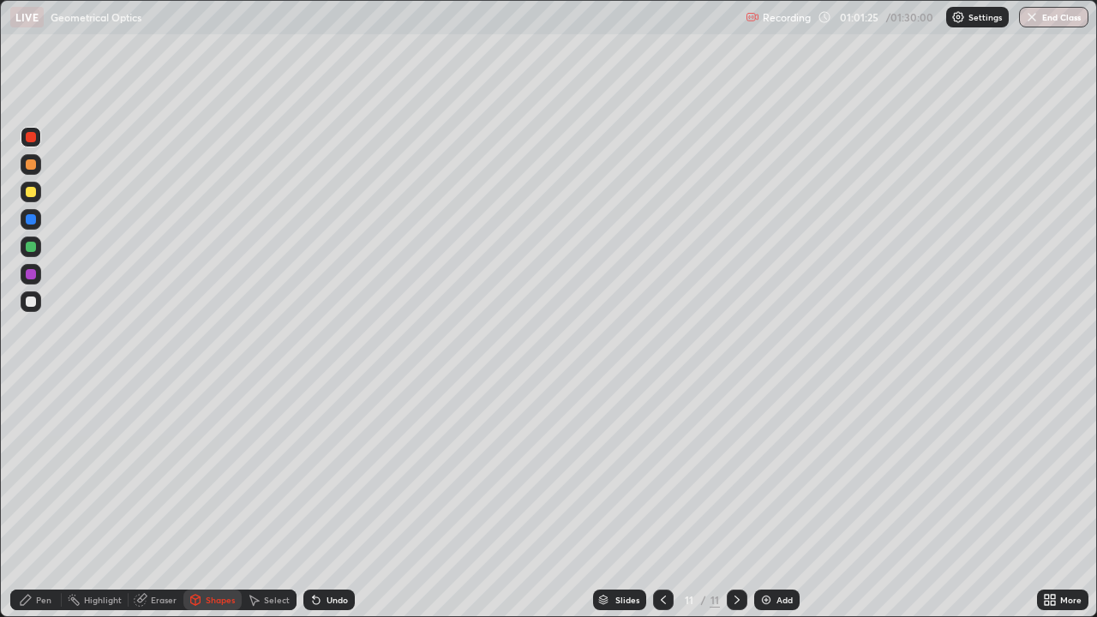
click at [334, 500] on div "Undo" at bounding box center [328, 599] width 51 height 21
click at [336, 500] on div "Undo" at bounding box center [328, 599] width 51 height 21
click at [339, 500] on div "Undo" at bounding box center [328, 599] width 51 height 21
click at [326, 500] on div "Undo" at bounding box center [336, 599] width 21 height 9
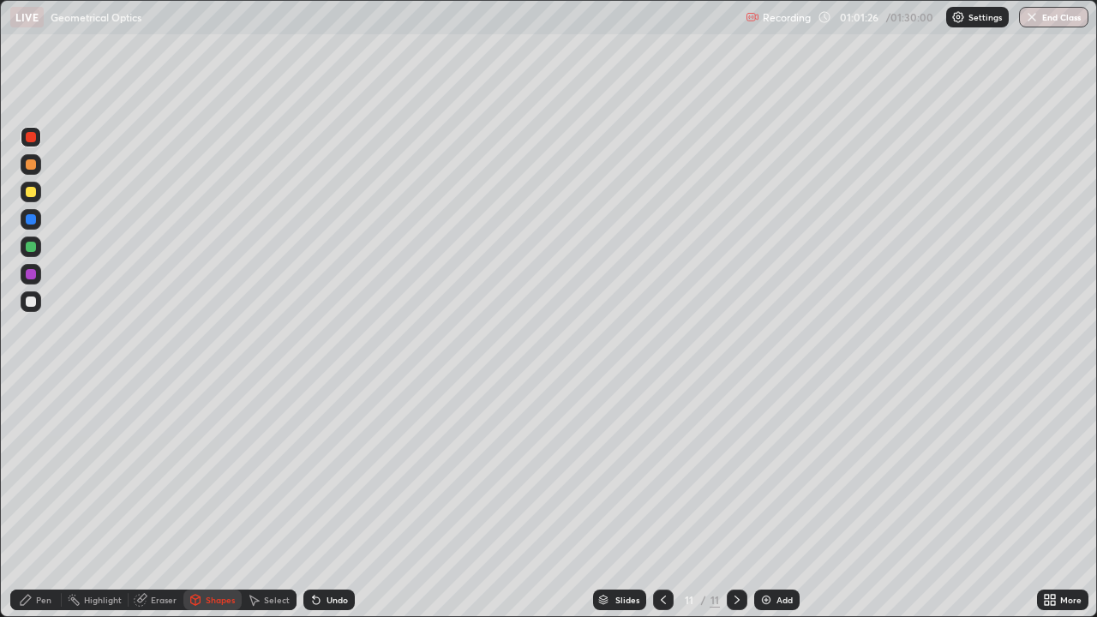
click at [326, 500] on div "Undo" at bounding box center [336, 599] width 21 height 9
click at [326, 500] on div "Undo" at bounding box center [328, 599] width 51 height 21
click at [328, 500] on div "Undo" at bounding box center [328, 599] width 51 height 21
click at [327, 500] on div "Undo" at bounding box center [328, 599] width 51 height 21
click at [326, 500] on div "Undo" at bounding box center [328, 599] width 51 height 21
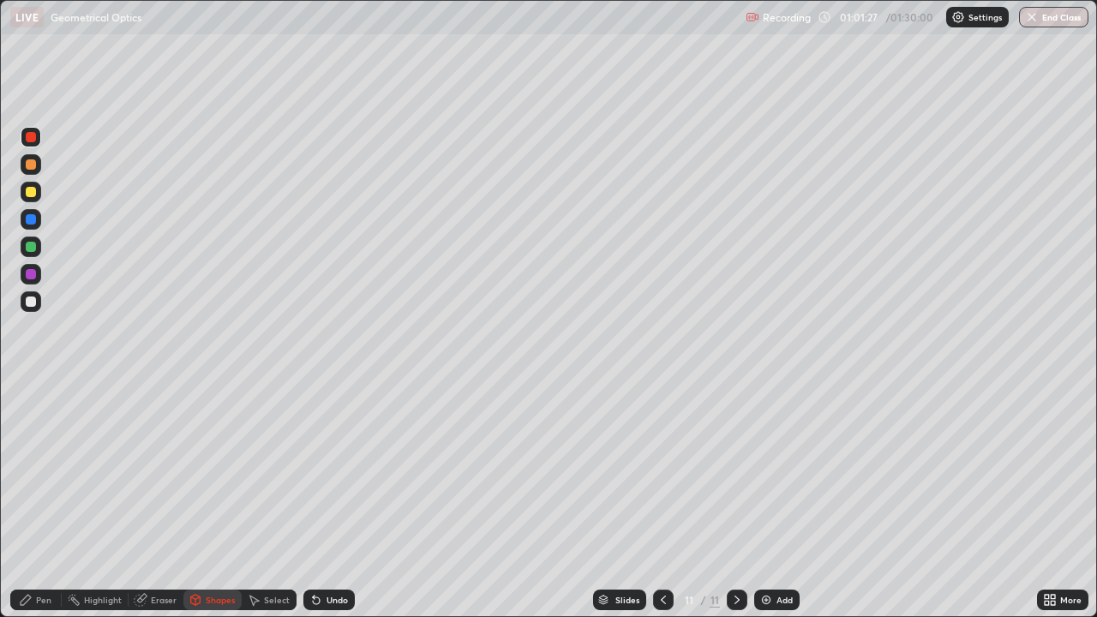
click at [326, 500] on div "Undo" at bounding box center [328, 599] width 51 height 21
click at [327, 500] on div "Undo" at bounding box center [328, 599] width 51 height 21
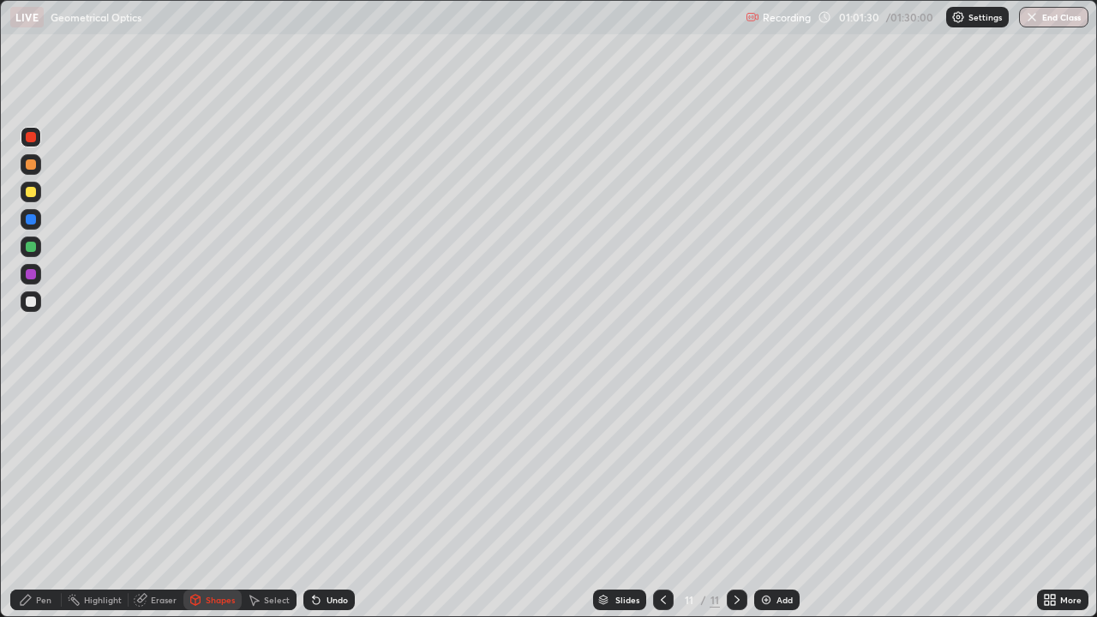
click at [317, 500] on icon at bounding box center [316, 600] width 14 height 14
click at [206, 500] on div "Shapes" at bounding box center [220, 599] width 29 height 9
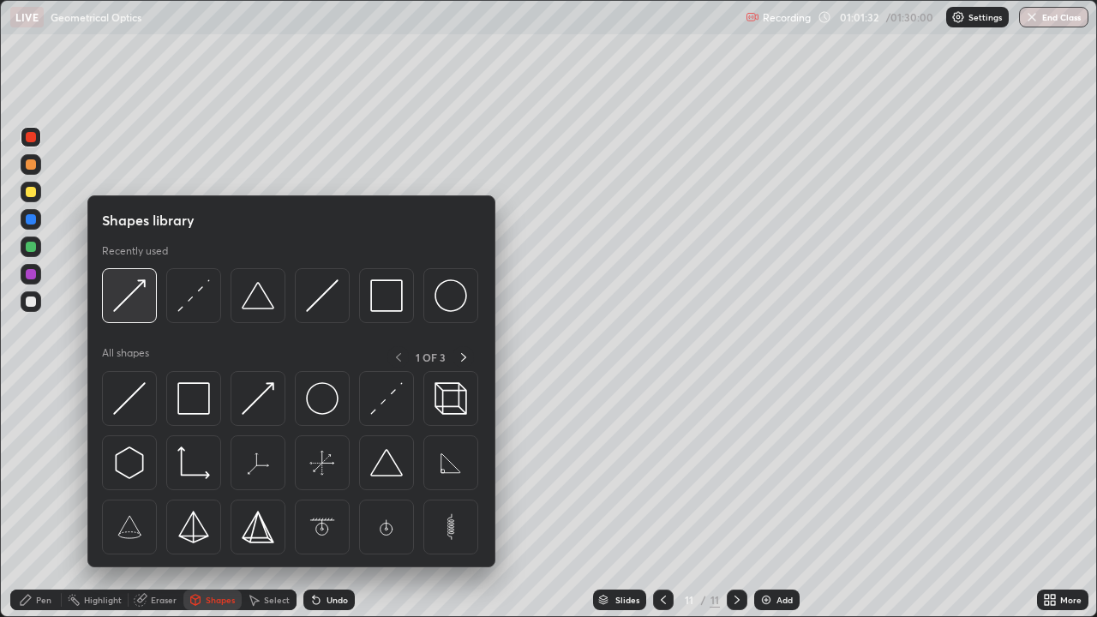
click at [126, 292] on img at bounding box center [129, 295] width 33 height 33
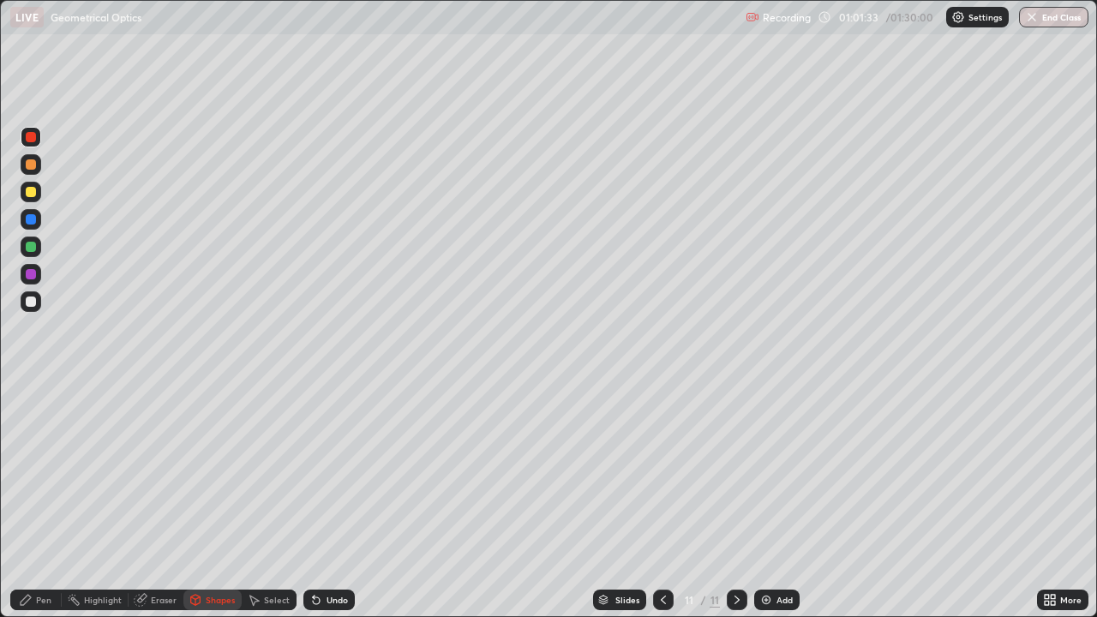
click at [31, 305] on div at bounding box center [31, 301] width 10 height 10
click at [29, 304] on div at bounding box center [31, 301] width 10 height 10
click at [661, 500] on icon at bounding box center [663, 600] width 14 height 14
click at [734, 500] on icon at bounding box center [736, 599] width 5 height 9
click at [326, 500] on div "Undo" at bounding box center [336, 599] width 21 height 9
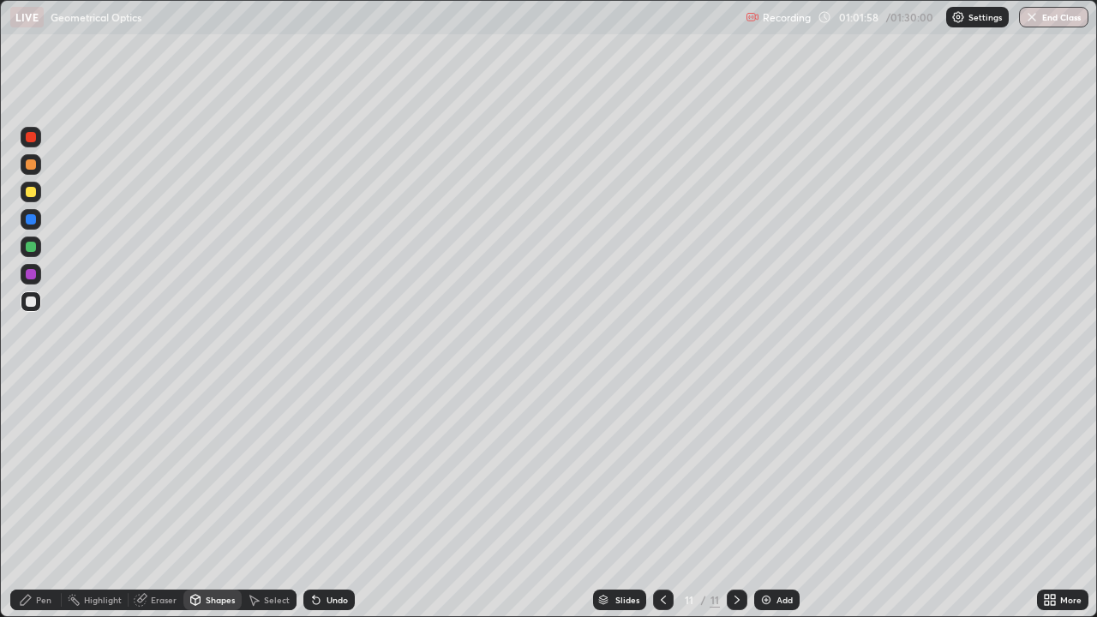
click at [43, 500] on div "Pen" at bounding box center [43, 599] width 15 height 9
click at [658, 500] on icon at bounding box center [663, 600] width 14 height 14
click at [735, 500] on icon at bounding box center [737, 600] width 14 height 14
click at [320, 500] on icon at bounding box center [316, 600] width 14 height 14
click at [214, 500] on div "Shapes" at bounding box center [220, 599] width 29 height 9
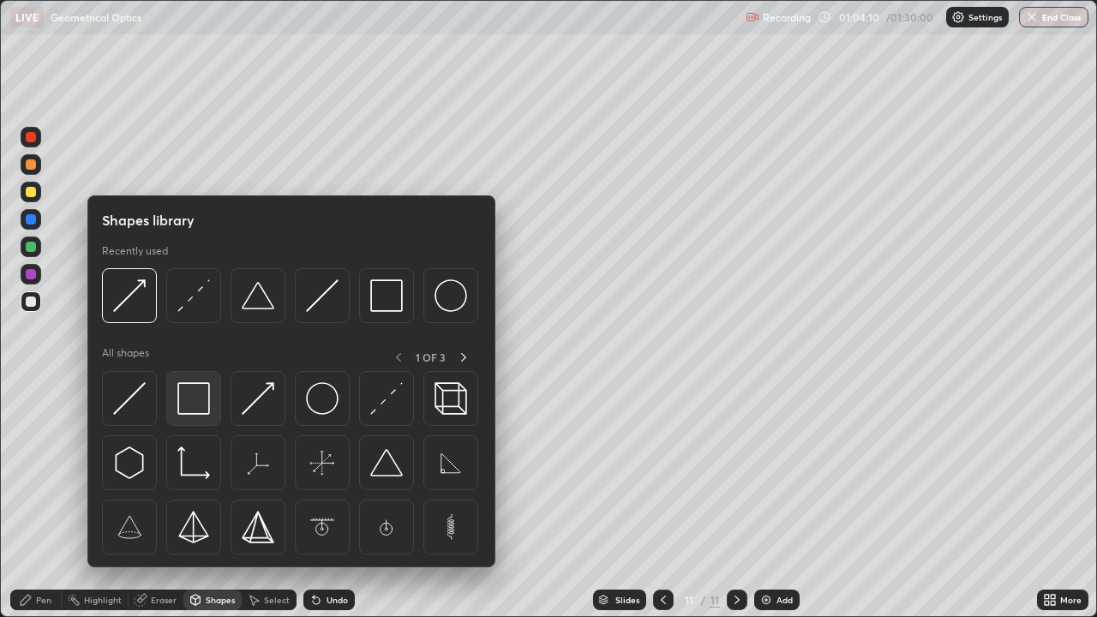
click at [190, 393] on img at bounding box center [193, 398] width 33 height 33
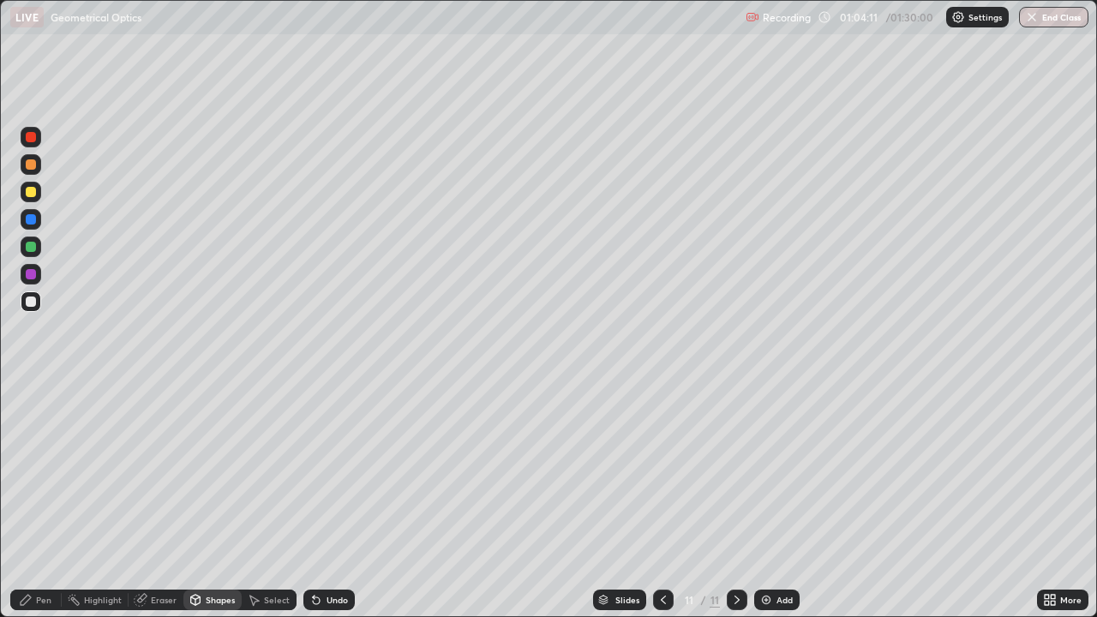
click at [33, 169] on div at bounding box center [31, 164] width 10 height 10
click at [730, 500] on icon at bounding box center [737, 600] width 14 height 14
click at [733, 500] on icon at bounding box center [737, 600] width 14 height 14
click at [766, 500] on img at bounding box center [766, 600] width 14 height 14
click at [326, 500] on div "Undo" at bounding box center [336, 599] width 21 height 9
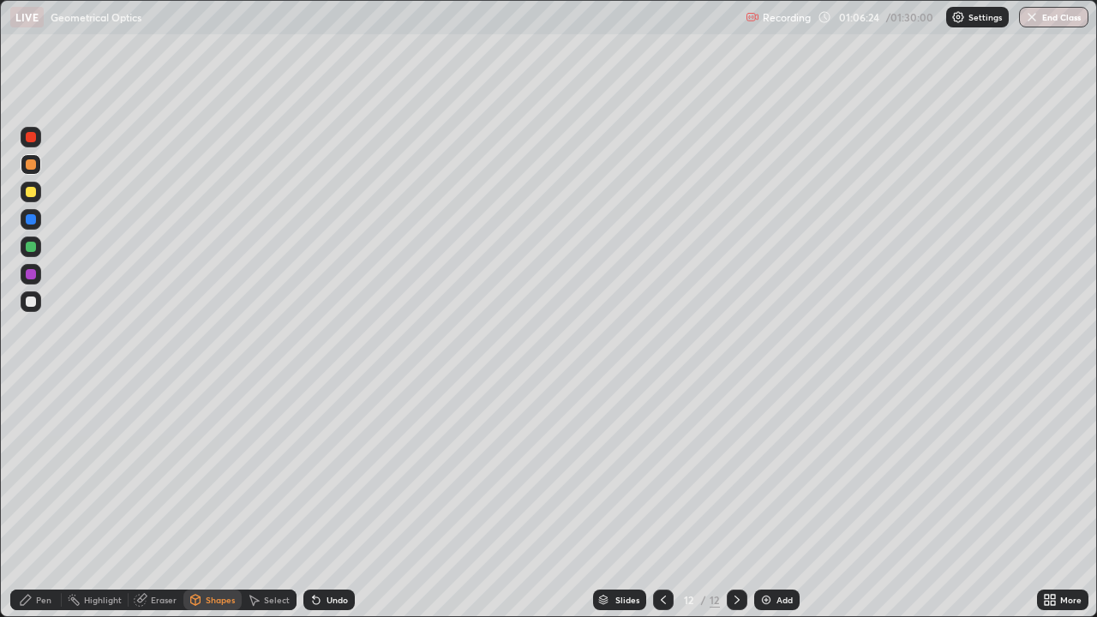
click at [320, 500] on icon at bounding box center [316, 600] width 14 height 14
click at [36, 500] on div "Pen" at bounding box center [43, 599] width 15 height 9
click at [211, 500] on div "Shapes" at bounding box center [220, 599] width 29 height 9
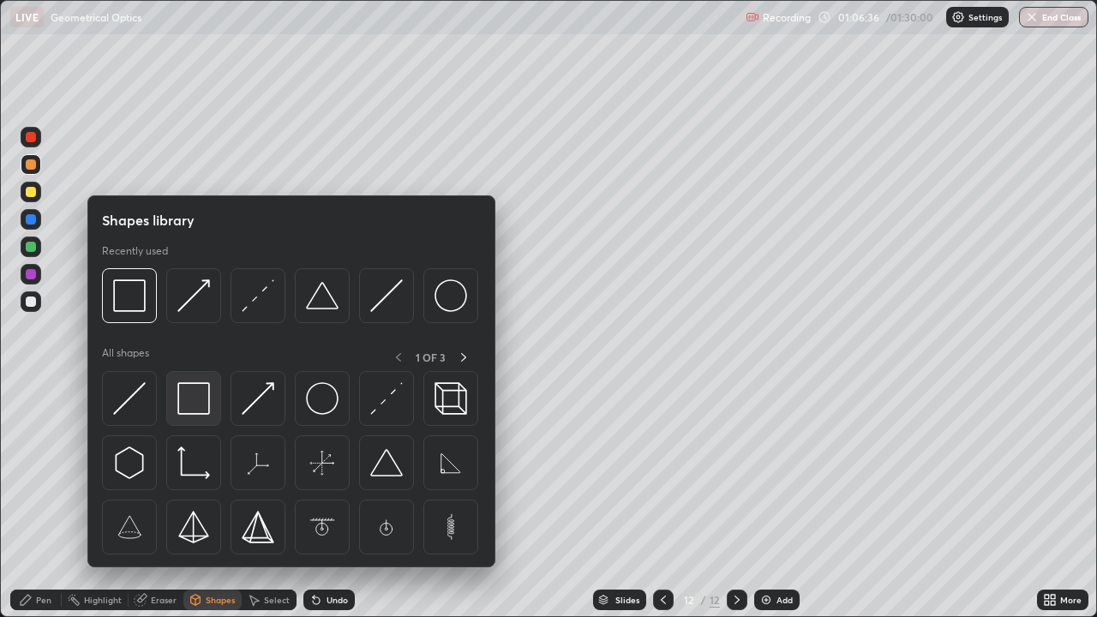
click at [200, 395] on img at bounding box center [193, 398] width 33 height 33
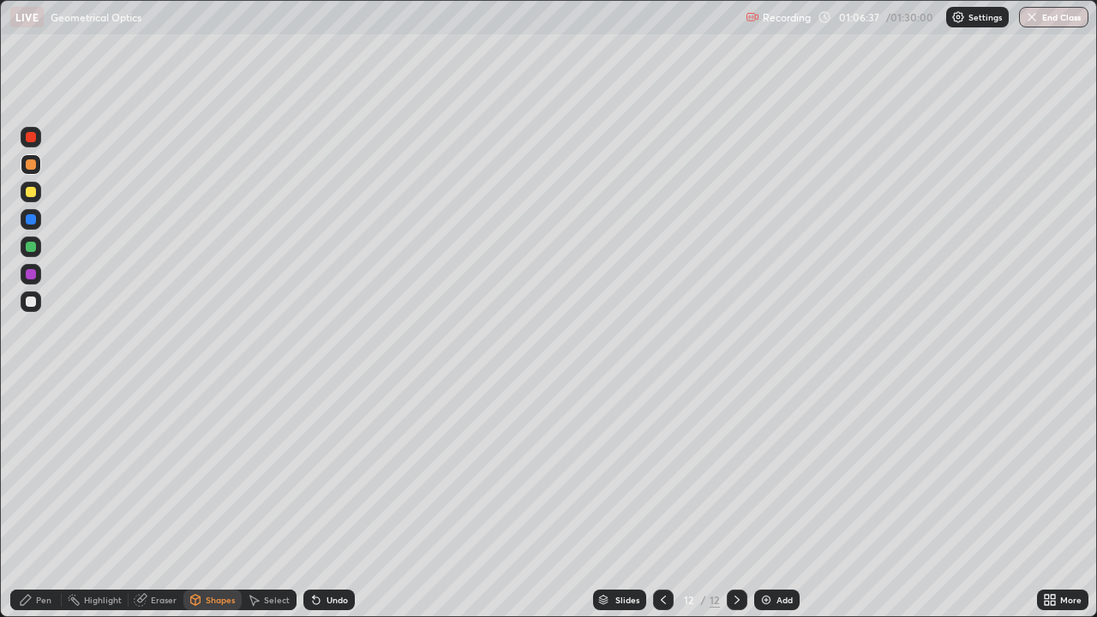
click at [31, 272] on div at bounding box center [31, 274] width 10 height 10
click at [33, 302] on div at bounding box center [31, 301] width 10 height 10
click at [319, 500] on icon at bounding box center [316, 600] width 14 height 14
click at [314, 500] on icon at bounding box center [316, 600] width 7 height 7
click at [36, 500] on div "Pen" at bounding box center [43, 599] width 15 height 9
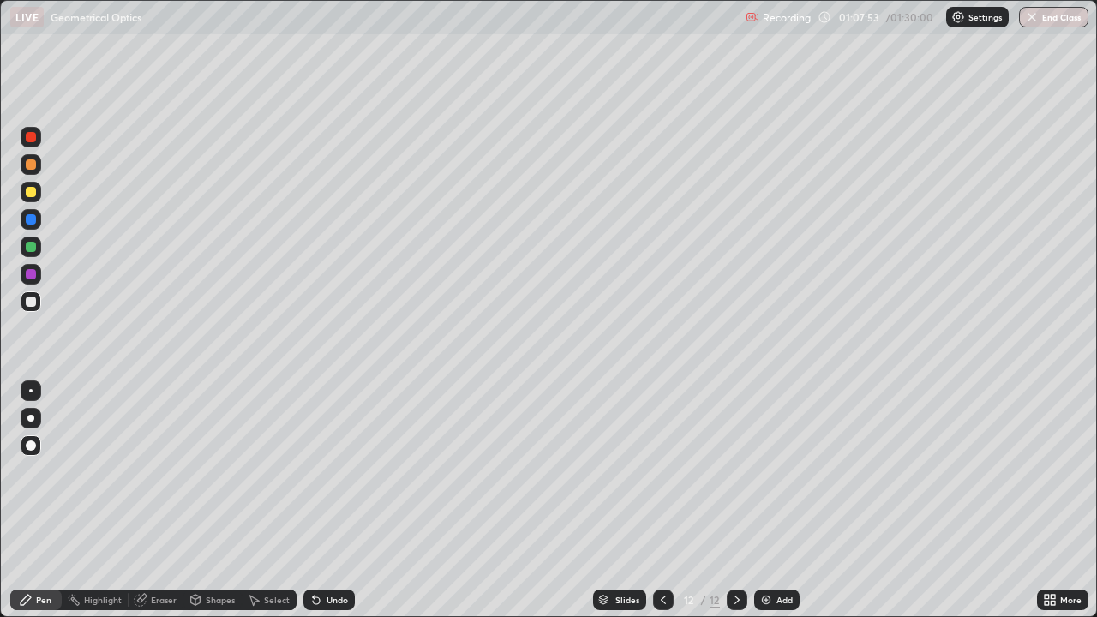
click at [660, 500] on icon at bounding box center [663, 600] width 14 height 14
click at [735, 500] on icon at bounding box center [737, 600] width 14 height 14
click at [329, 500] on div "Undo" at bounding box center [336, 599] width 21 height 9
click at [326, 500] on div "Undo" at bounding box center [336, 599] width 21 height 9
click at [31, 193] on div at bounding box center [31, 192] width 10 height 10
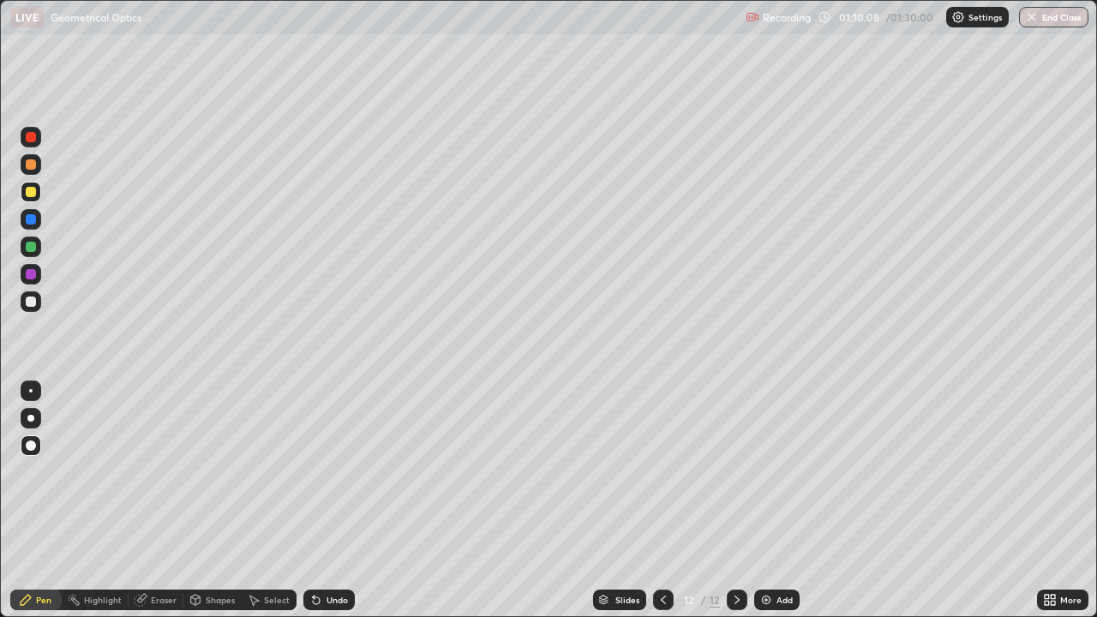
click at [326, 500] on div "Undo" at bounding box center [336, 599] width 21 height 9
click at [31, 302] on div at bounding box center [31, 301] width 10 height 10
click at [734, 500] on icon at bounding box center [736, 599] width 5 height 9
click at [761, 500] on img at bounding box center [766, 600] width 14 height 14
click at [661, 500] on icon at bounding box center [663, 600] width 14 height 14
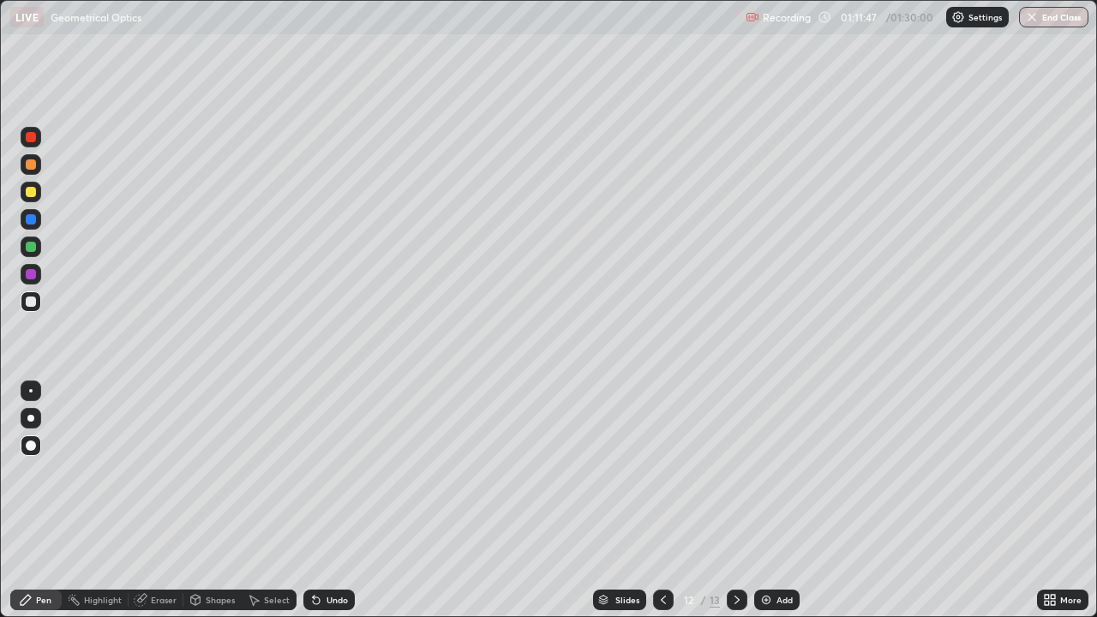
click at [729, 500] on div at bounding box center [736, 599] width 21 height 21
click at [661, 500] on icon at bounding box center [663, 600] width 14 height 14
click at [734, 500] on icon at bounding box center [737, 600] width 14 height 14
click at [663, 500] on icon at bounding box center [663, 600] width 14 height 14
click at [733, 500] on icon at bounding box center [737, 600] width 14 height 14
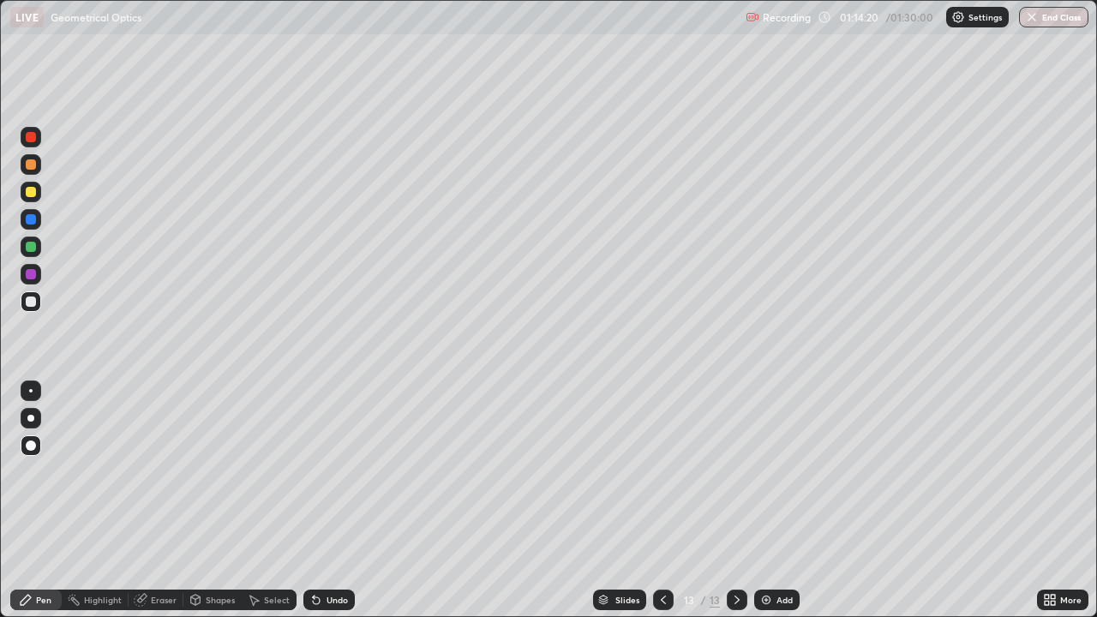
click at [29, 192] on div at bounding box center [31, 192] width 10 height 10
click at [34, 302] on div at bounding box center [31, 301] width 10 height 10
click at [658, 500] on icon at bounding box center [663, 600] width 14 height 14
click at [734, 500] on icon at bounding box center [737, 600] width 14 height 14
click at [319, 500] on icon at bounding box center [316, 600] width 14 height 14
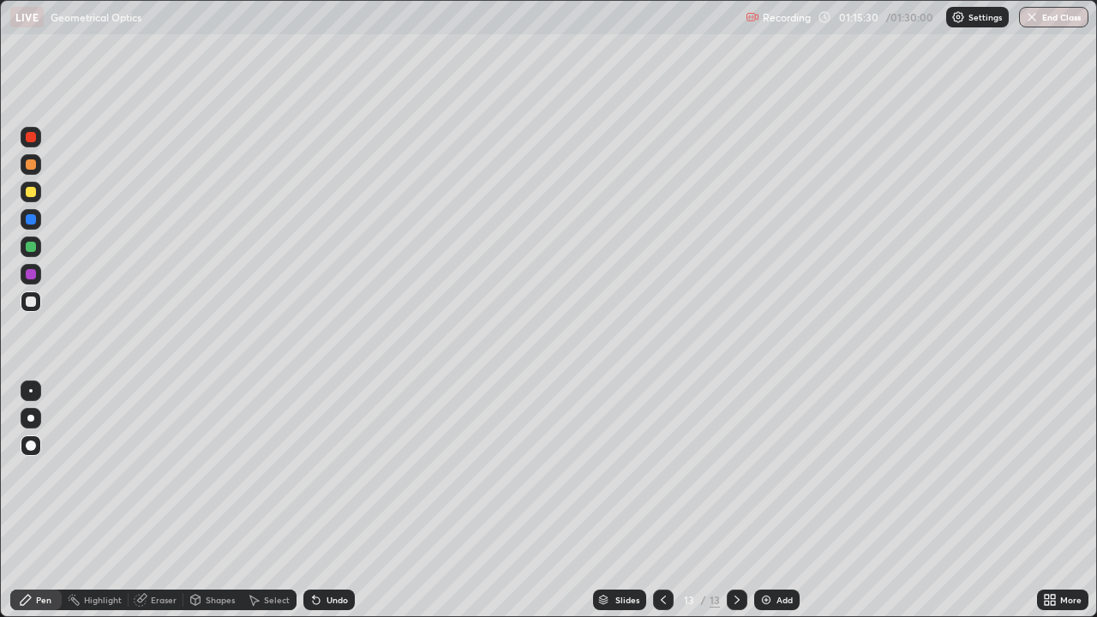
click at [332, 500] on div "Undo" at bounding box center [336, 599] width 21 height 9
click at [331, 500] on div "Undo" at bounding box center [336, 599] width 21 height 9
click at [735, 500] on icon at bounding box center [737, 600] width 14 height 14
click at [766, 500] on img at bounding box center [766, 600] width 14 height 14
click at [30, 167] on div at bounding box center [31, 164] width 10 height 10
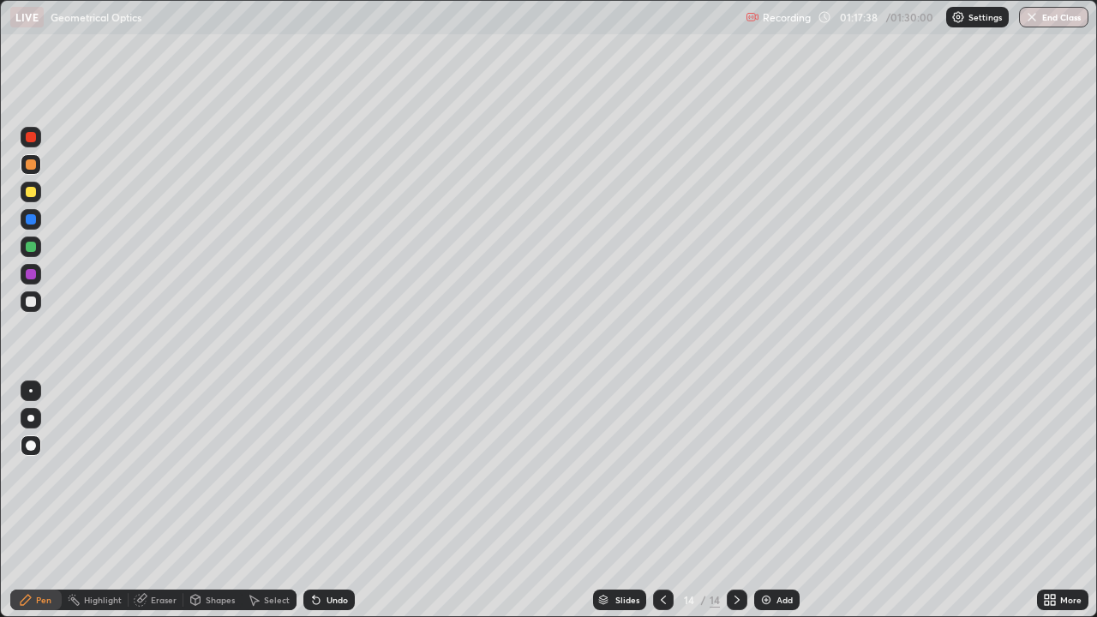
click at [33, 300] on div at bounding box center [31, 301] width 10 height 10
click at [319, 500] on icon at bounding box center [316, 600] width 14 height 14
click at [326, 500] on div "Undo" at bounding box center [336, 599] width 21 height 9
click at [212, 500] on div "Shapes" at bounding box center [220, 599] width 29 height 9
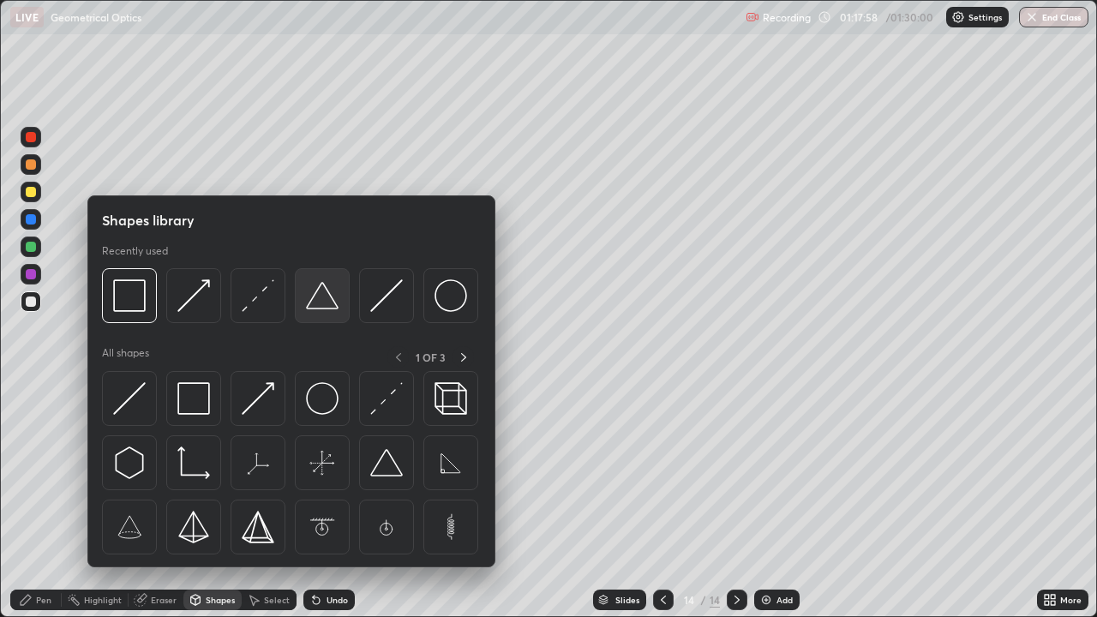
click at [320, 300] on img at bounding box center [322, 295] width 33 height 33
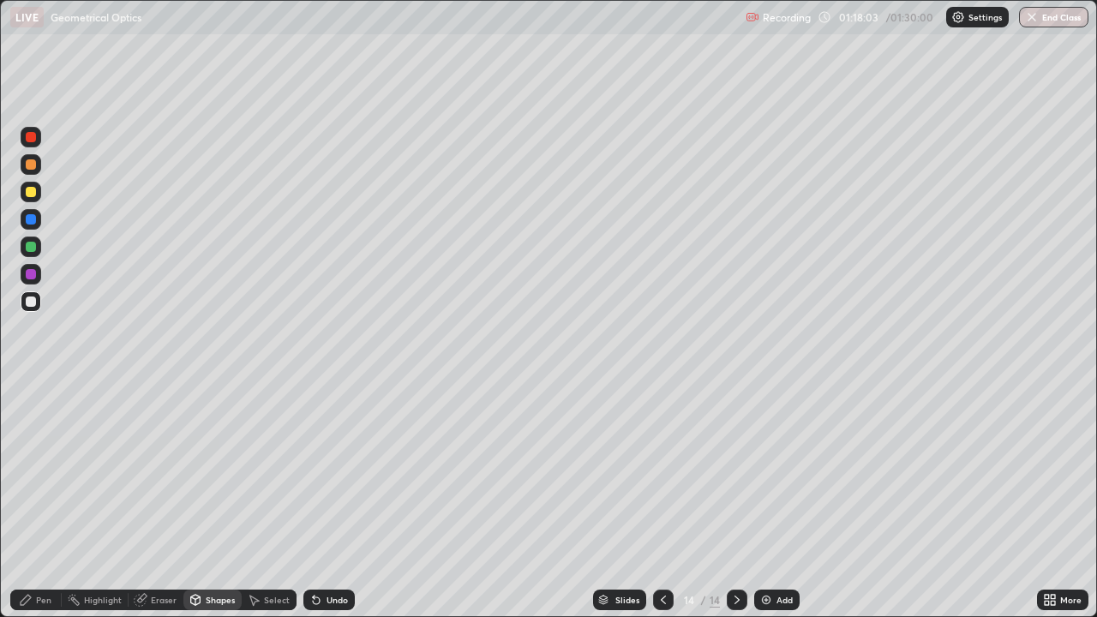
click at [32, 276] on div at bounding box center [31, 274] width 10 height 10
click at [338, 500] on div "Undo" at bounding box center [336, 599] width 21 height 9
click at [195, 500] on icon at bounding box center [195, 602] width 0 height 6
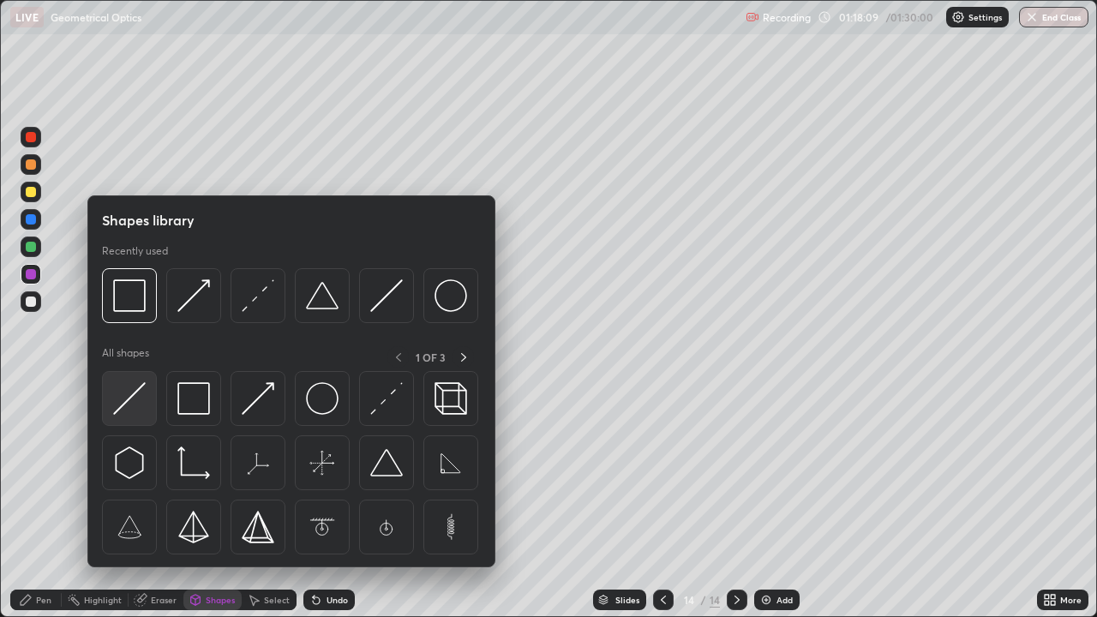
click at [134, 401] on img at bounding box center [129, 398] width 33 height 33
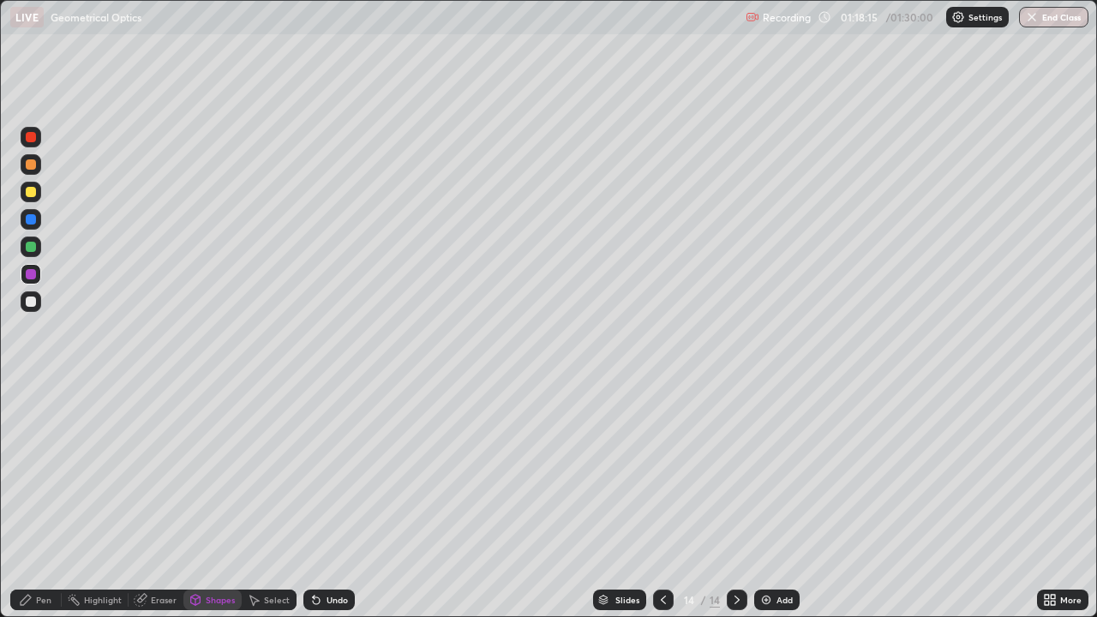
click at [36, 500] on div "Pen" at bounding box center [43, 599] width 15 height 9
click at [28, 301] on div at bounding box center [31, 301] width 10 height 10
click at [27, 300] on div at bounding box center [31, 301] width 10 height 10
click at [29, 212] on div at bounding box center [31, 219] width 21 height 21
click at [31, 193] on div at bounding box center [31, 192] width 10 height 10
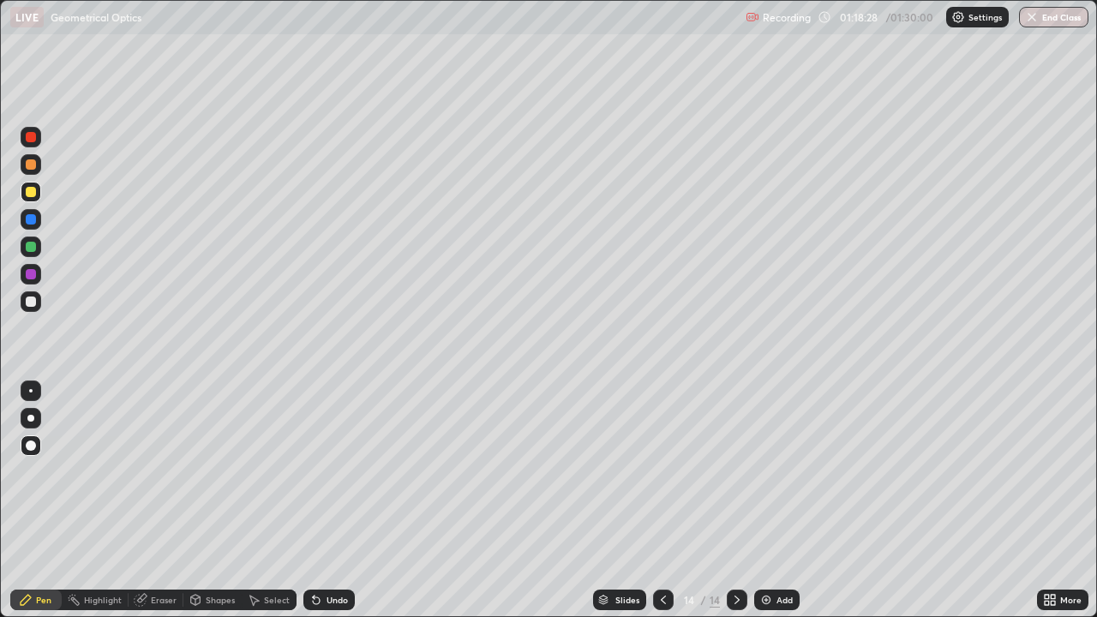
click at [208, 500] on div "Shapes" at bounding box center [220, 599] width 29 height 9
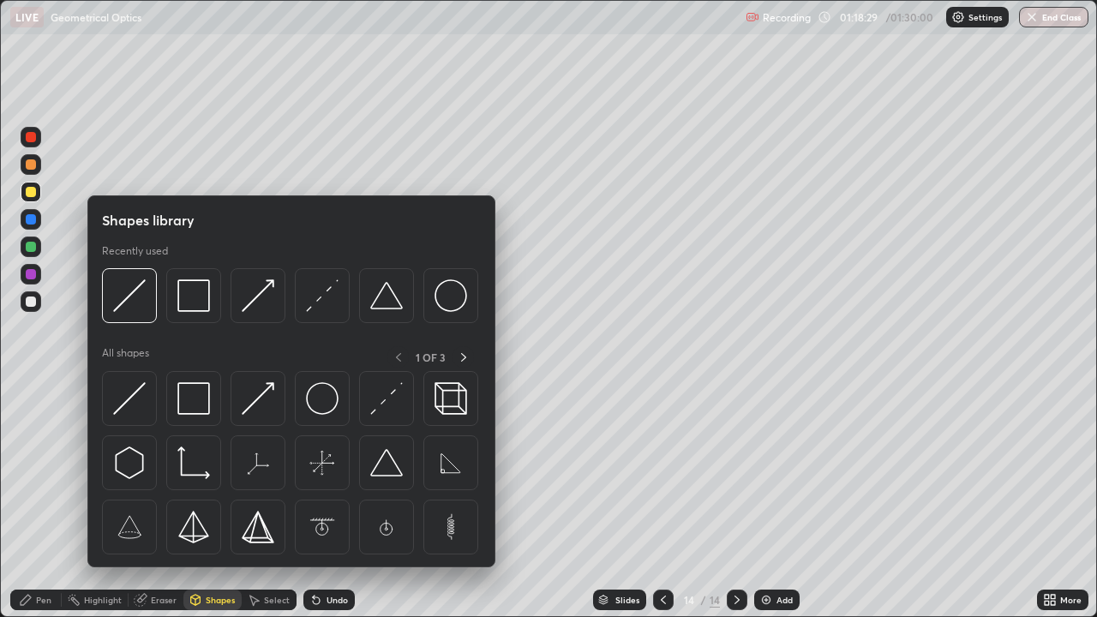
click at [312, 296] on img at bounding box center [322, 295] width 33 height 33
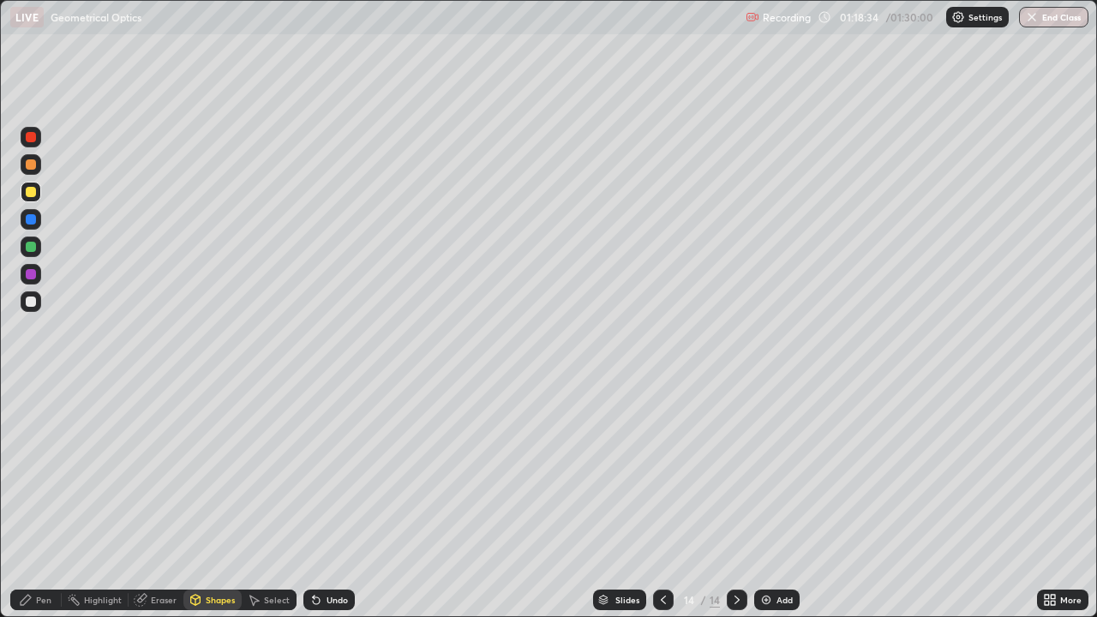
click at [203, 500] on div "Shapes" at bounding box center [212, 599] width 58 height 21
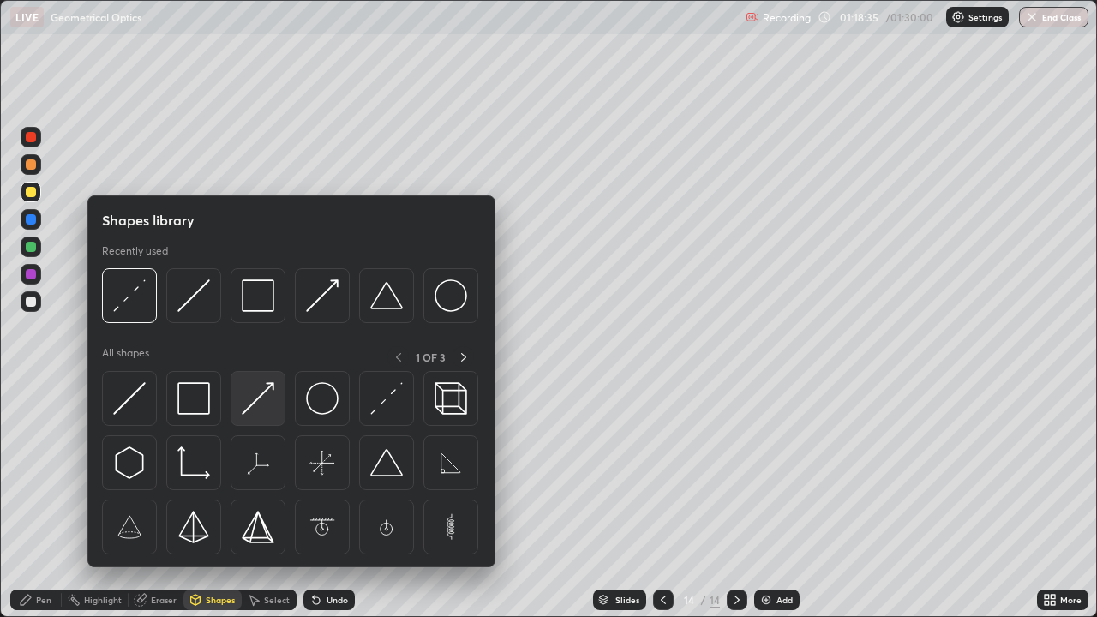
click at [260, 395] on img at bounding box center [258, 398] width 33 height 33
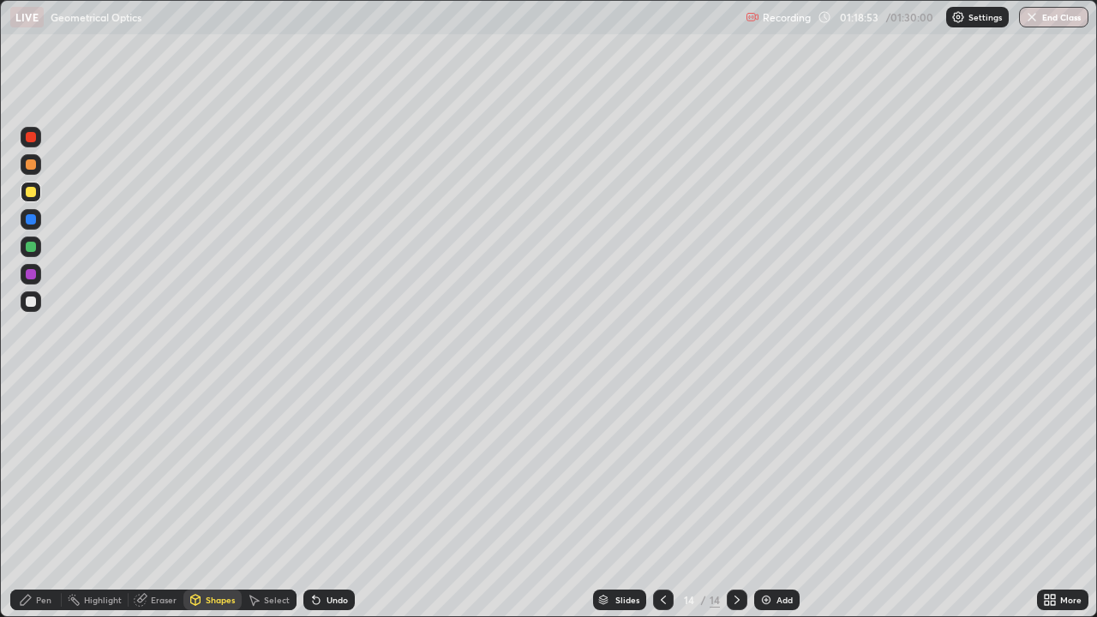
click at [31, 303] on div at bounding box center [31, 301] width 10 height 10
click at [39, 500] on div "Pen" at bounding box center [43, 599] width 15 height 9
click at [326, 500] on div "Undo" at bounding box center [336, 599] width 21 height 9
click at [734, 500] on icon at bounding box center [737, 600] width 14 height 14
click at [767, 500] on img at bounding box center [766, 600] width 14 height 14
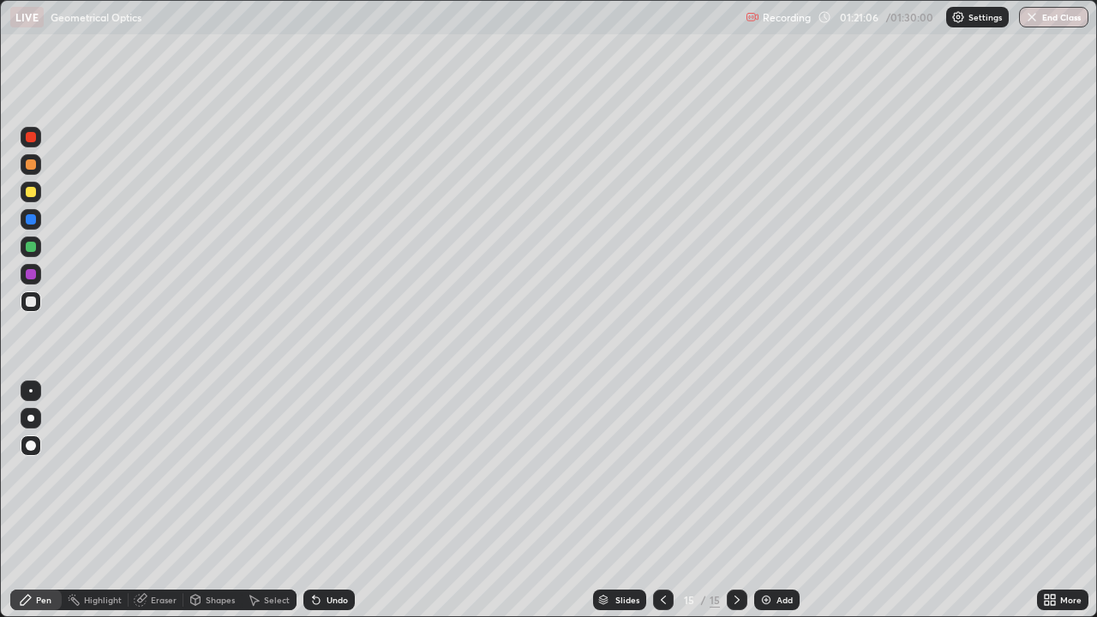
click at [33, 169] on div at bounding box center [31, 164] width 10 height 10
click at [212, 500] on div "Shapes" at bounding box center [220, 599] width 29 height 9
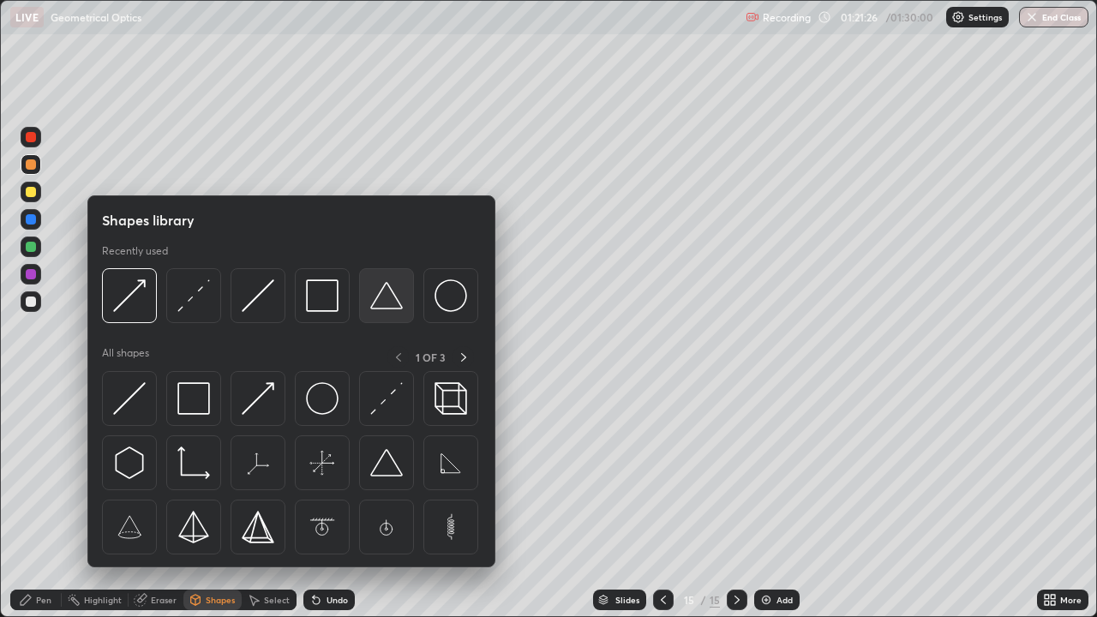
click at [392, 308] on img at bounding box center [386, 295] width 33 height 33
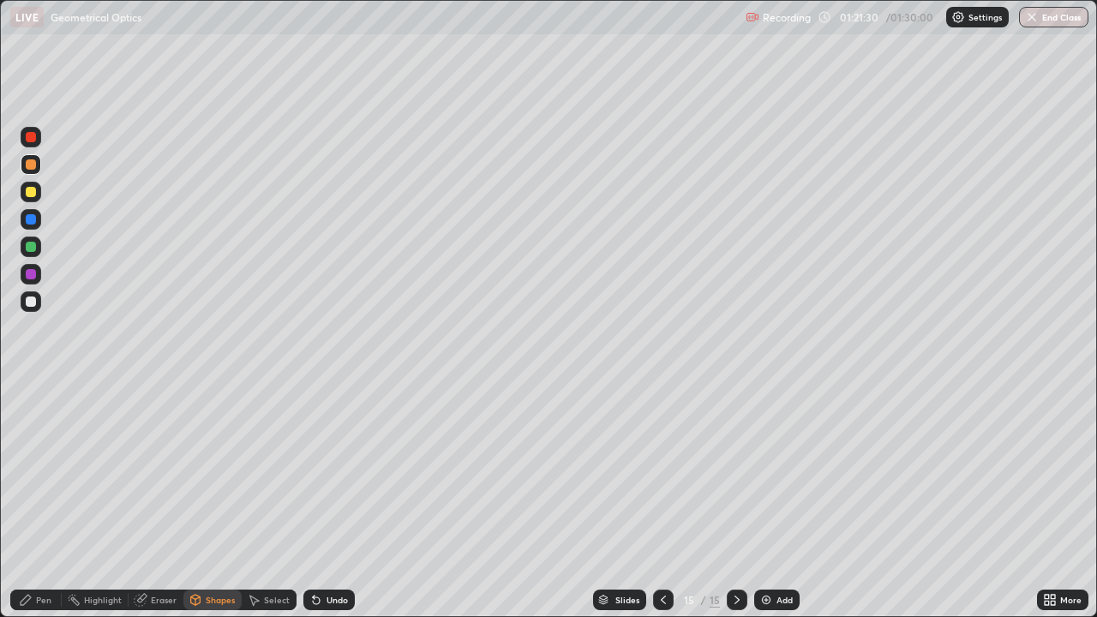
click at [206, 500] on div "Shapes" at bounding box center [220, 599] width 29 height 9
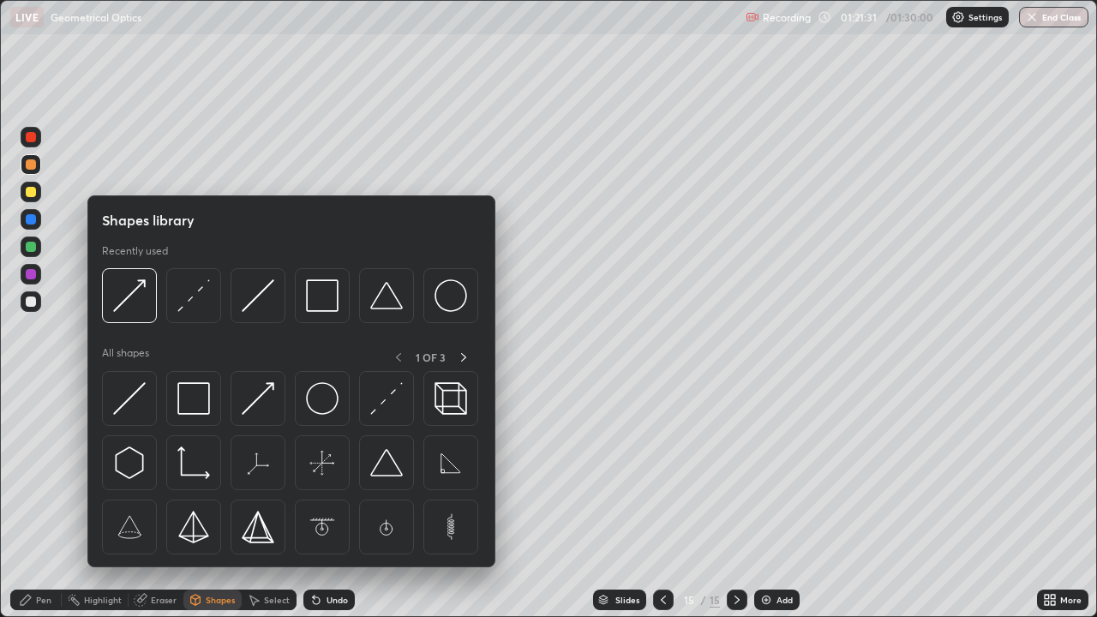
click at [33, 302] on div at bounding box center [31, 301] width 10 height 10
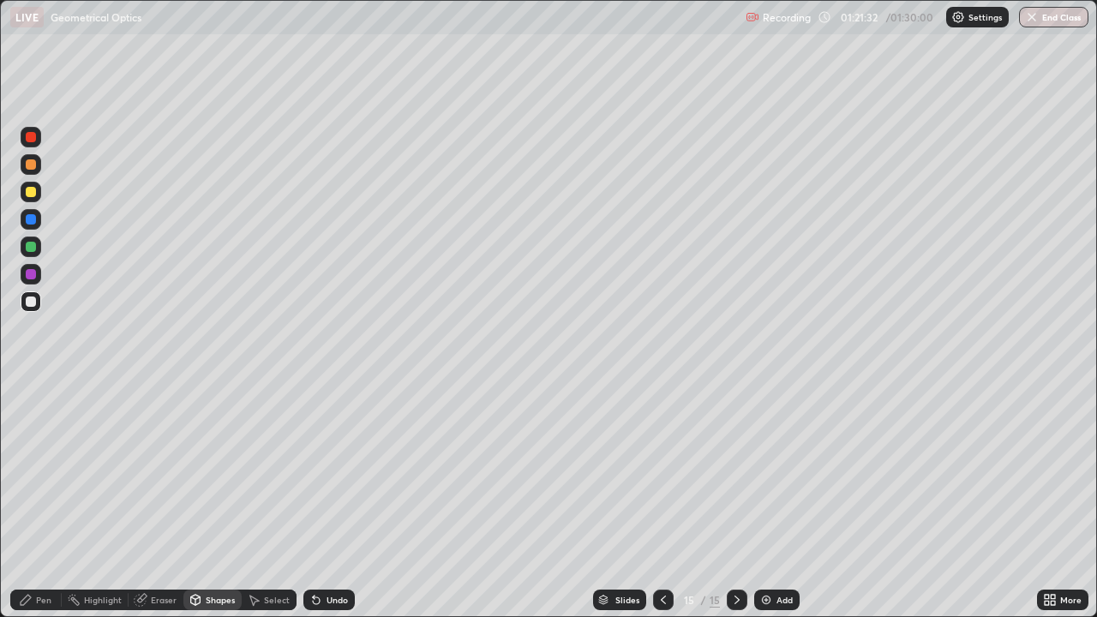
click at [45, 500] on div "Pen" at bounding box center [35, 599] width 51 height 21
click at [207, 500] on div "Shapes" at bounding box center [220, 599] width 29 height 9
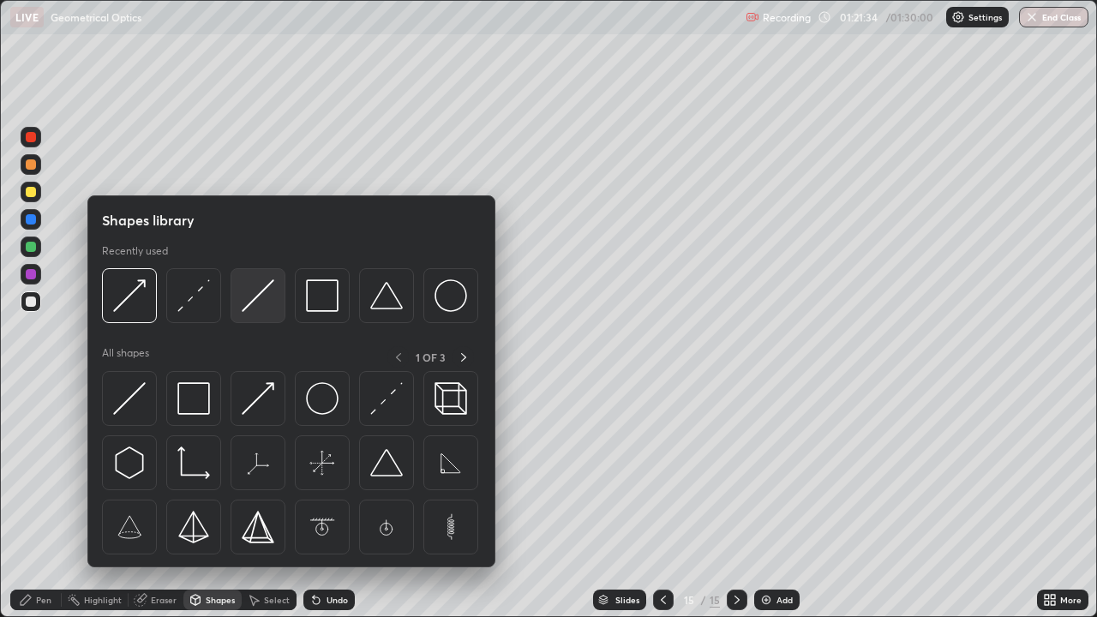
click at [254, 296] on img at bounding box center [258, 295] width 33 height 33
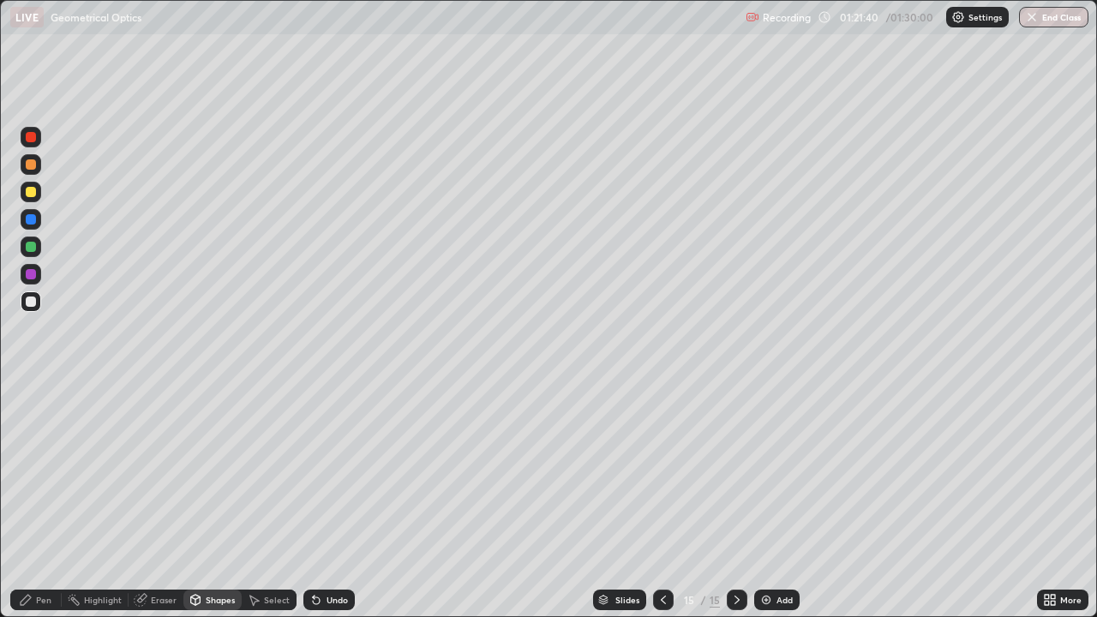
click at [206, 500] on div "Shapes" at bounding box center [220, 599] width 29 height 9
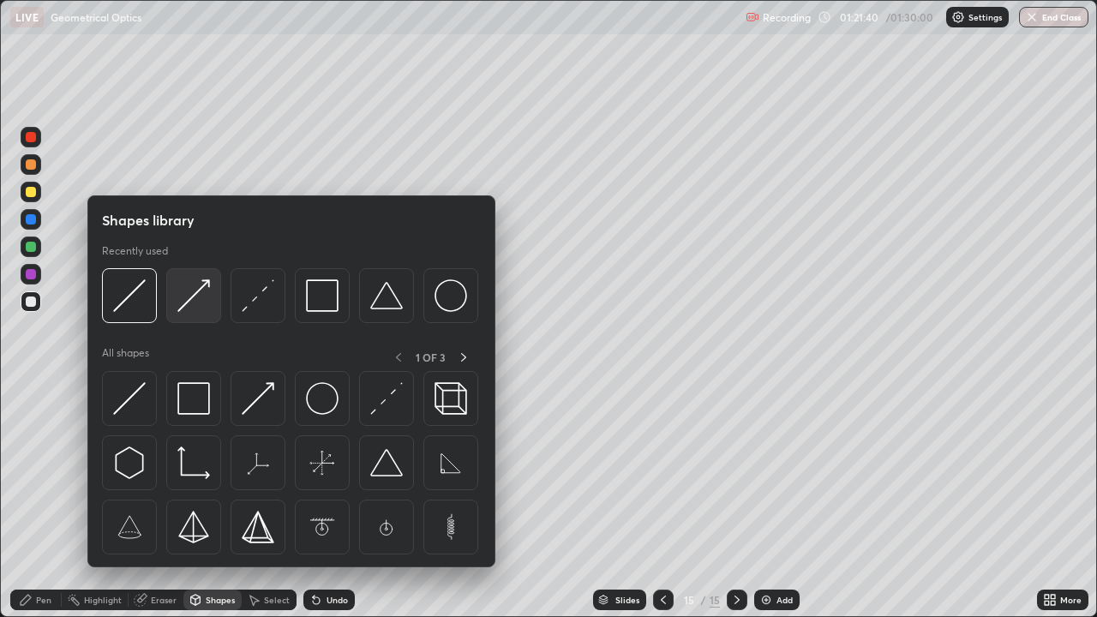
click at [187, 299] on img at bounding box center [193, 295] width 33 height 33
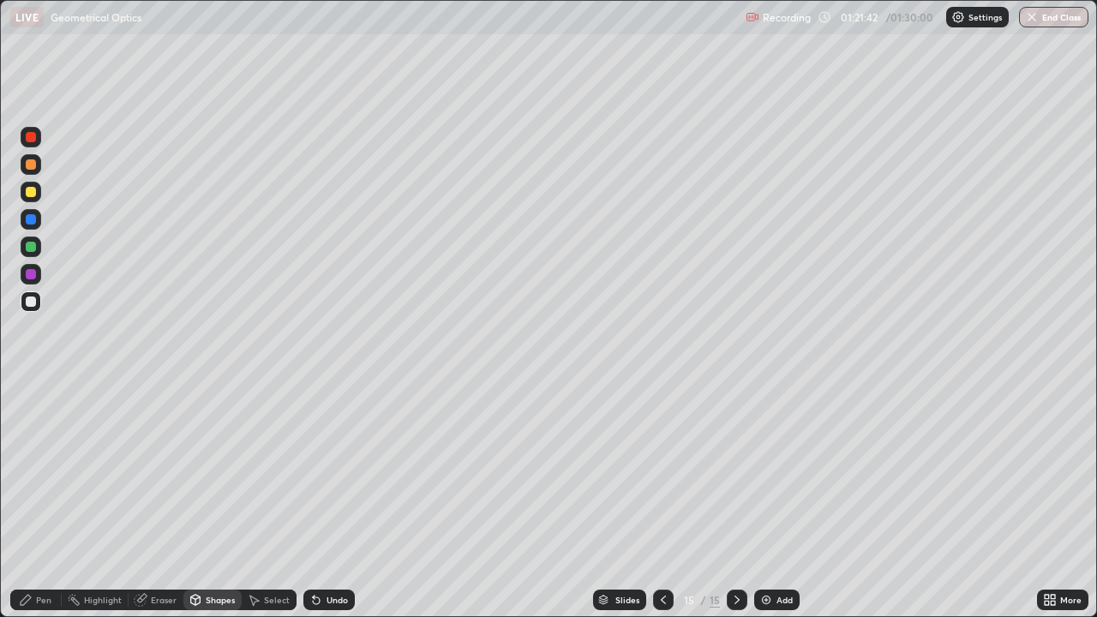
click at [206, 500] on div "Shapes" at bounding box center [220, 599] width 29 height 9
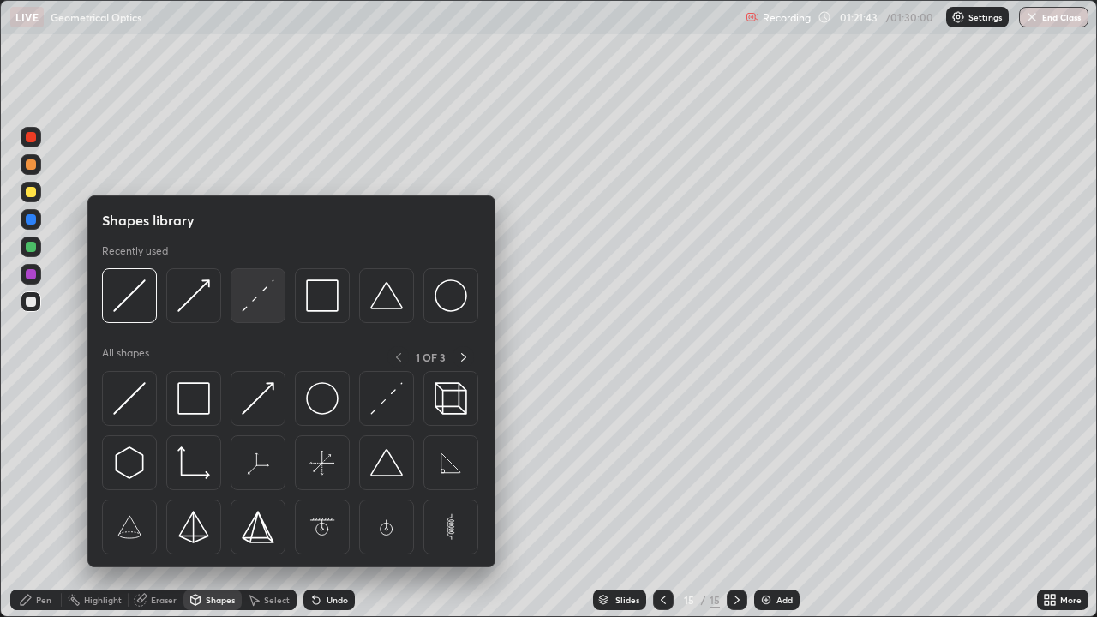
click at [251, 296] on img at bounding box center [258, 295] width 33 height 33
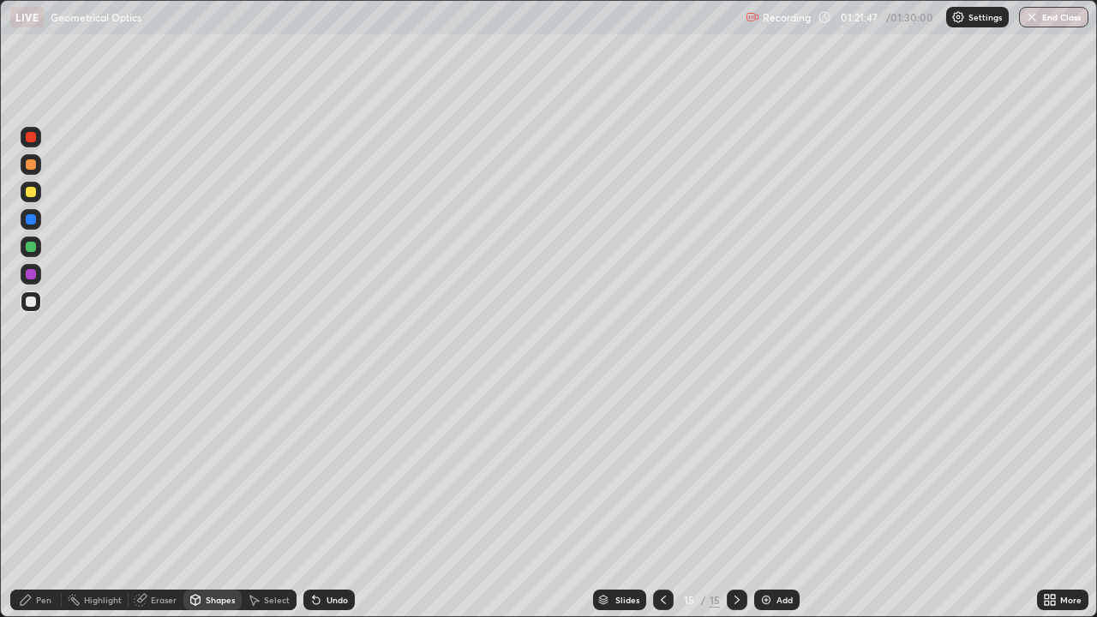
click at [206, 500] on div "Shapes" at bounding box center [220, 599] width 29 height 9
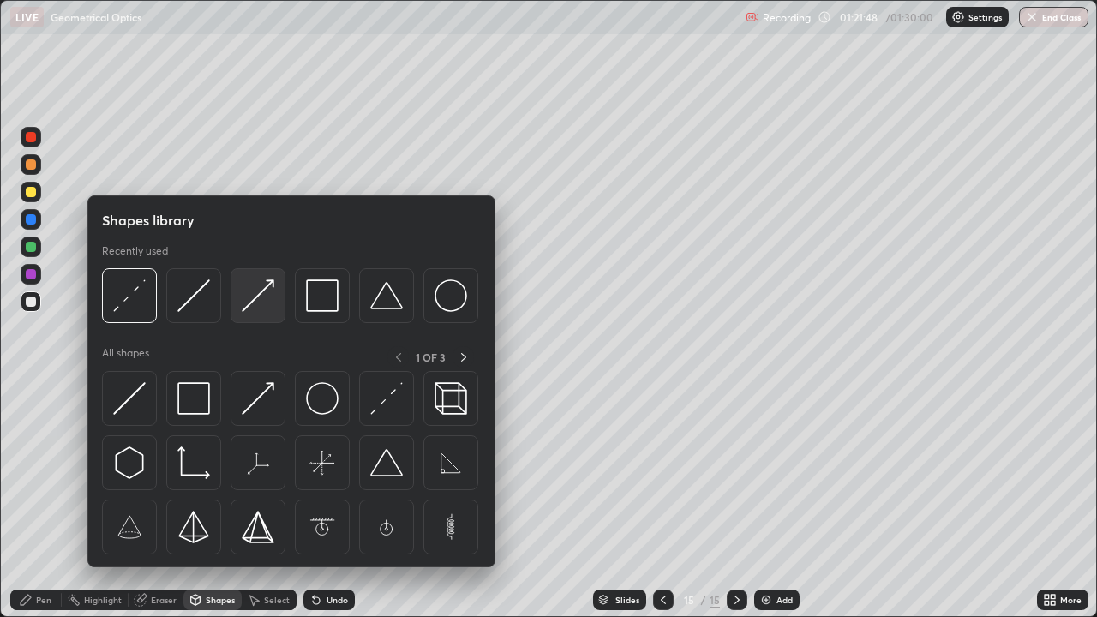
click at [254, 295] on img at bounding box center [258, 295] width 33 height 33
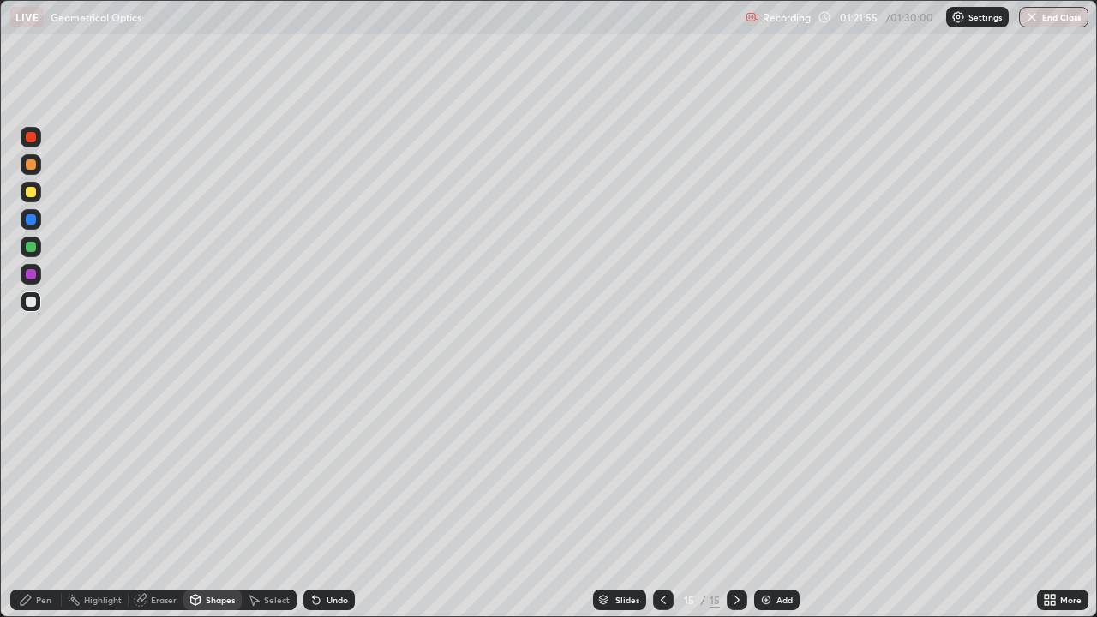
click at [32, 304] on div at bounding box center [31, 301] width 10 height 10
click at [35, 500] on div "Pen" at bounding box center [35, 599] width 51 height 21
click at [733, 500] on icon at bounding box center [737, 600] width 14 height 14
click at [732, 500] on icon at bounding box center [737, 600] width 14 height 14
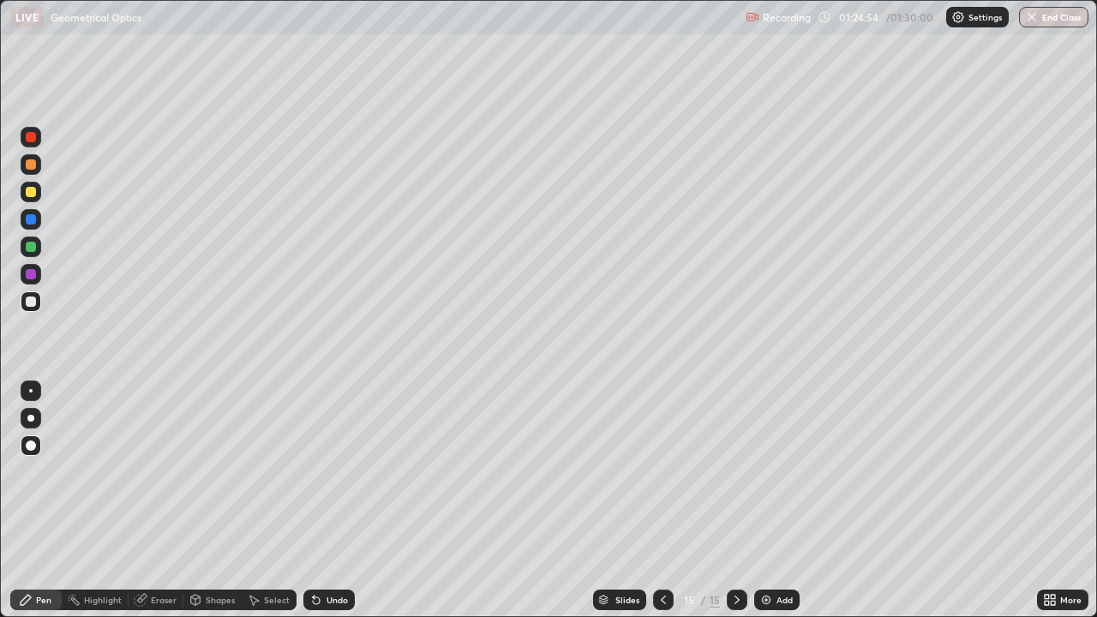
click at [759, 500] on img at bounding box center [766, 600] width 14 height 14
click at [33, 198] on div at bounding box center [31, 192] width 21 height 21
click at [33, 302] on div at bounding box center [31, 301] width 10 height 10
click at [314, 500] on icon at bounding box center [316, 600] width 7 height 7
click at [326, 500] on div "Undo" at bounding box center [336, 599] width 21 height 9
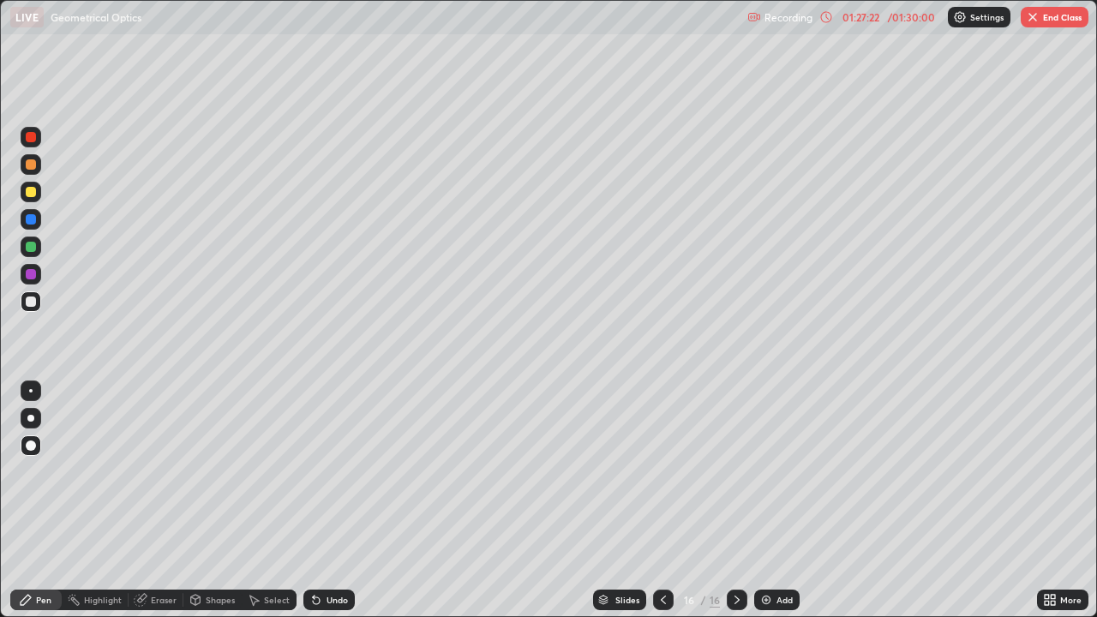
click at [320, 500] on div "Undo" at bounding box center [328, 599] width 51 height 21
click at [739, 500] on icon at bounding box center [737, 600] width 14 height 14
click at [768, 500] on img at bounding box center [766, 600] width 14 height 14
click at [663, 500] on icon at bounding box center [663, 599] width 5 height 9
click at [735, 500] on icon at bounding box center [737, 600] width 14 height 14
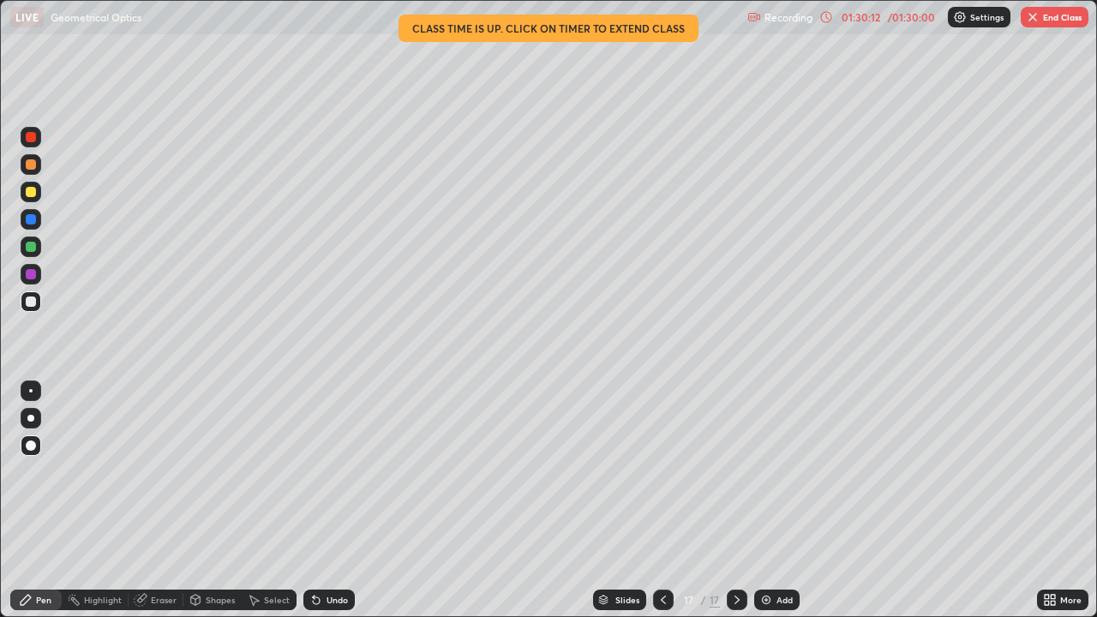
click at [732, 500] on icon at bounding box center [737, 600] width 14 height 14
click at [764, 500] on img at bounding box center [766, 600] width 14 height 14
click at [158, 500] on div "Eraser" at bounding box center [164, 599] width 26 height 9
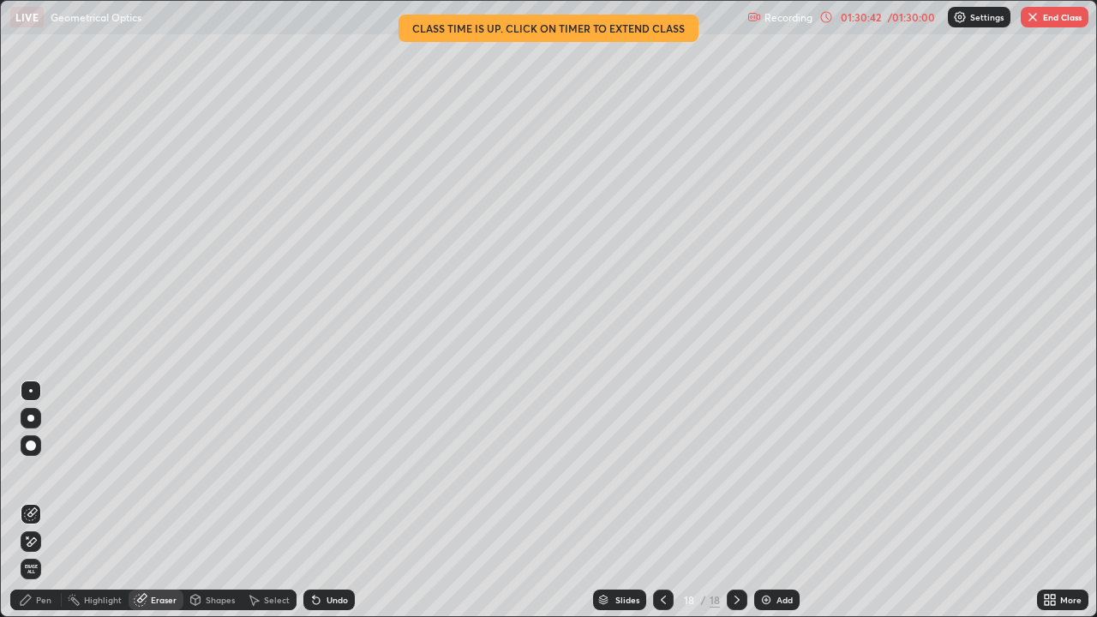
click at [39, 500] on div "Pen" at bounding box center [43, 599] width 15 height 9
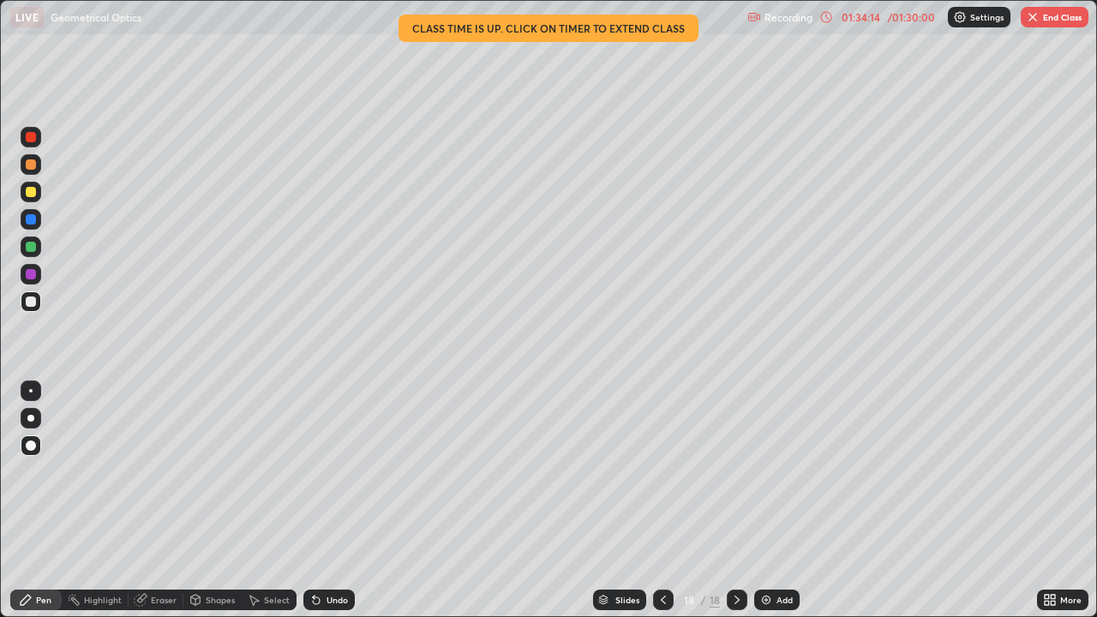
click at [164, 500] on div "Eraser" at bounding box center [164, 599] width 26 height 9
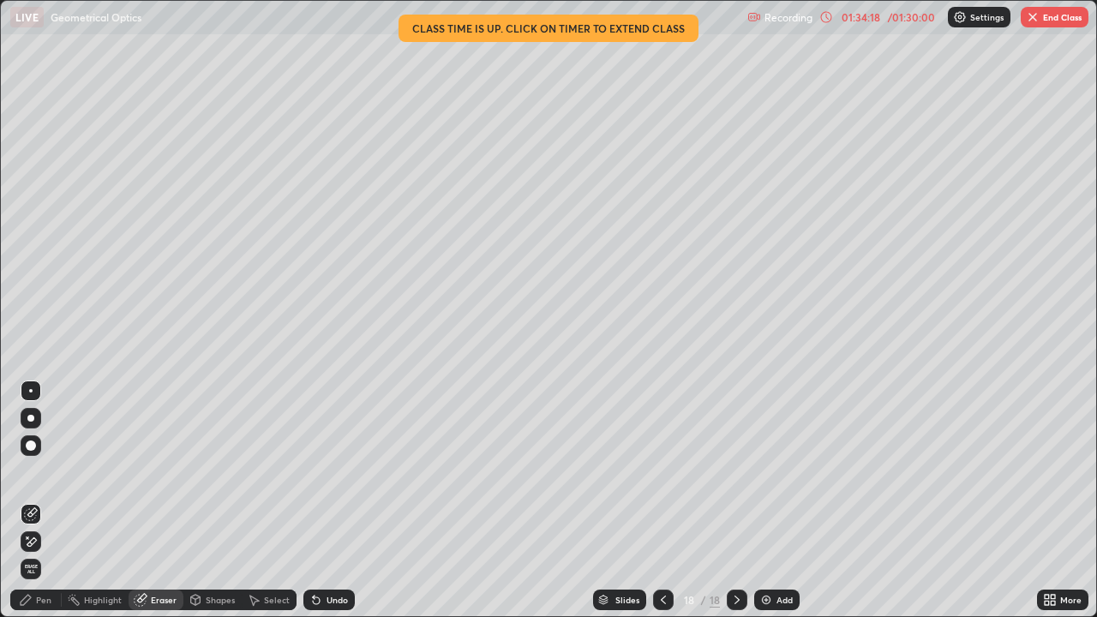
click at [45, 500] on div "Pen" at bounding box center [43, 599] width 15 height 9
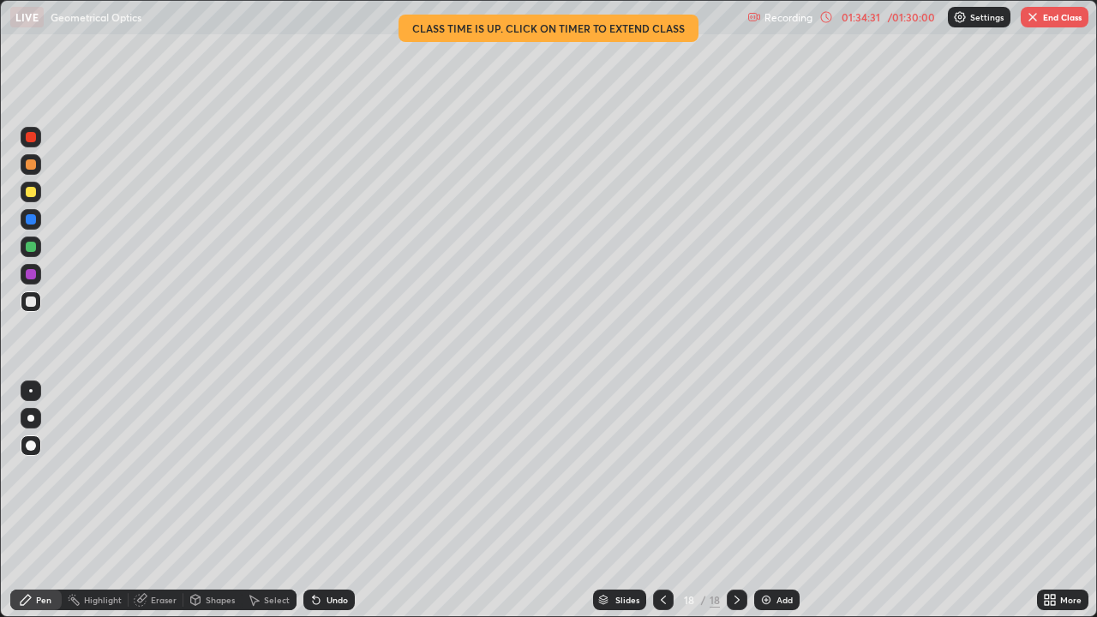
click at [31, 193] on div at bounding box center [31, 192] width 10 height 10
click at [1037, 17] on img "button" at bounding box center [1032, 17] width 14 height 14
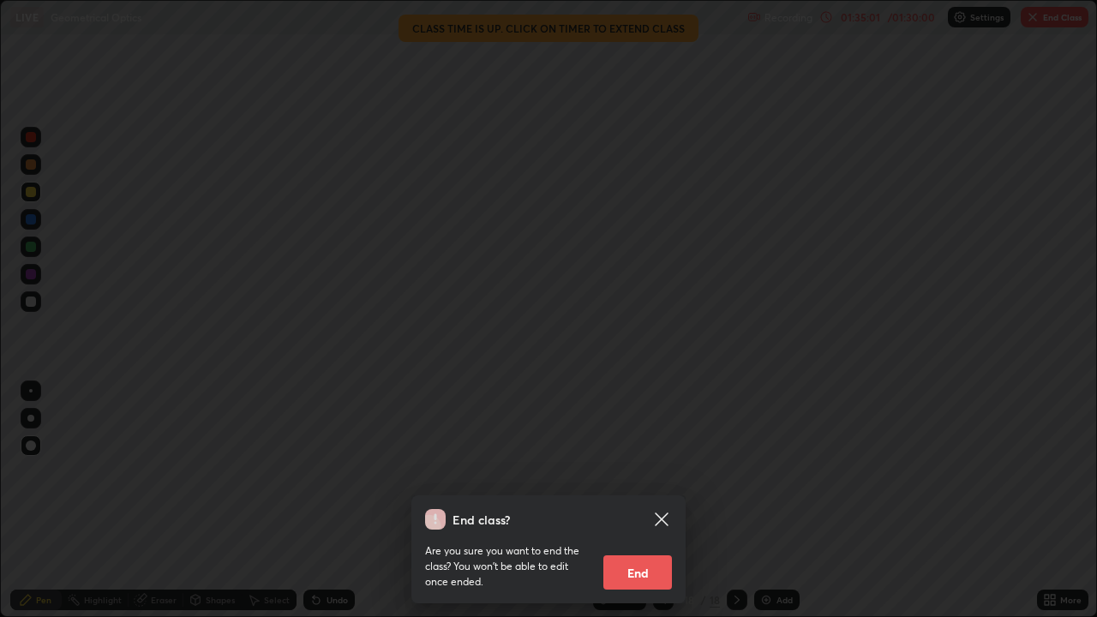
click at [639, 500] on button "End" at bounding box center [637, 572] width 69 height 34
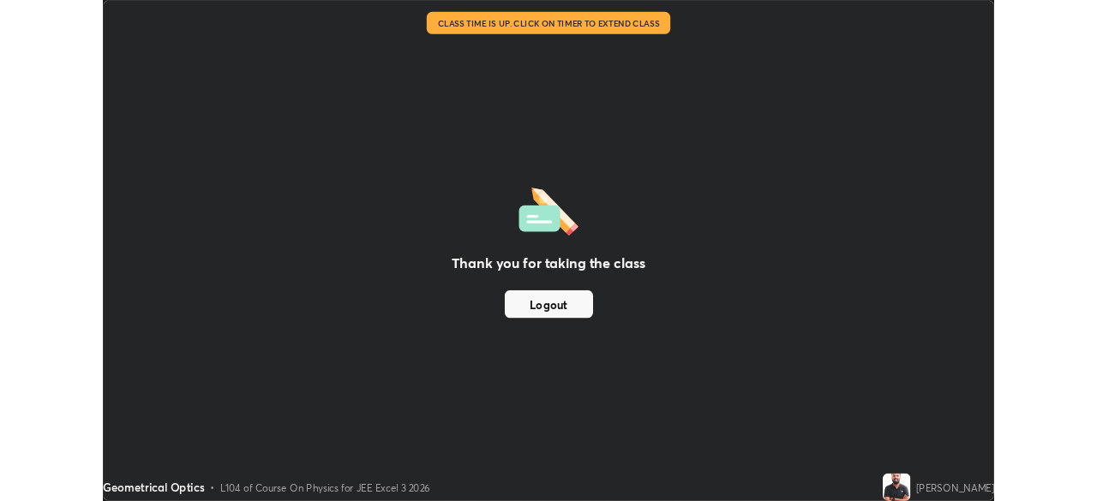
scroll to position [85170, 84575]
